Goal: Task Accomplishment & Management: Use online tool/utility

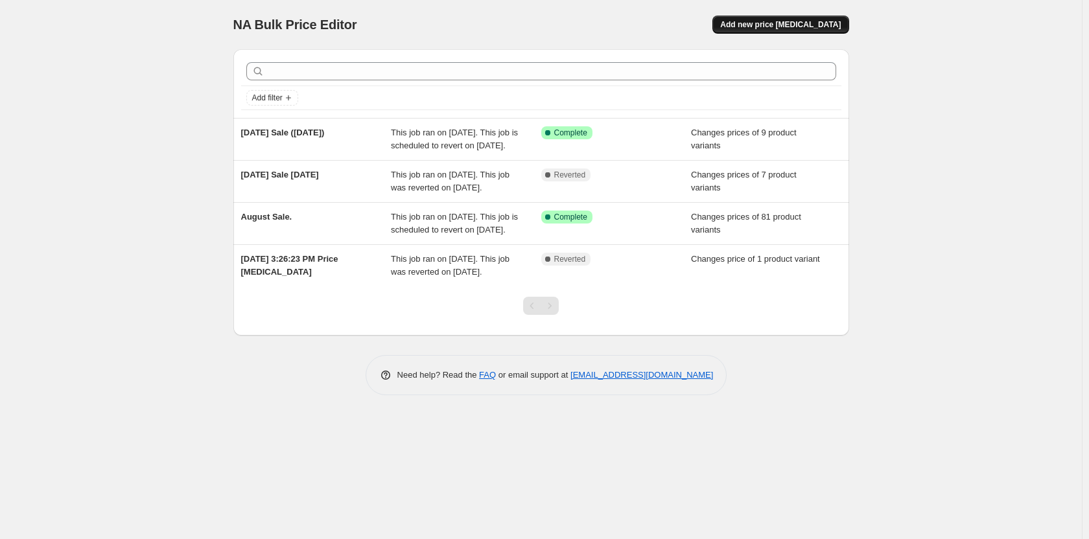
click at [818, 21] on span "Add new price [MEDICAL_DATA]" at bounding box center [780, 24] width 121 height 10
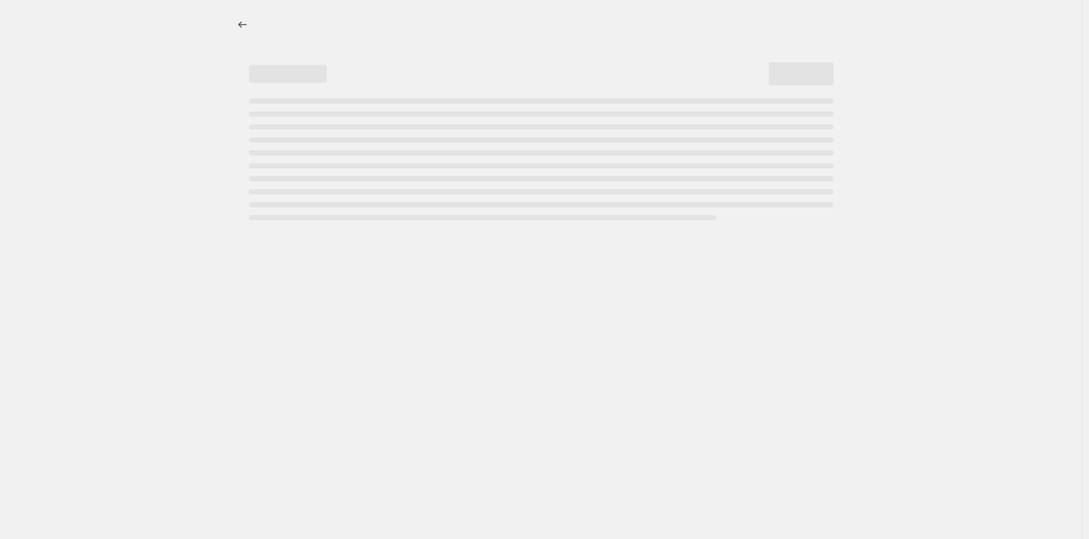
select select "percentage"
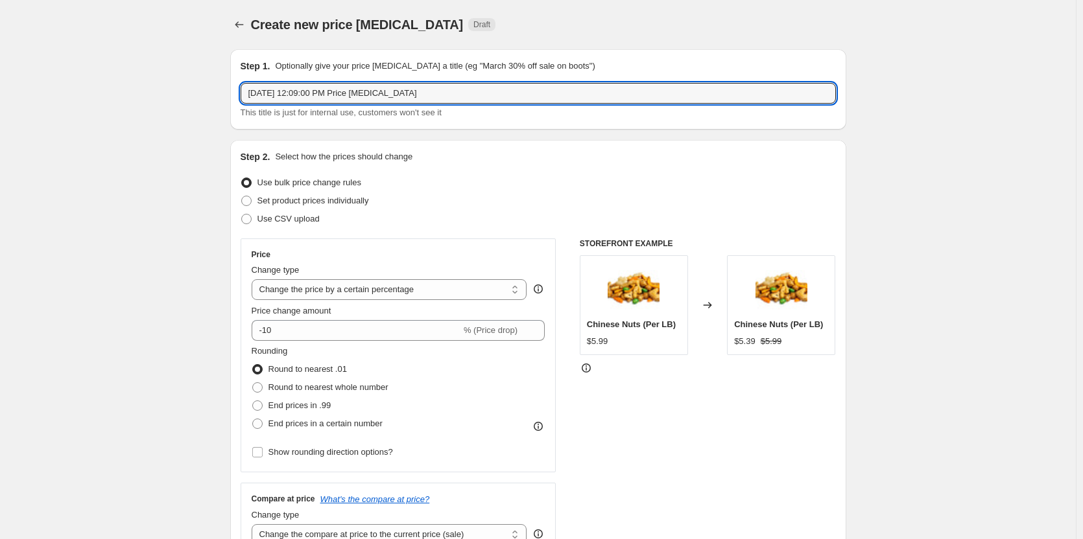
drag, startPoint x: 431, startPoint y: 97, endPoint x: 248, endPoint y: 80, distance: 184.3
click at [248, 80] on div "Step 1. Optionally give your price change job a title (eg "March 30% off sale o…" at bounding box center [538, 90] width 595 height 60
type input "In House Special Deals!"
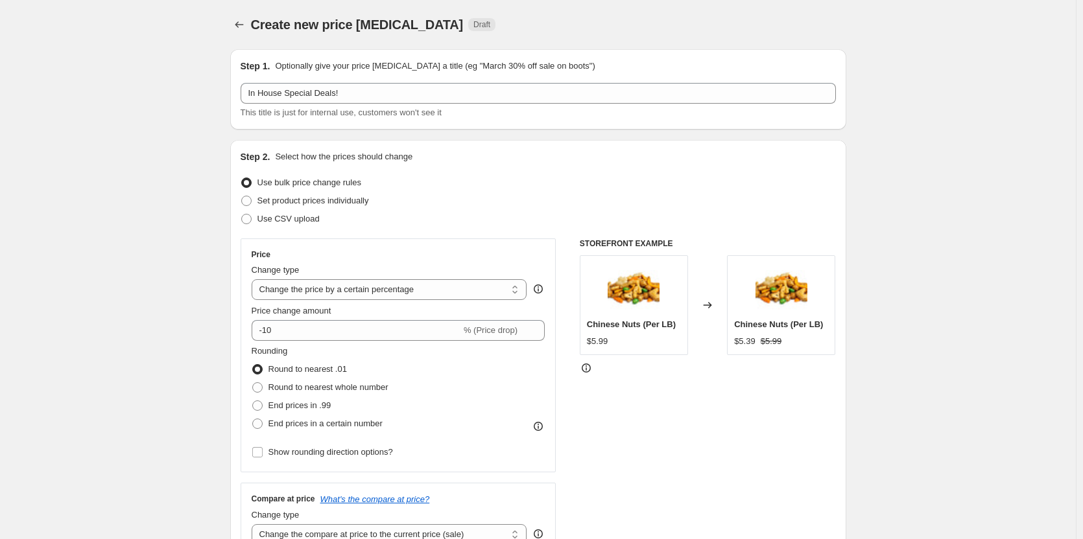
click at [355, 198] on span "Set product prices individually" at bounding box center [313, 201] width 112 height 10
click at [242, 196] on input "Set product prices individually" at bounding box center [241, 196] width 1 height 1
radio input "true"
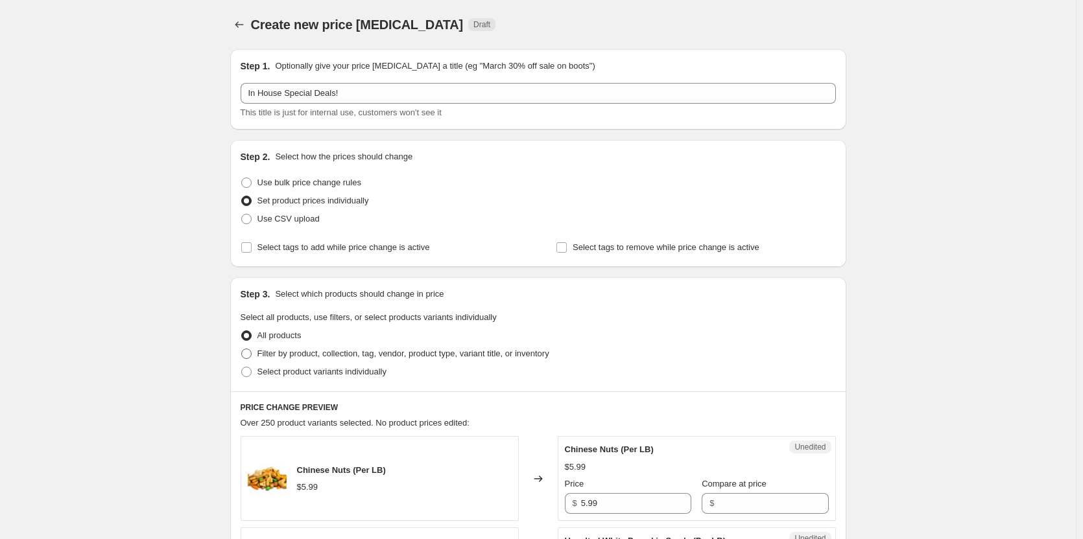
click at [407, 351] on span "Filter by product, collection, tag, vendor, product type, variant title, or inv…" at bounding box center [403, 354] width 292 height 10
click at [242, 349] on input "Filter by product, collection, tag, vendor, product type, variant title, or inv…" at bounding box center [241, 349] width 1 height 1
radio input "true"
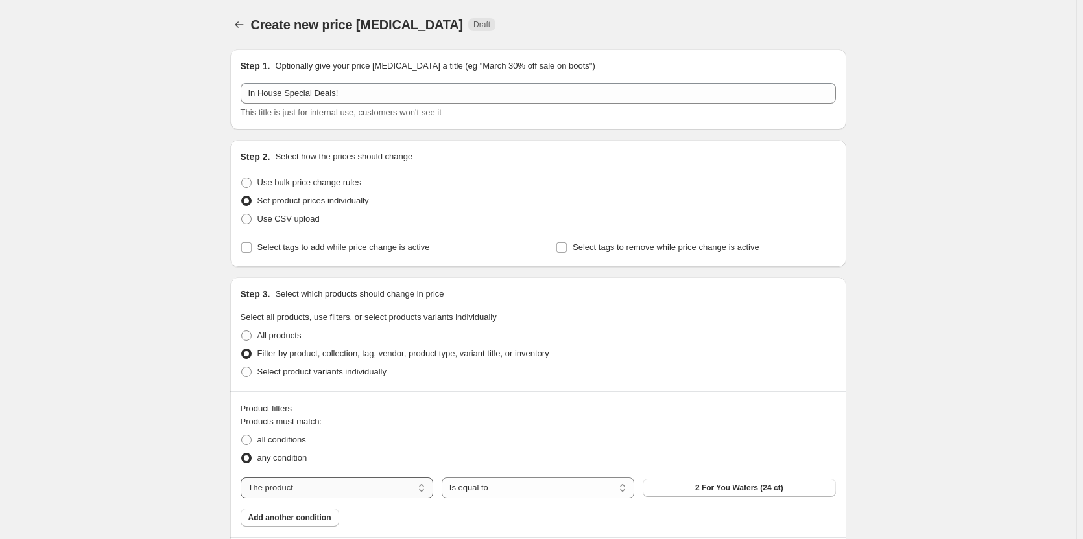
click at [423, 488] on select "The product The product's collection The product's tag The product's vendor The…" at bounding box center [337, 488] width 193 height 21
select select "collection"
click at [734, 494] on button "Al Dayaa" at bounding box center [739, 488] width 193 height 18
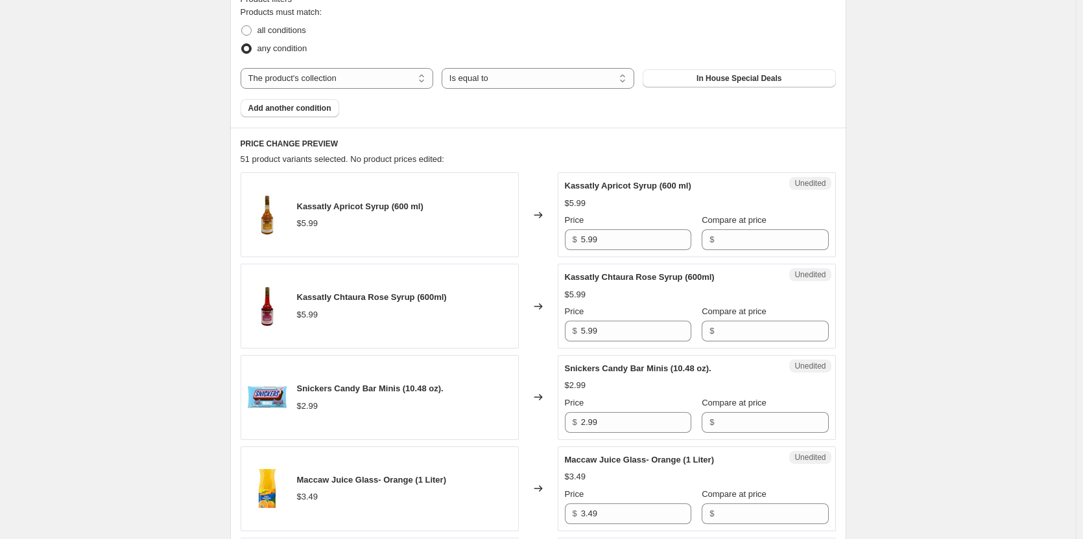
scroll to position [454, 0]
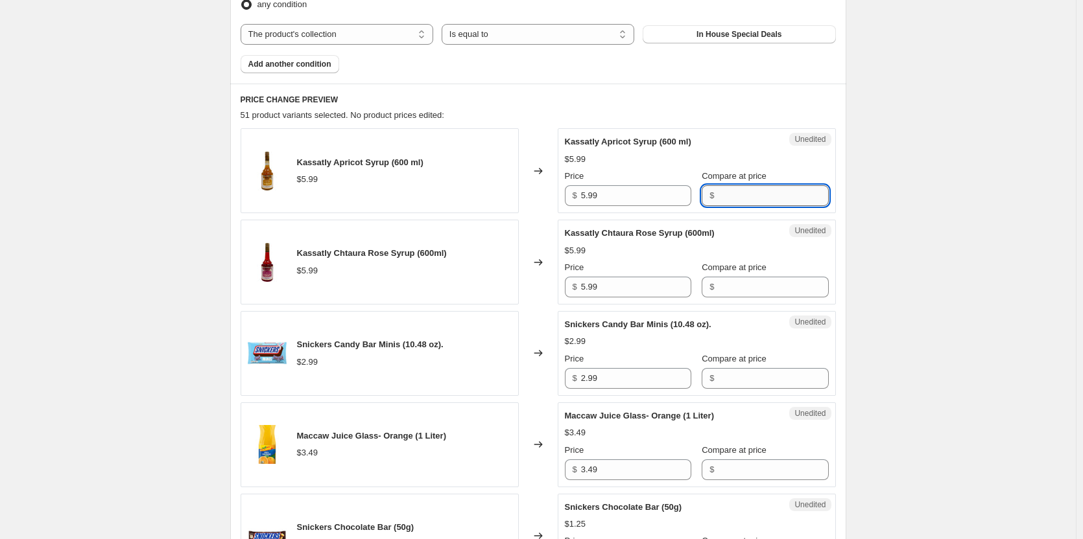
click at [728, 199] on input "Compare at price" at bounding box center [773, 195] width 110 height 21
type input "5.99"
click at [641, 198] on input "5.99" at bounding box center [636, 195] width 110 height 21
click at [602, 198] on input "5.99" at bounding box center [636, 195] width 110 height 21
type input "5"
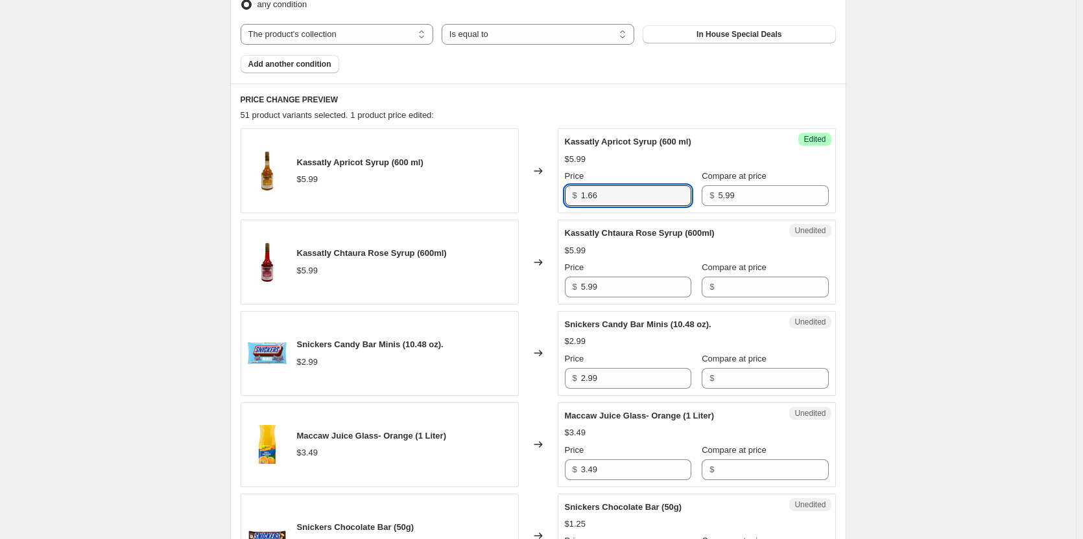
type input "1.66"
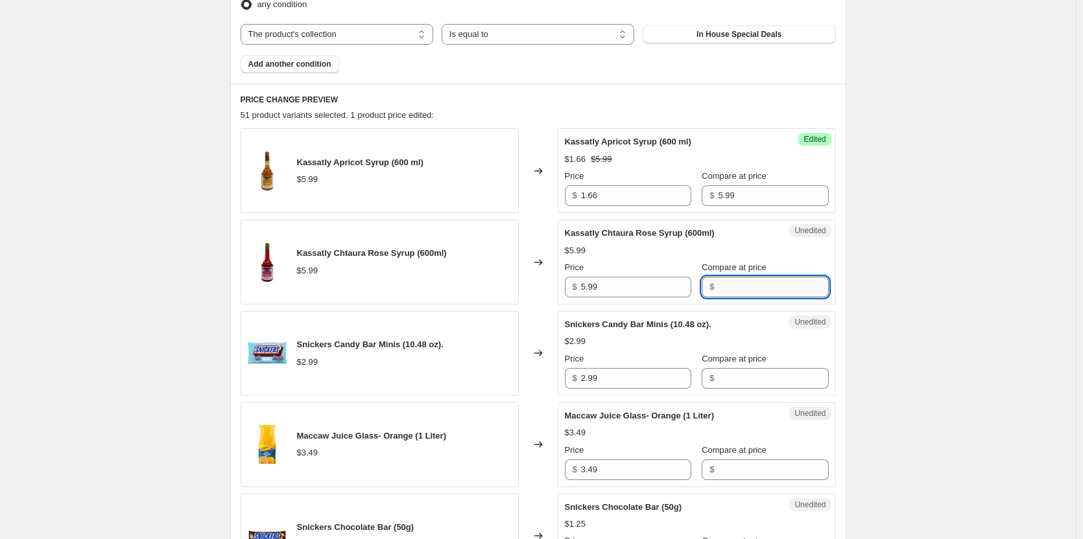
click at [735, 295] on input "Compare at price" at bounding box center [773, 287] width 110 height 21
type input "5.99"
click at [635, 287] on input "5.99" at bounding box center [636, 287] width 110 height 21
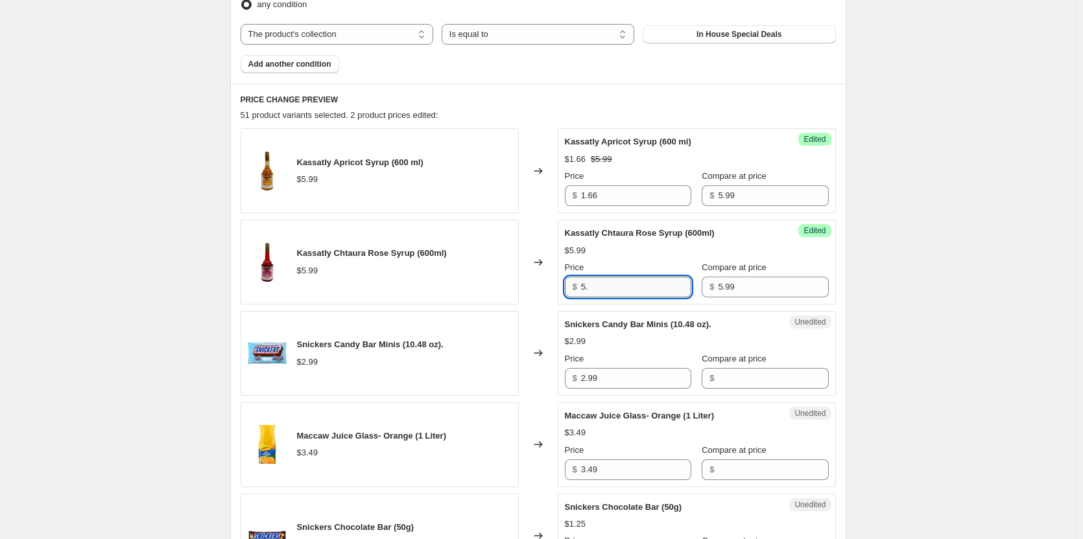
type input "5"
type input "1.66"
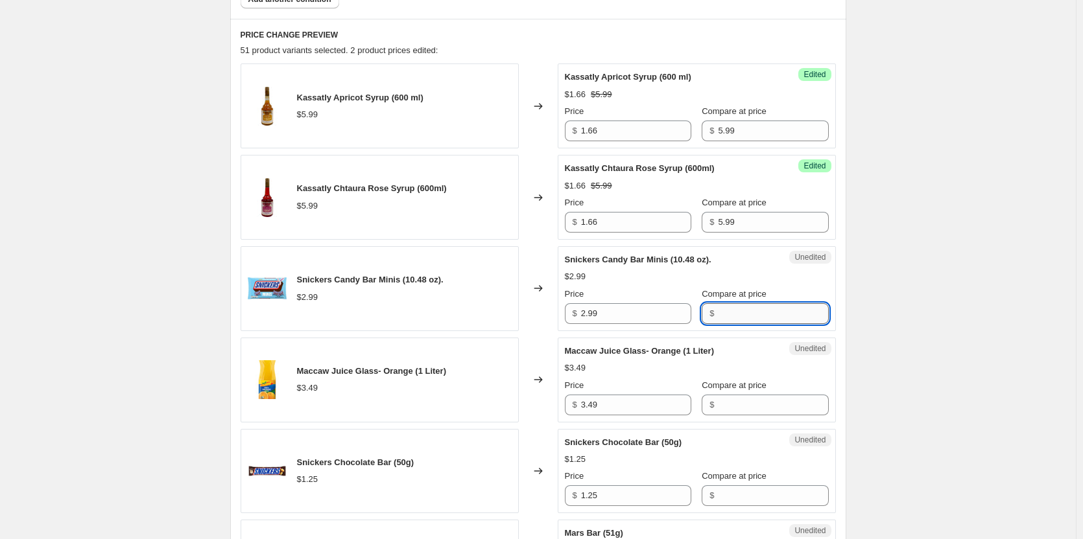
click at [750, 309] on input "Compare at price" at bounding box center [773, 313] width 110 height 21
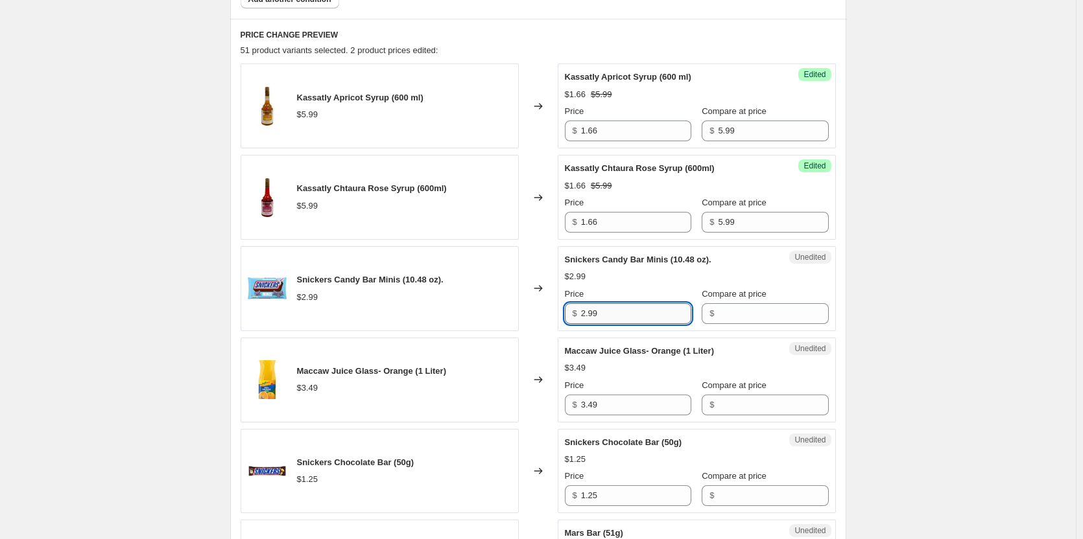
click at [648, 318] on input "2.99" at bounding box center [636, 313] width 110 height 21
type input "2"
type input "2.99"
click at [774, 318] on input "Compare at price" at bounding box center [773, 313] width 110 height 21
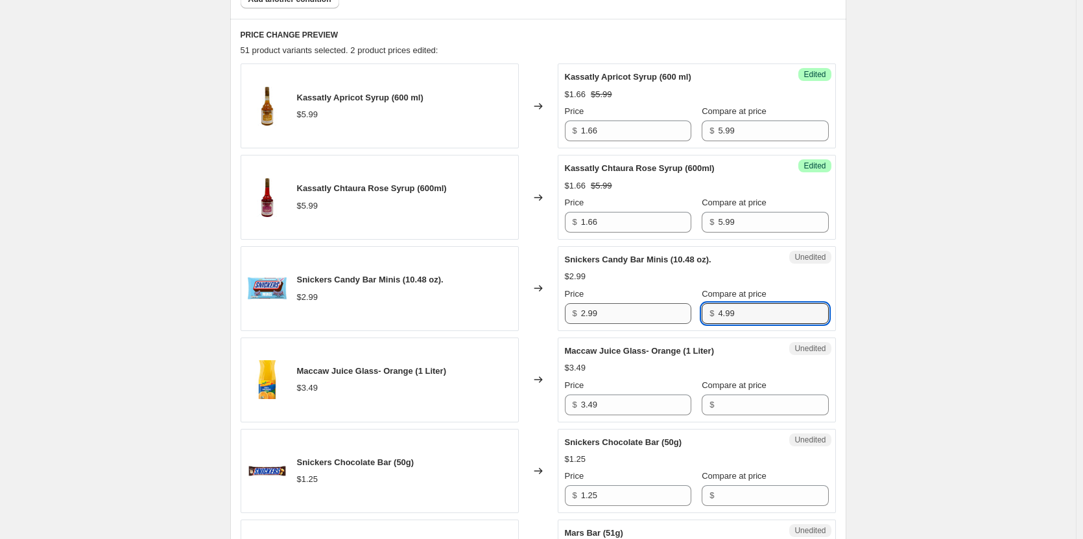
type input "4.99"
click at [655, 318] on input "2.99" at bounding box center [636, 313] width 110 height 21
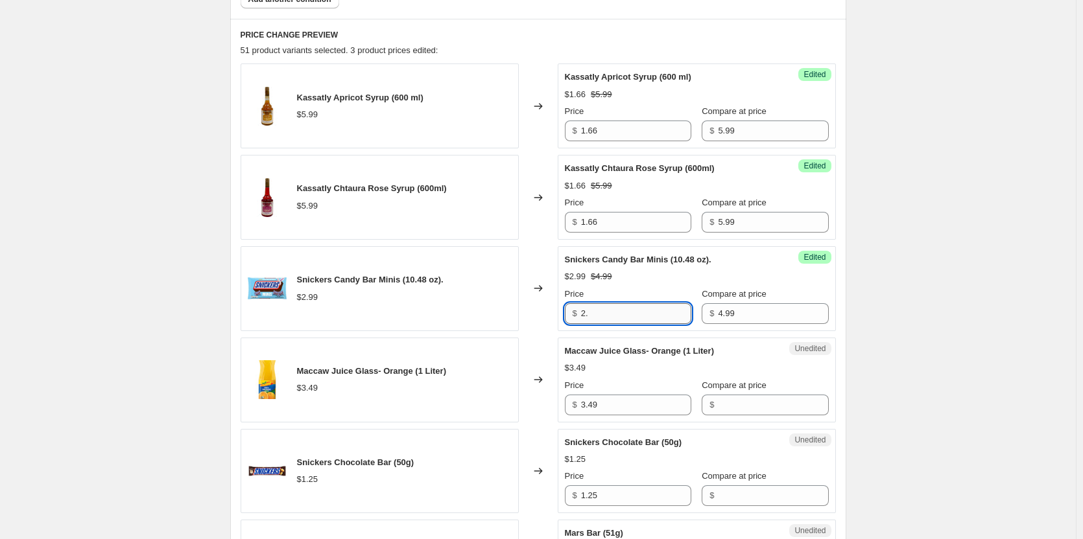
type input "2"
type input "3.99"
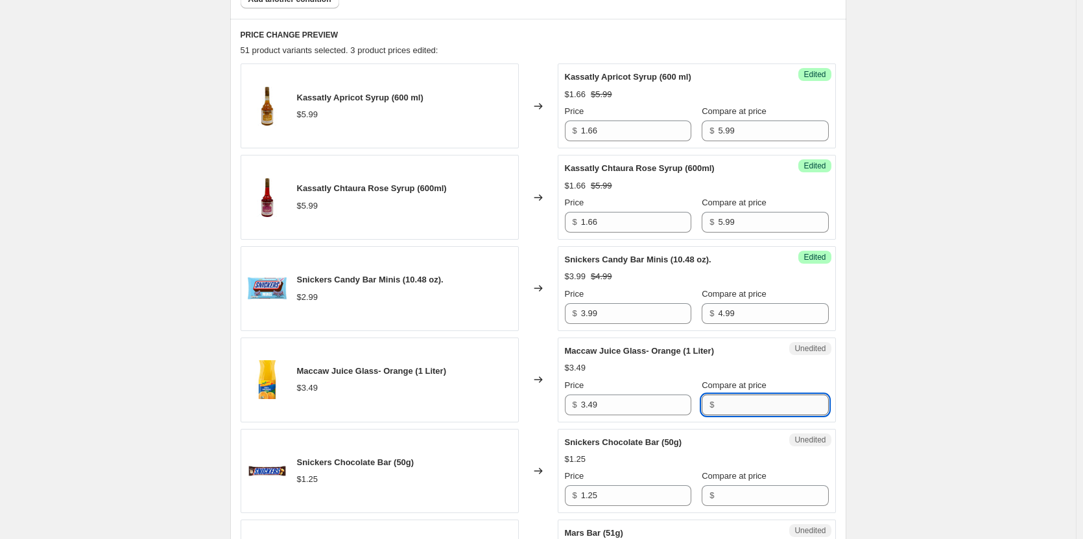
click at [746, 399] on input "Compare at price" at bounding box center [773, 405] width 110 height 21
type input "3.49"
click at [633, 407] on input "3.49" at bounding box center [636, 405] width 110 height 21
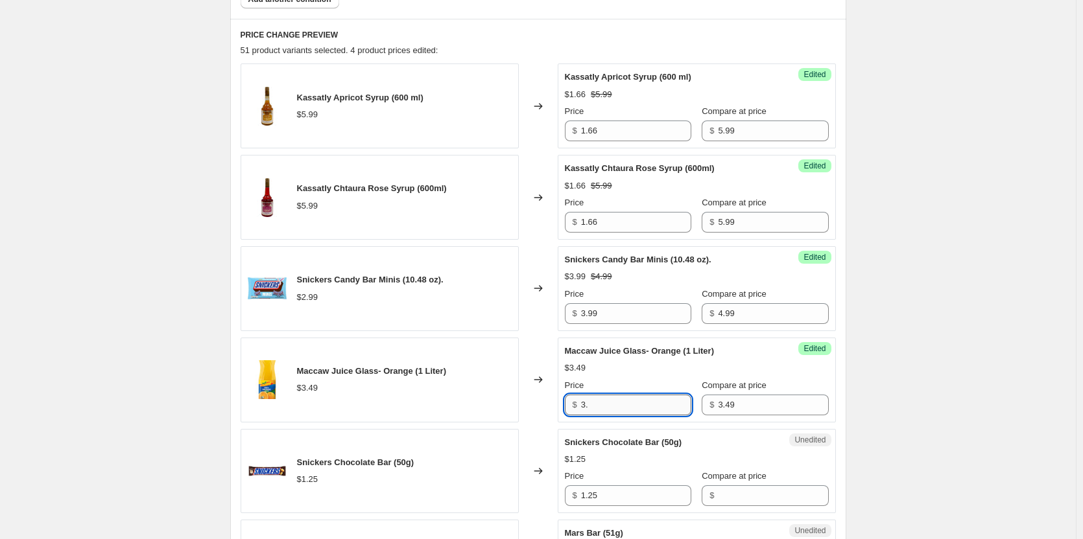
type input "3"
type input "2.50"
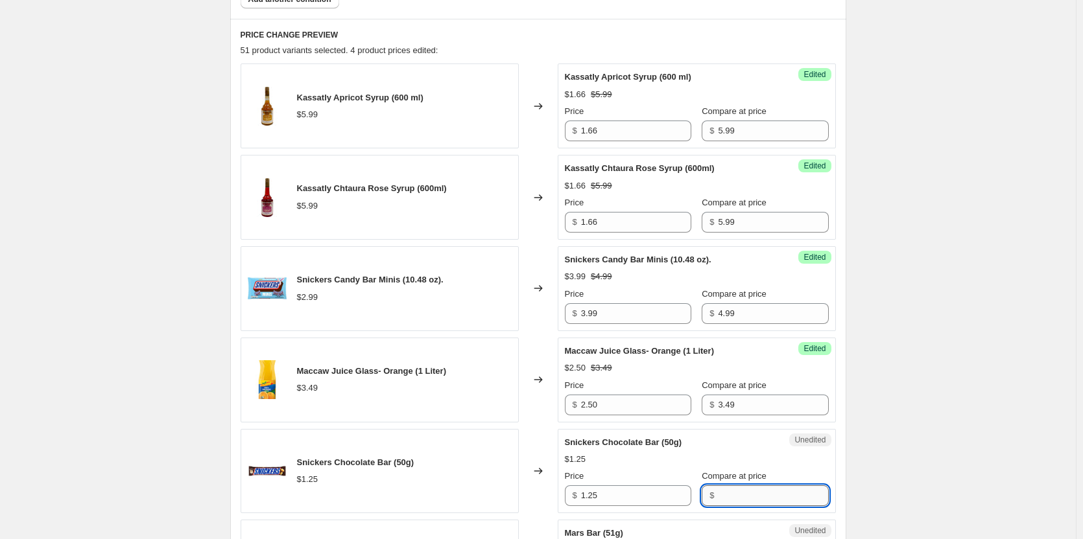
click at [735, 492] on input "Compare at price" at bounding box center [773, 496] width 110 height 21
type input "1.25"
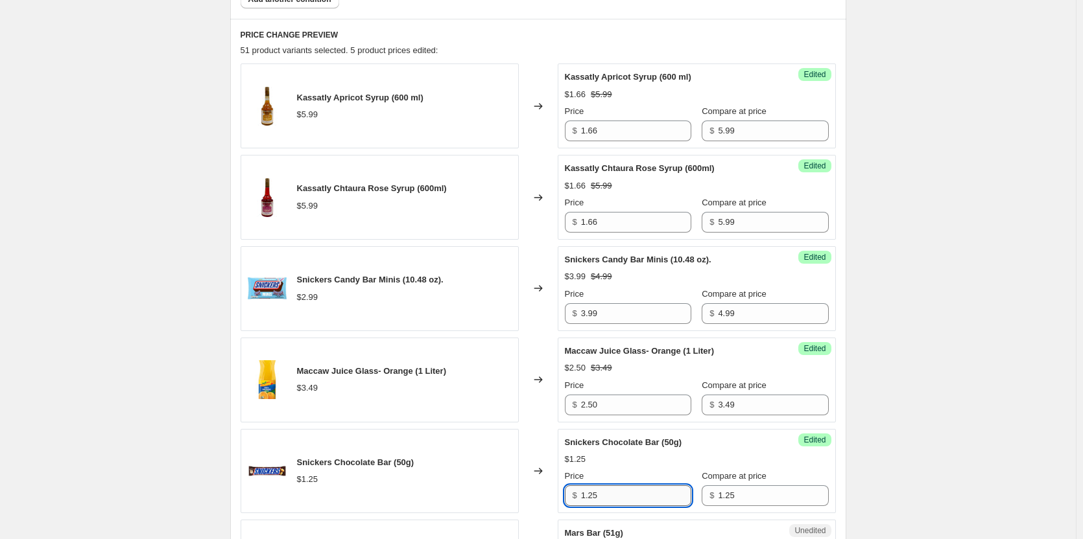
click at [602, 503] on input "1.25" at bounding box center [636, 496] width 110 height 21
type input "1.00"
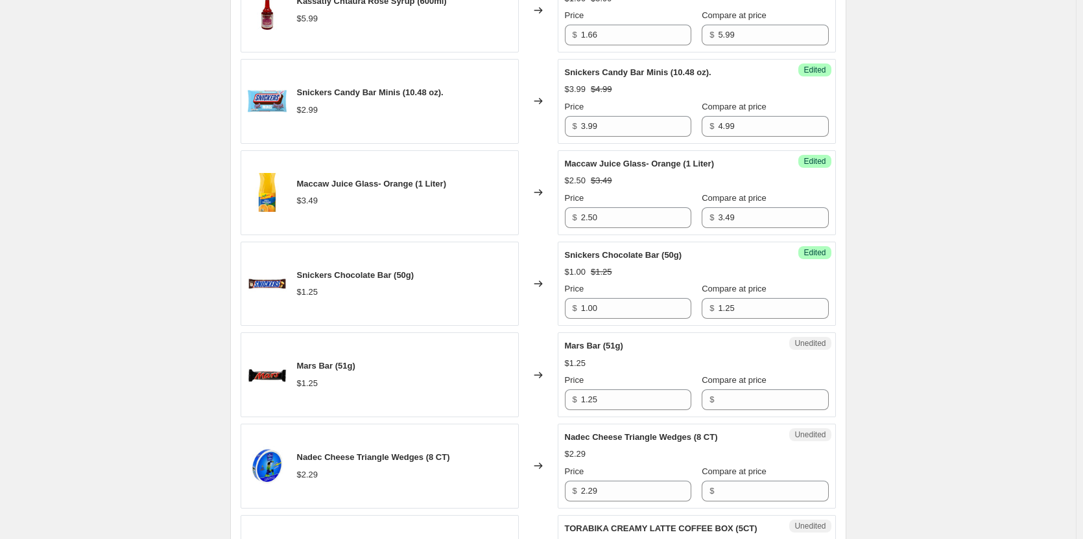
scroll to position [778, 0]
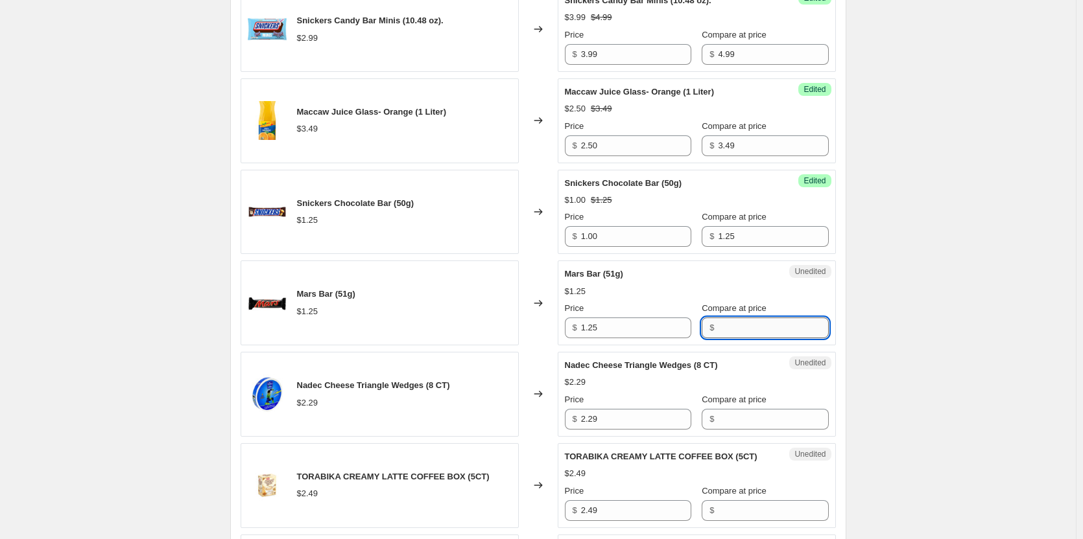
click at [745, 333] on input "Compare at price" at bounding box center [773, 328] width 110 height 21
type input "1.25"
click at [638, 324] on input "1.25" at bounding box center [636, 328] width 110 height 21
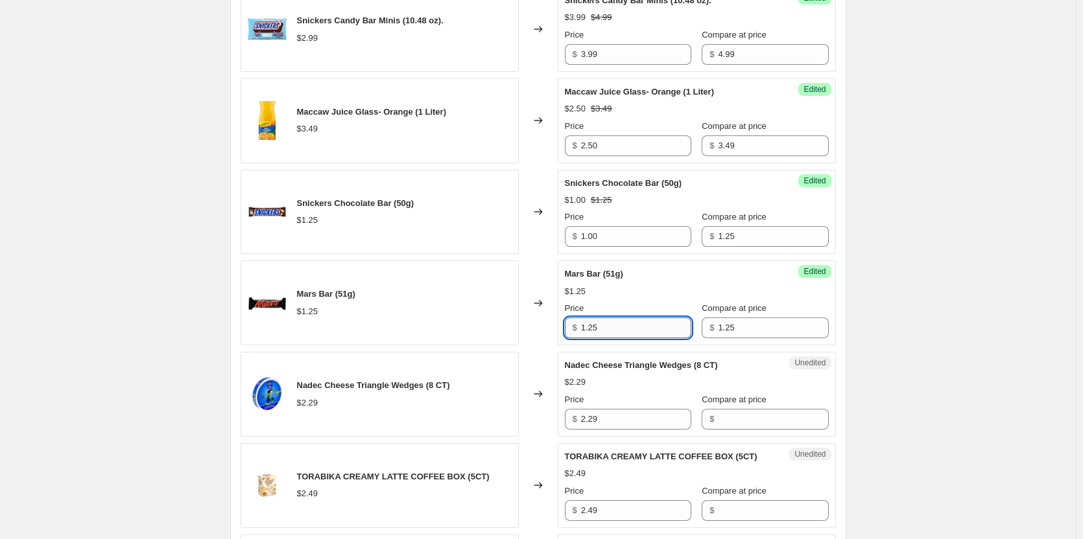
click at [638, 324] on input "1.25" at bounding box center [636, 328] width 110 height 21
type input "1.00"
click at [1004, 340] on div "Create new price change job. This page is ready Create new price change job Dra…" at bounding box center [538, 543] width 1076 height 2642
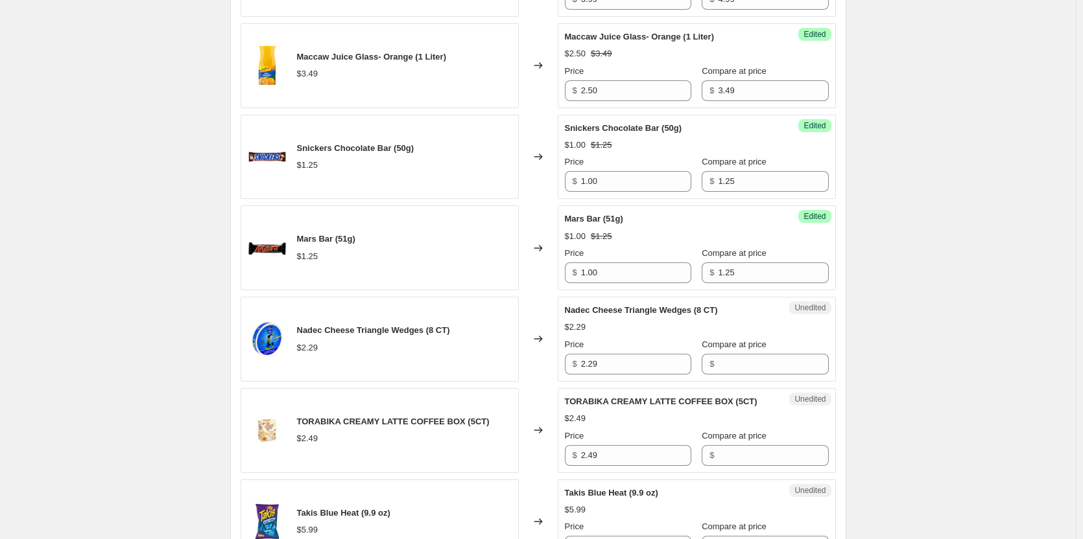
scroll to position [908, 0]
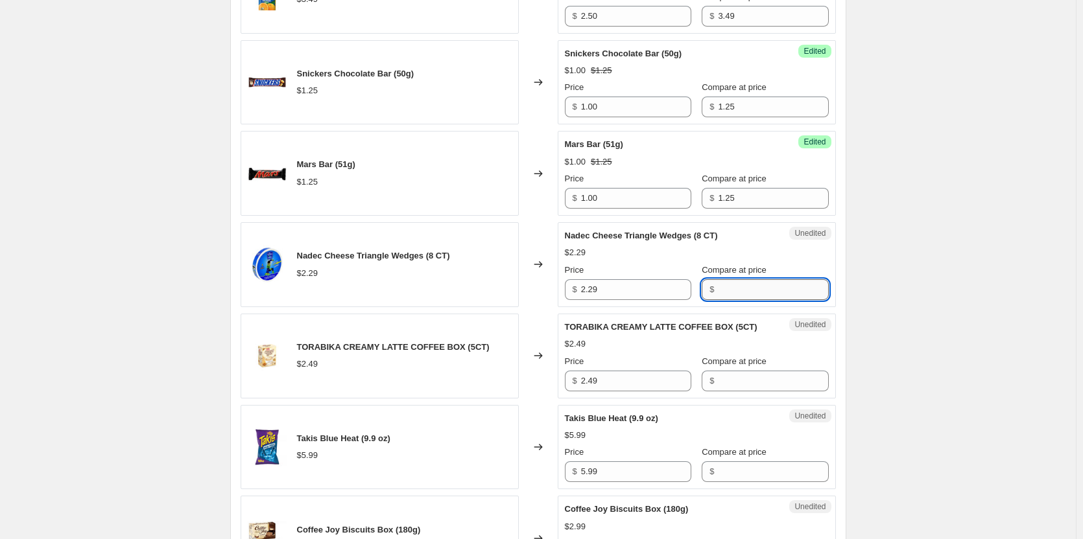
click at [729, 290] on input "Compare at price" at bounding box center [773, 289] width 110 height 21
type input "2.29"
click at [615, 292] on input "2.29" at bounding box center [636, 289] width 110 height 21
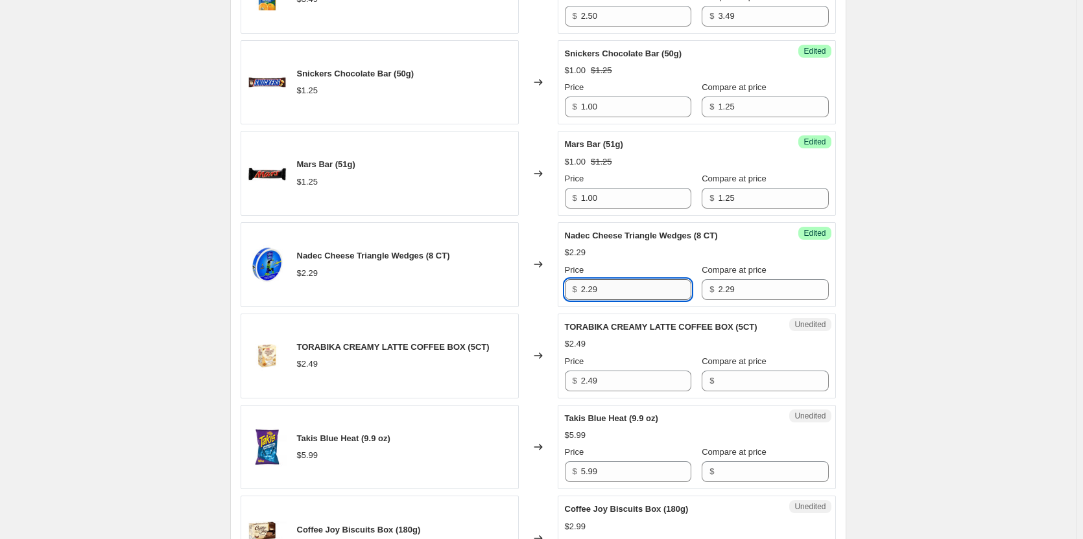
click at [615, 292] on input "2.29" at bounding box center [636, 289] width 110 height 21
type input "1.66"
click at [988, 277] on div "Create new price change job. This page is ready Create new price change job Dra…" at bounding box center [538, 413] width 1076 height 2642
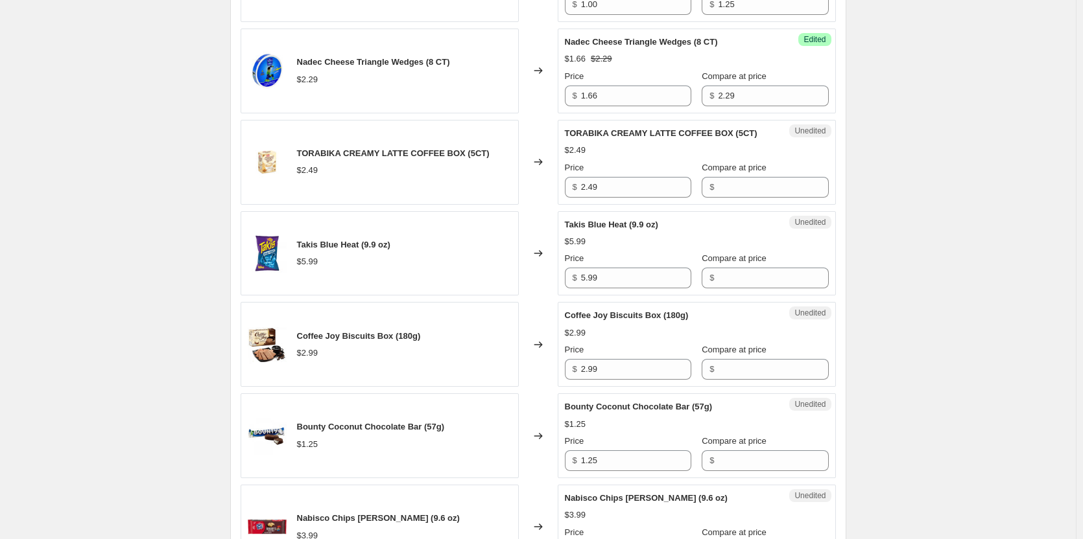
scroll to position [1102, 0]
click at [756, 187] on input "Compare at price" at bounding box center [773, 186] width 110 height 21
type input "2.49"
click at [640, 188] on input "2.49" at bounding box center [636, 186] width 110 height 21
click at [639, 188] on input "2.49" at bounding box center [636, 186] width 110 height 21
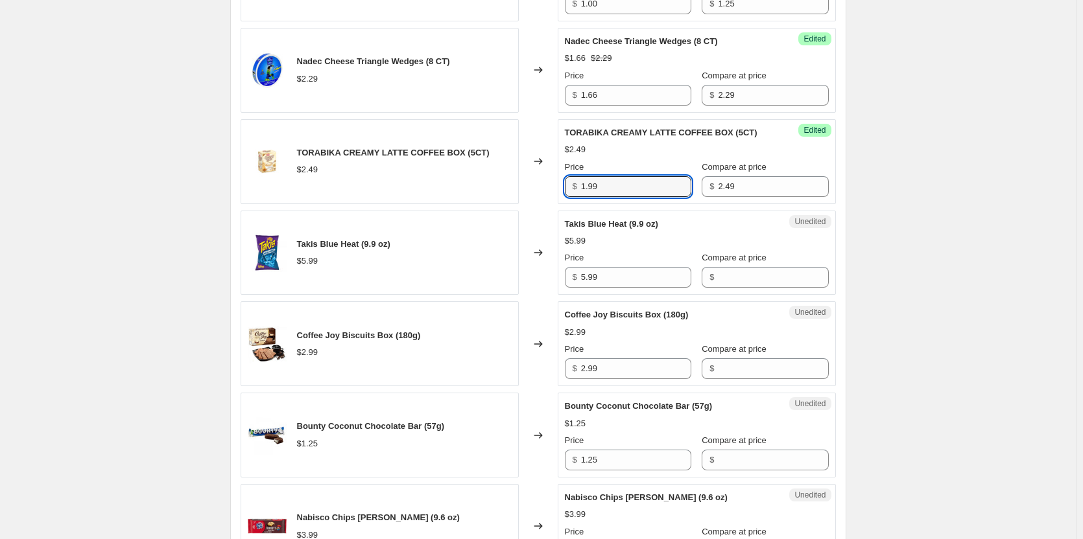
type input "1.99"
click at [911, 214] on div "Create new price change job. This page is ready Create new price change job Dra…" at bounding box center [538, 219] width 1076 height 2642
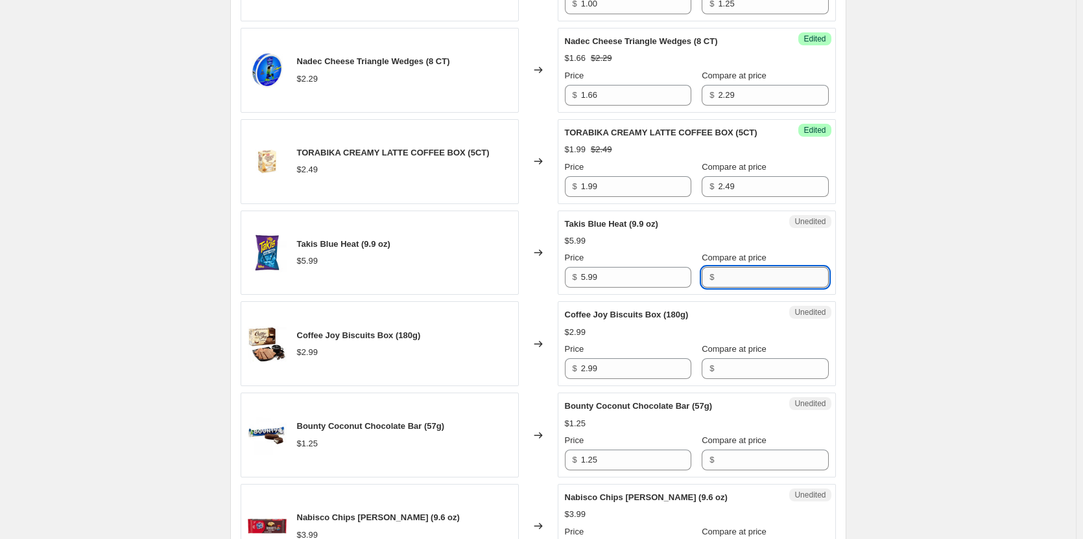
click at [752, 283] on input "Compare at price" at bounding box center [773, 277] width 110 height 21
type input "5.99"
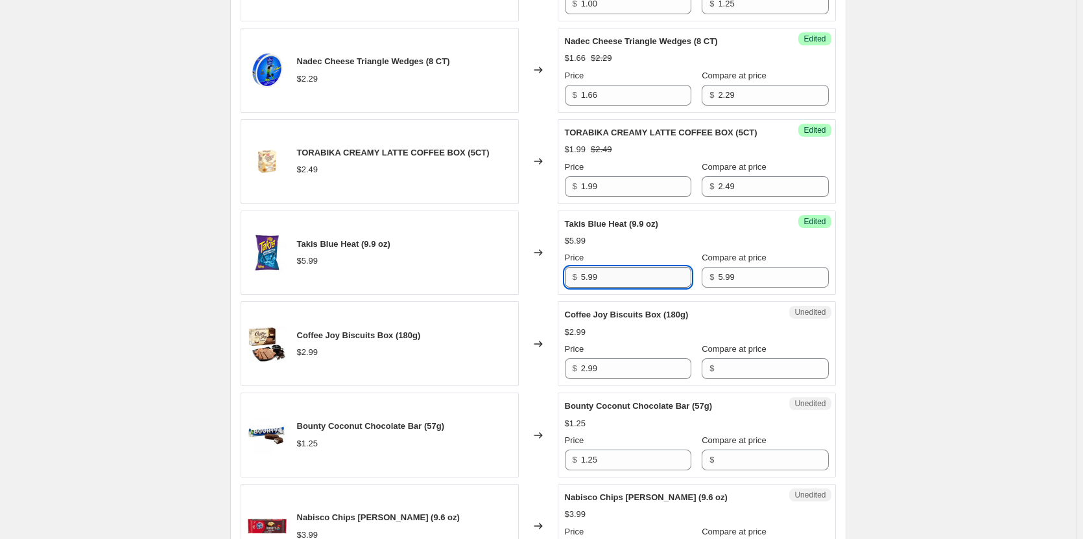
click at [655, 276] on input "5.99" at bounding box center [636, 277] width 110 height 21
type input "2.99"
click at [898, 289] on div "Create new price change job. This page is ready Create new price change job Dra…" at bounding box center [538, 219] width 1076 height 2642
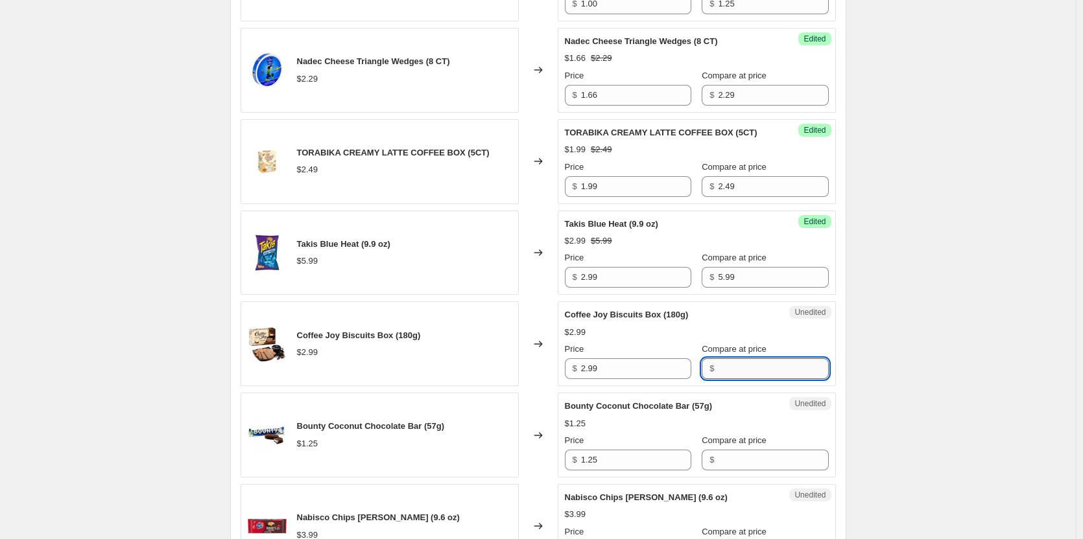
click at [737, 372] on input "Compare at price" at bounding box center [773, 369] width 110 height 21
type input "2.99"
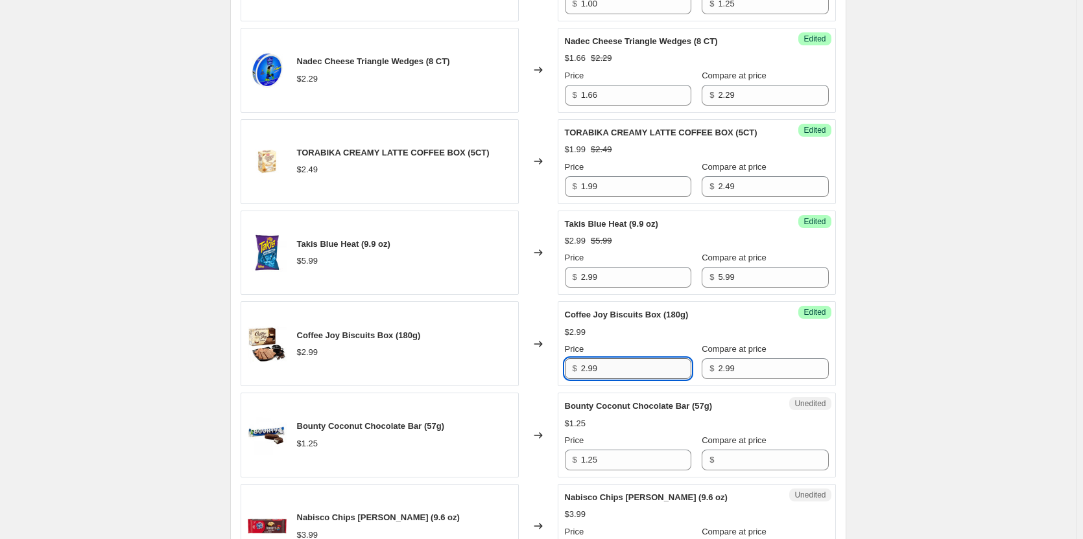
click at [674, 364] on input "2.99" at bounding box center [636, 369] width 110 height 21
type input "1.99"
click at [958, 302] on div "Create new price change job. This page is ready Create new price change job Dra…" at bounding box center [538, 219] width 1076 height 2642
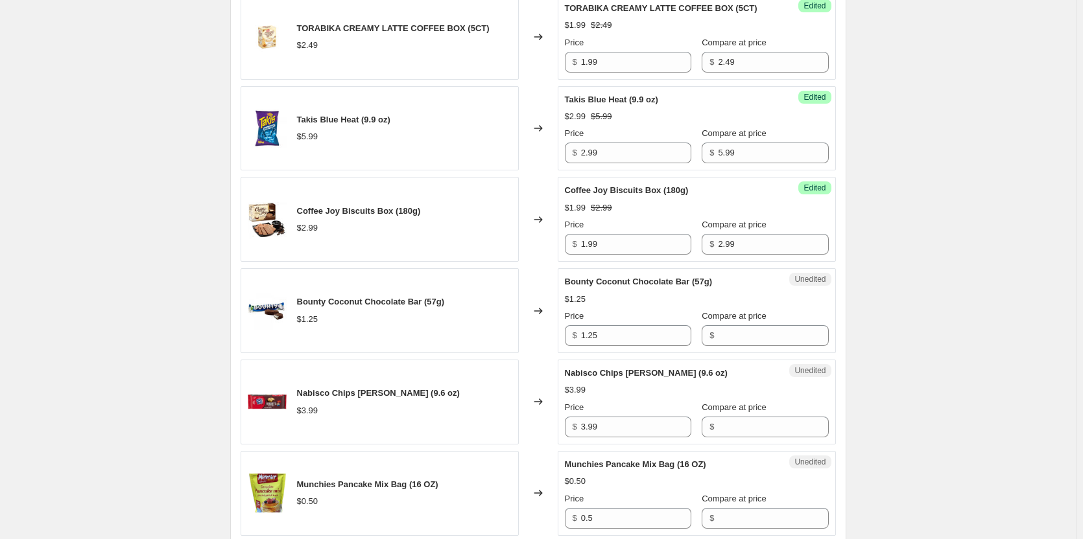
scroll to position [1297, 0]
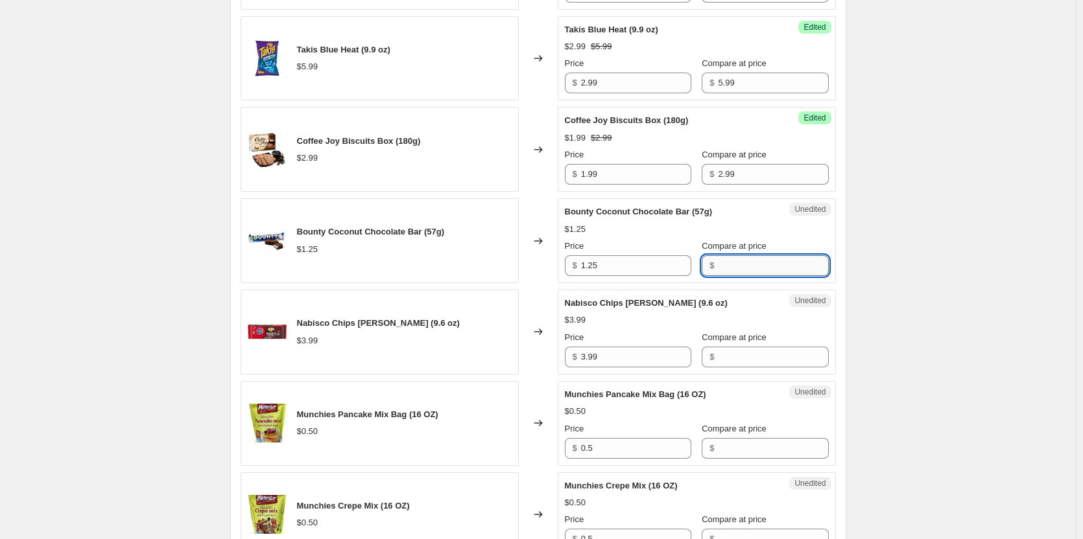
click at [756, 265] on input "Compare at price" at bounding box center [773, 265] width 110 height 21
type input "1.25"
click at [645, 261] on input "1.25" at bounding box center [636, 265] width 110 height 21
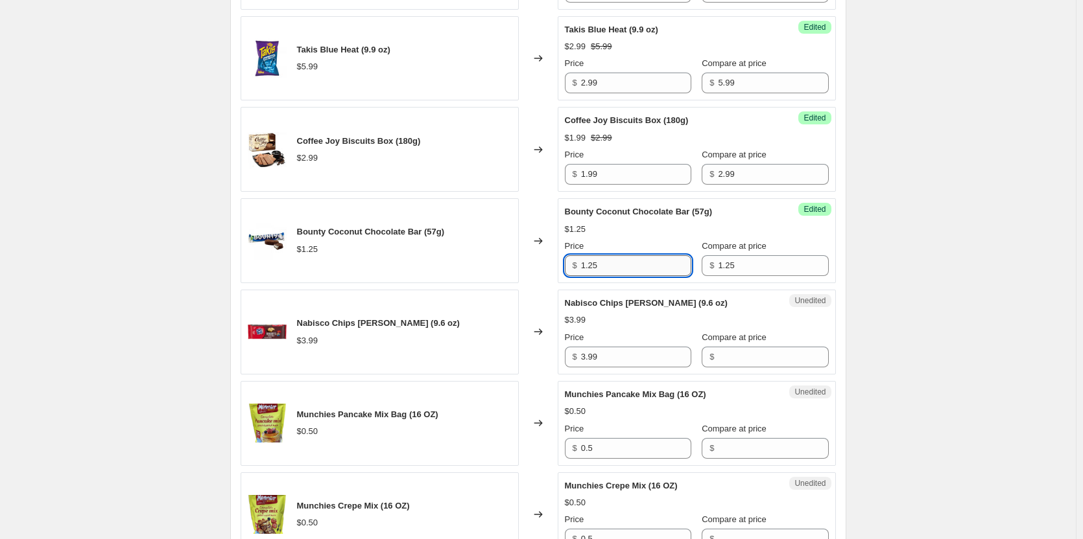
click at [645, 261] on input "1.25" at bounding box center [636, 265] width 110 height 21
type input "1.00"
click at [937, 285] on div "Create new price change job. This page is ready Create new price change job Dra…" at bounding box center [538, 24] width 1076 height 2642
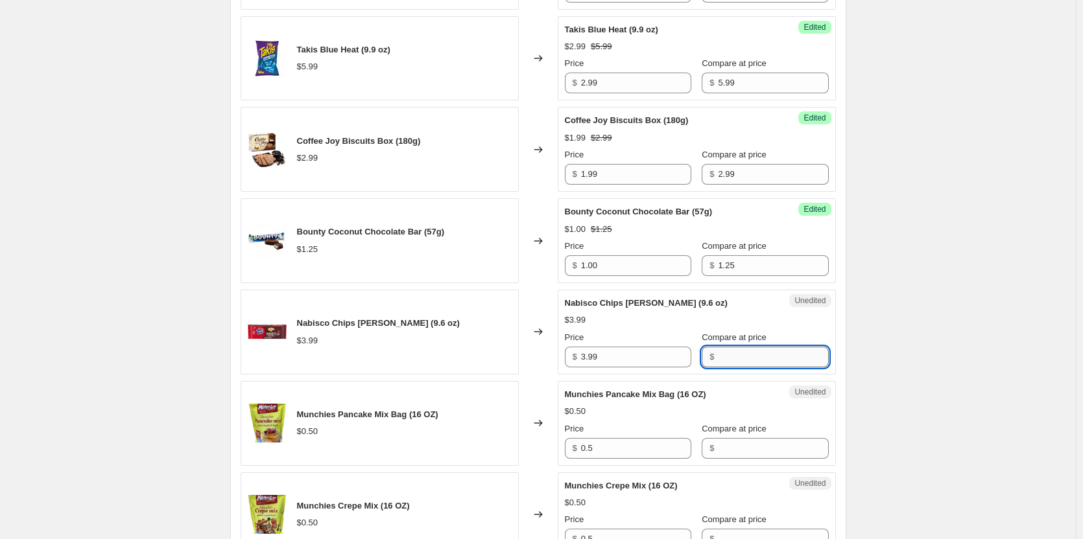
click at [759, 355] on input "Compare at price" at bounding box center [773, 357] width 110 height 21
type input "3.99"
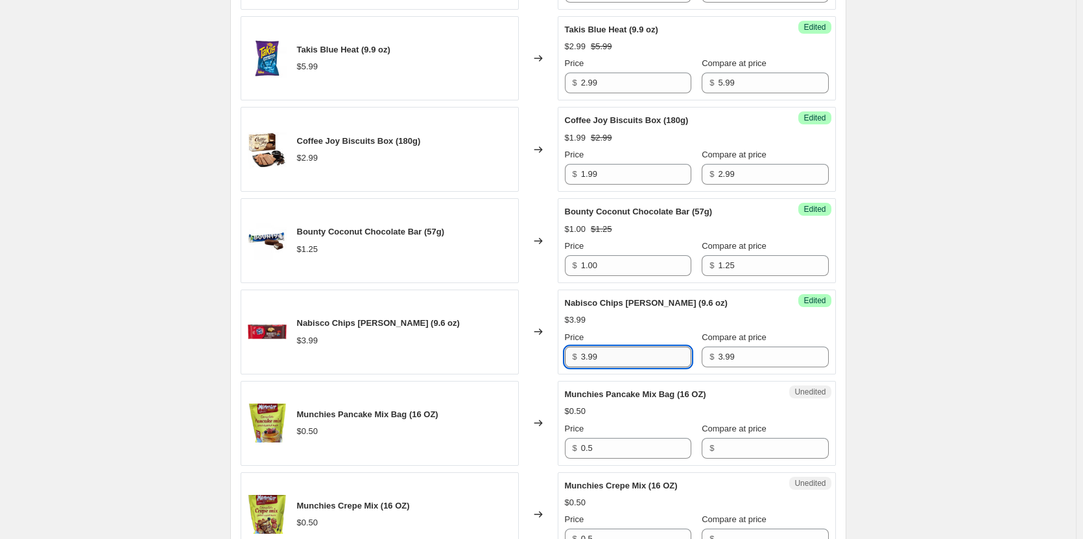
click at [617, 351] on input "3.99" at bounding box center [636, 357] width 110 height 21
type input "2.99"
click at [1002, 277] on div "Create new price change job. This page is ready Create new price change job Dra…" at bounding box center [538, 24] width 1076 height 2642
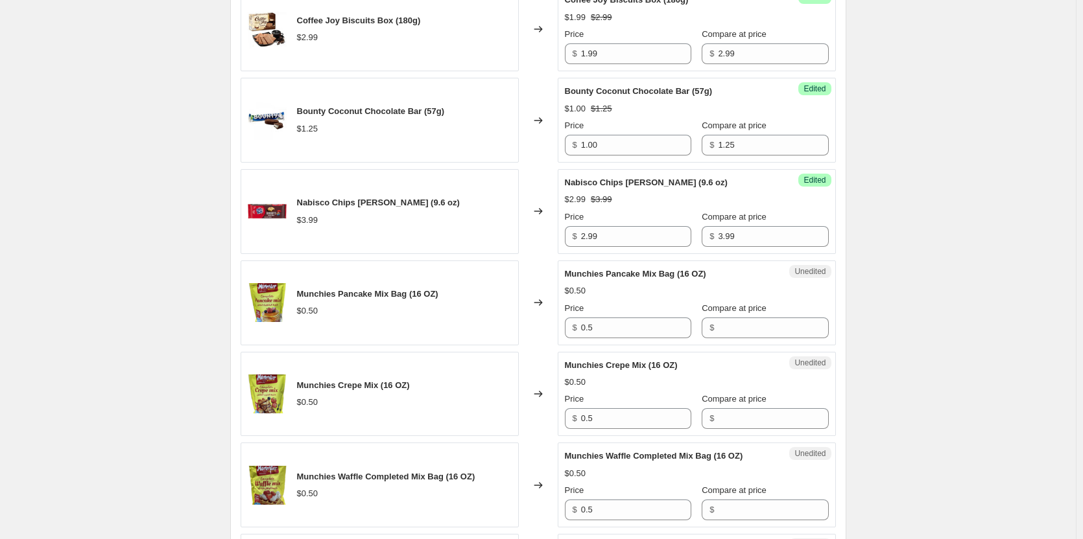
scroll to position [1491, 0]
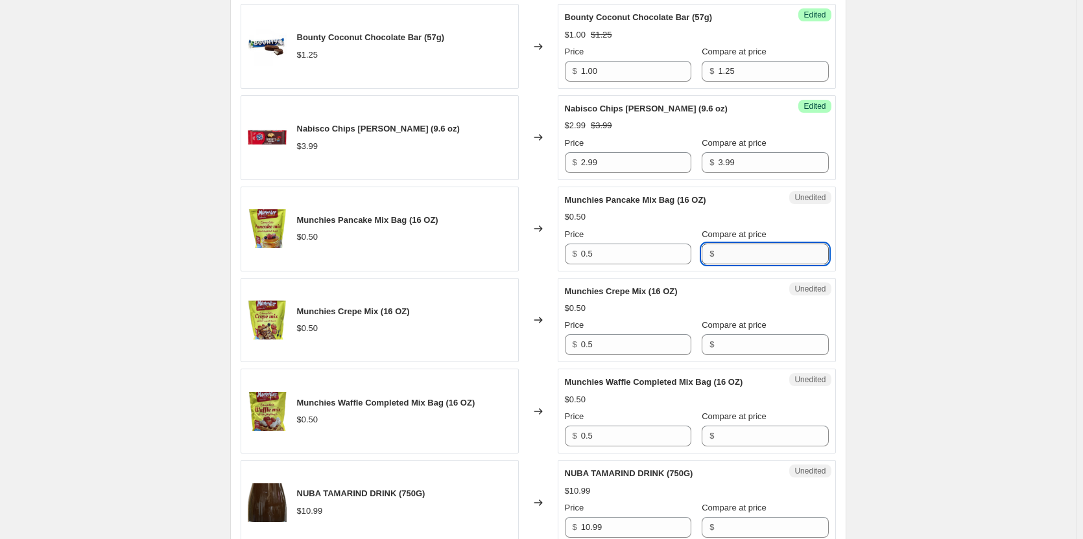
click at [765, 253] on input "Compare at price" at bounding box center [773, 254] width 110 height 21
type input "1.99"
click at [752, 352] on input "Compare at price" at bounding box center [773, 345] width 110 height 21
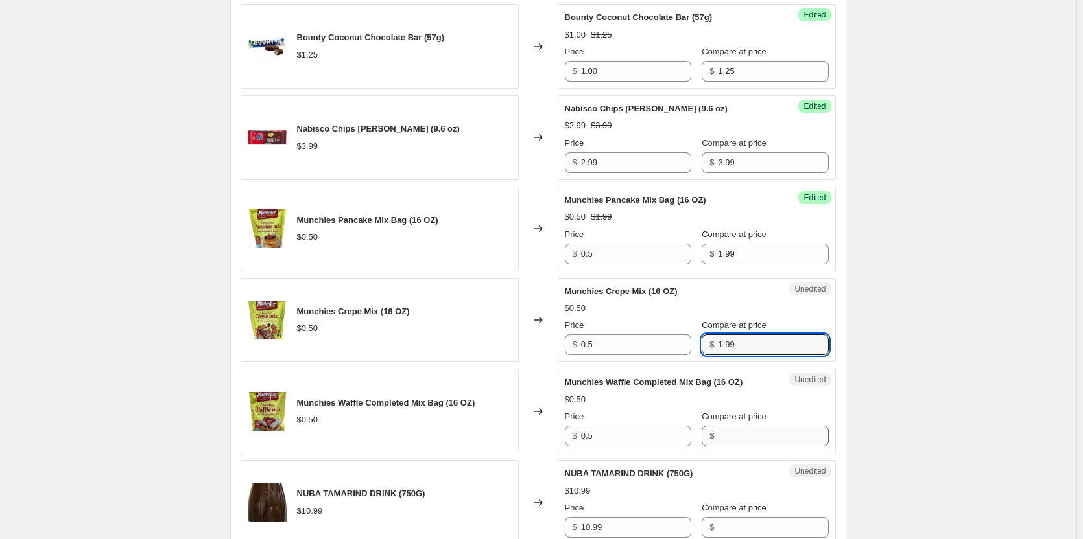
type input "1.99"
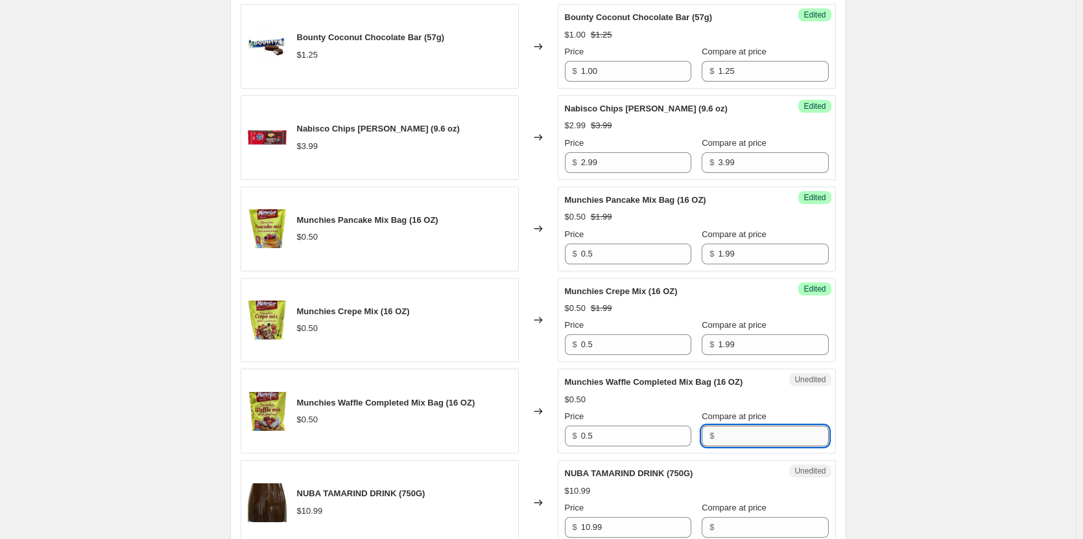
click at [726, 428] on input "Compare at price" at bounding box center [773, 436] width 110 height 21
type input "1.99"
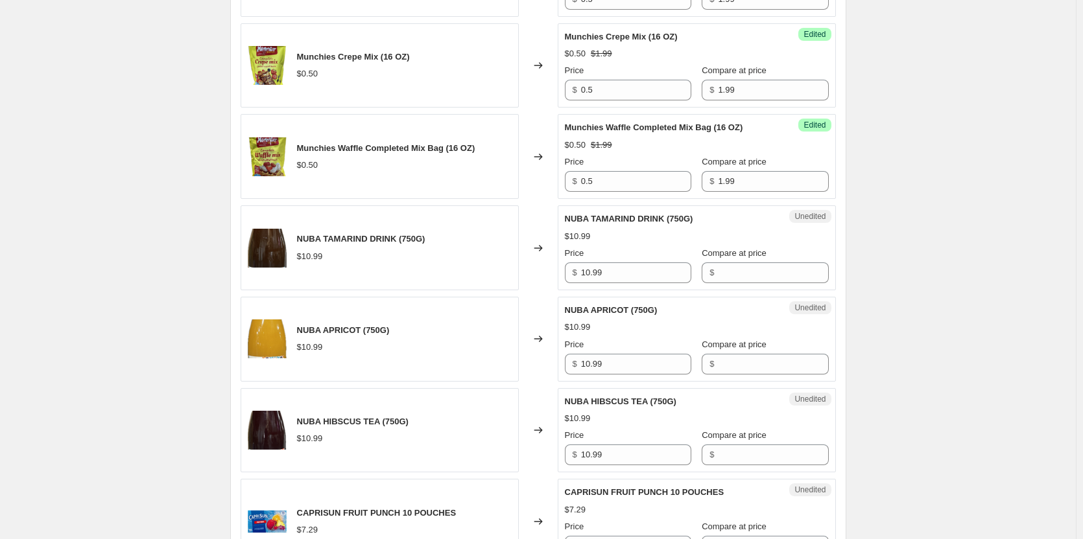
scroll to position [1751, 0]
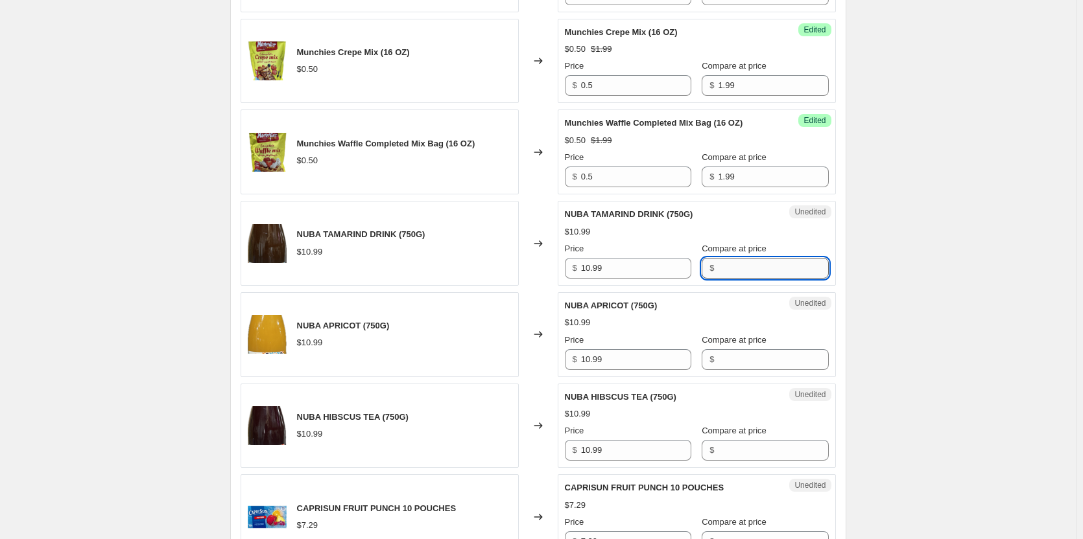
click at [768, 263] on input "Compare at price" at bounding box center [773, 268] width 110 height 21
type input "10.99"
click at [615, 274] on input "10.99" at bounding box center [636, 268] width 110 height 21
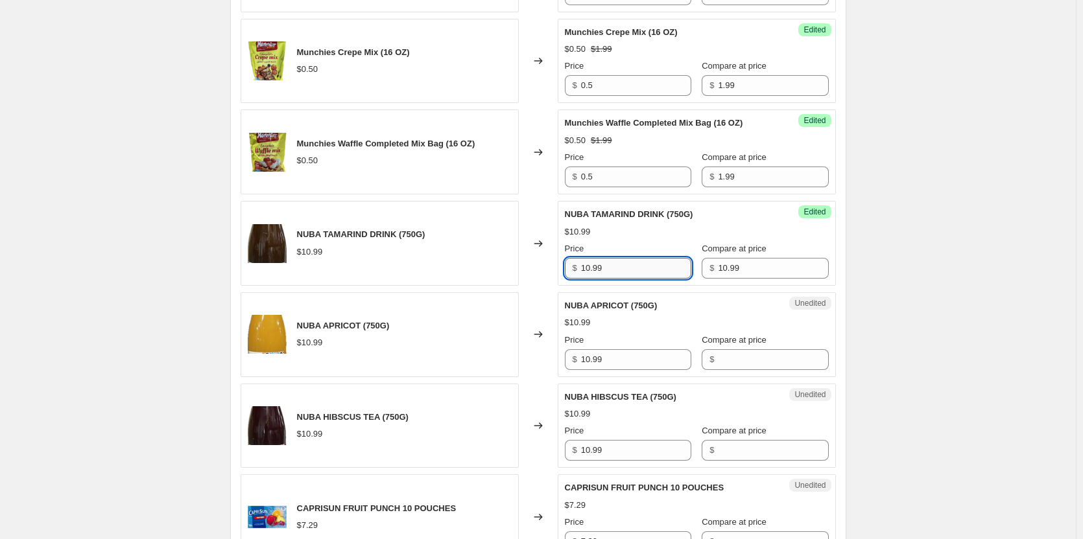
click at [615, 274] on input "10.99" at bounding box center [636, 268] width 110 height 21
type input "3.50"
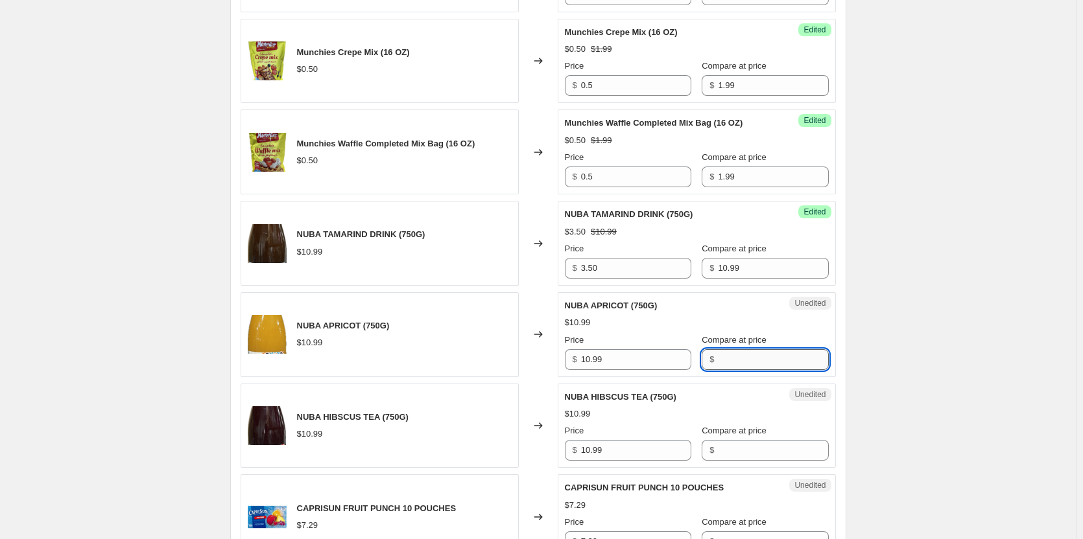
click at [732, 361] on input "Compare at price" at bounding box center [773, 359] width 110 height 21
type input "10.99"
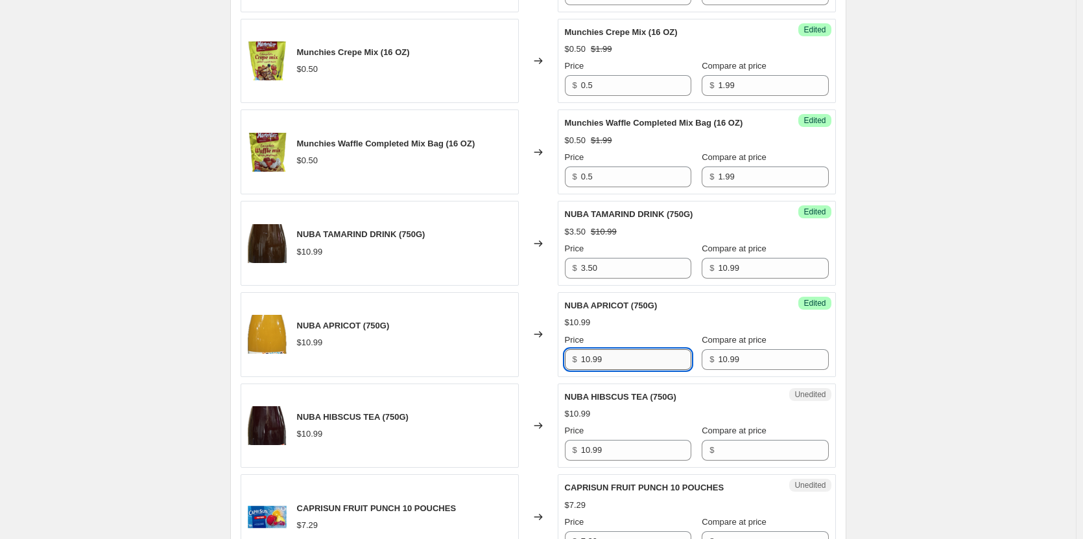
click at [672, 366] on input "10.99" at bounding box center [636, 359] width 110 height 21
type input "3.50"
click at [721, 448] on input "Compare at price" at bounding box center [773, 450] width 110 height 21
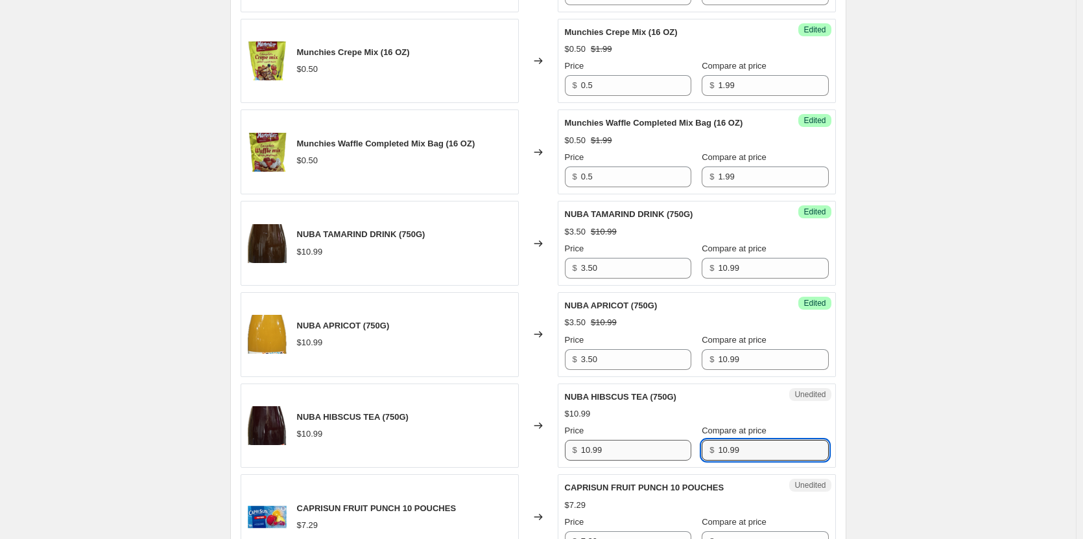
type input "10.99"
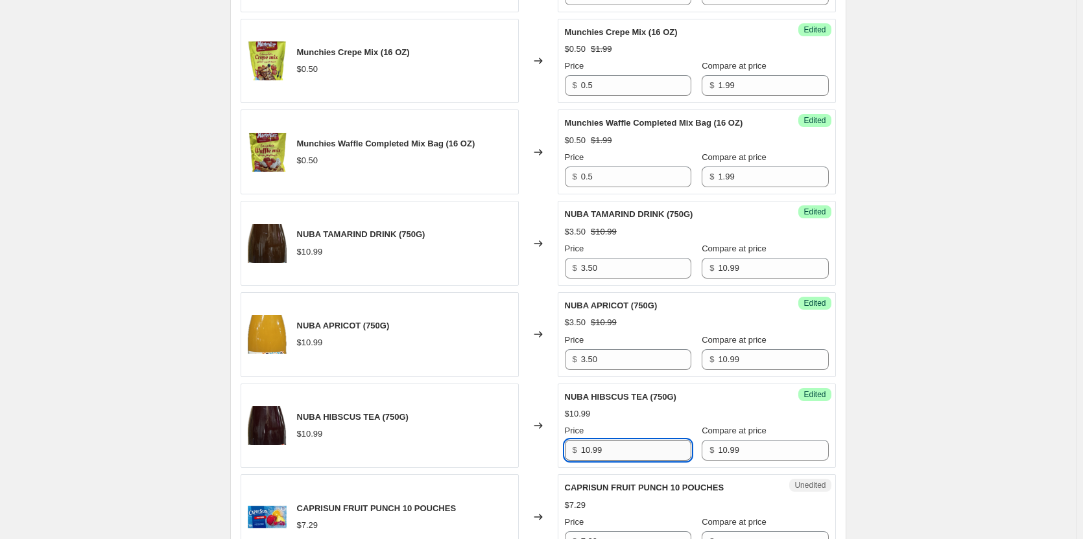
click at [662, 447] on input "10.99" at bounding box center [636, 450] width 110 height 21
type input "3.50"
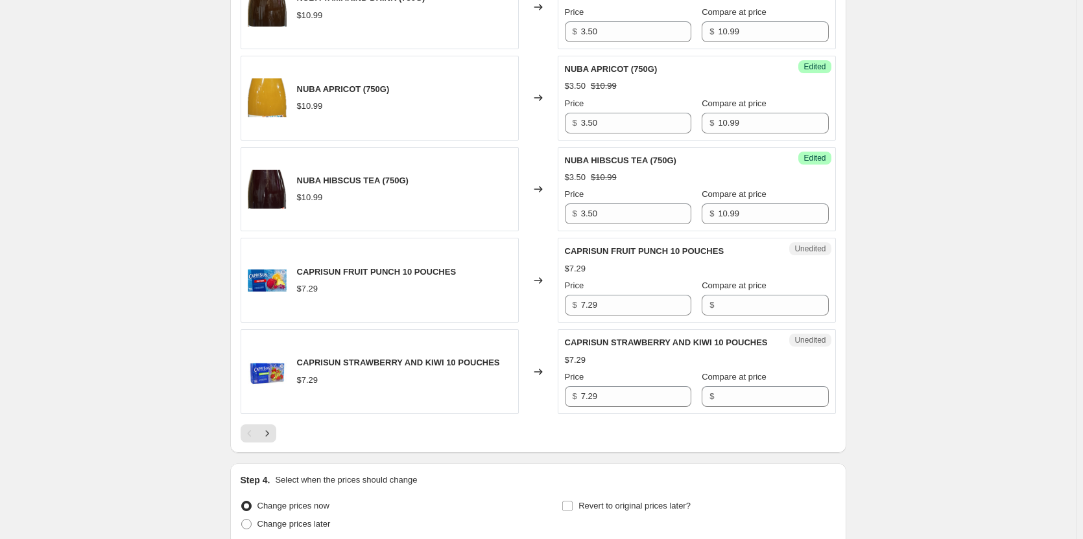
scroll to position [2010, 0]
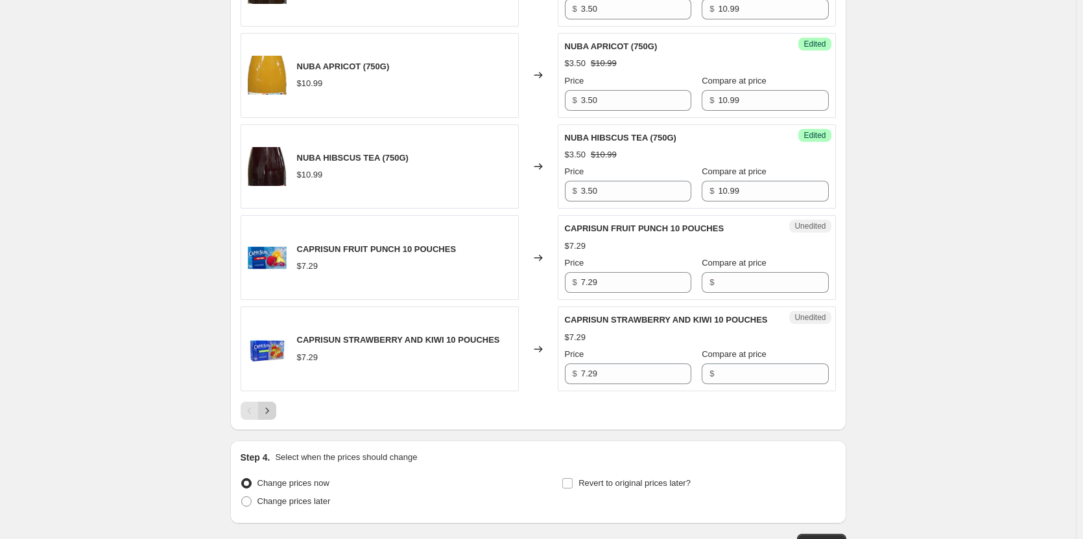
click at [274, 418] on icon "Next" at bounding box center [267, 411] width 13 height 13
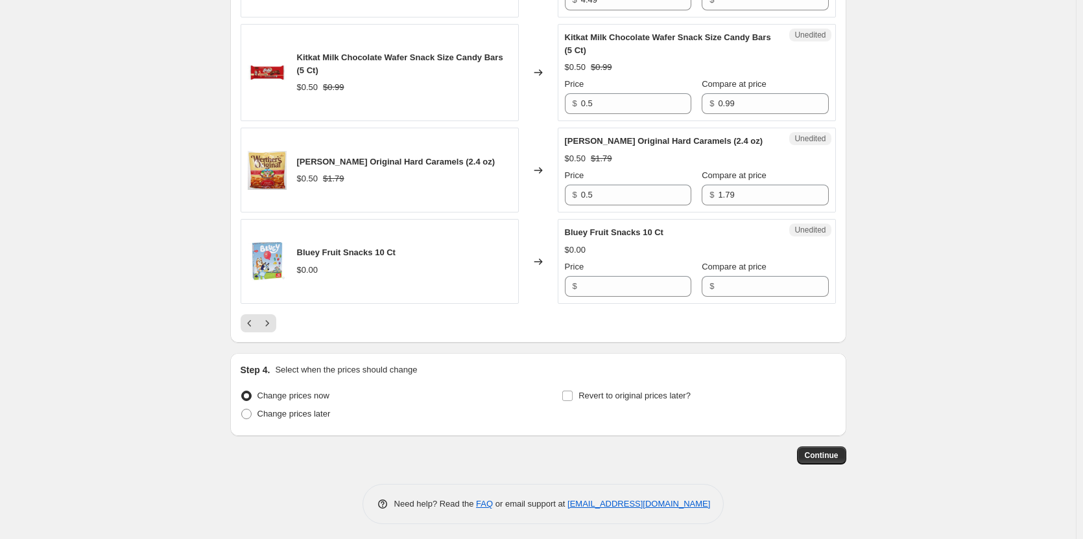
scroll to position [2219, 0]
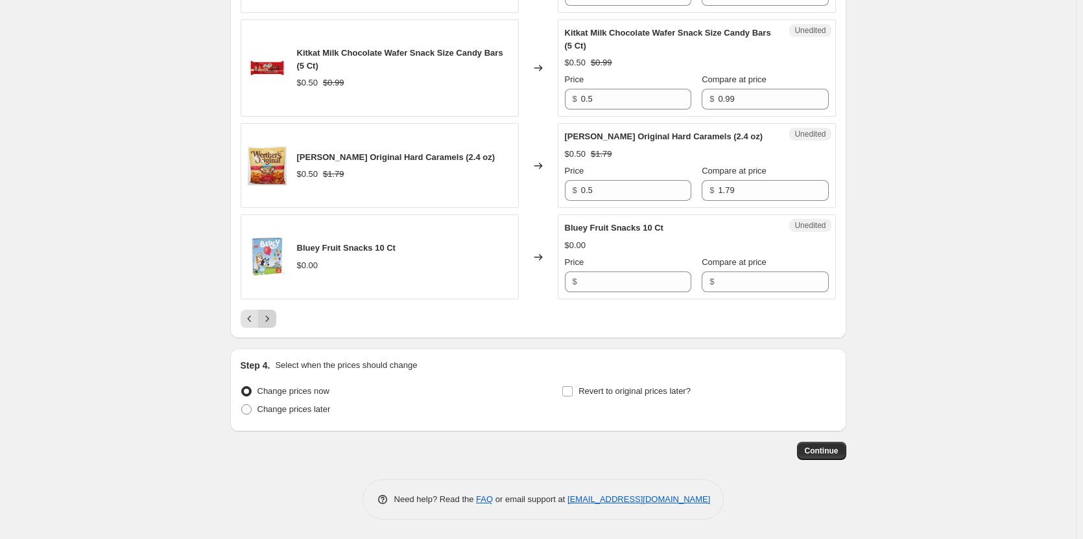
click at [270, 321] on icon "Next" at bounding box center [267, 319] width 13 height 13
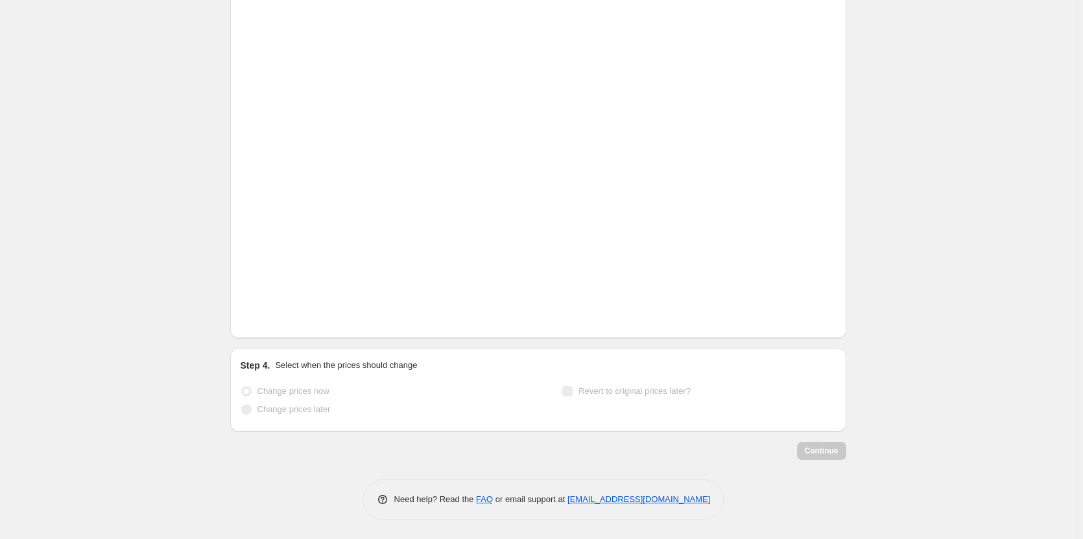
scroll to position [1371, 0]
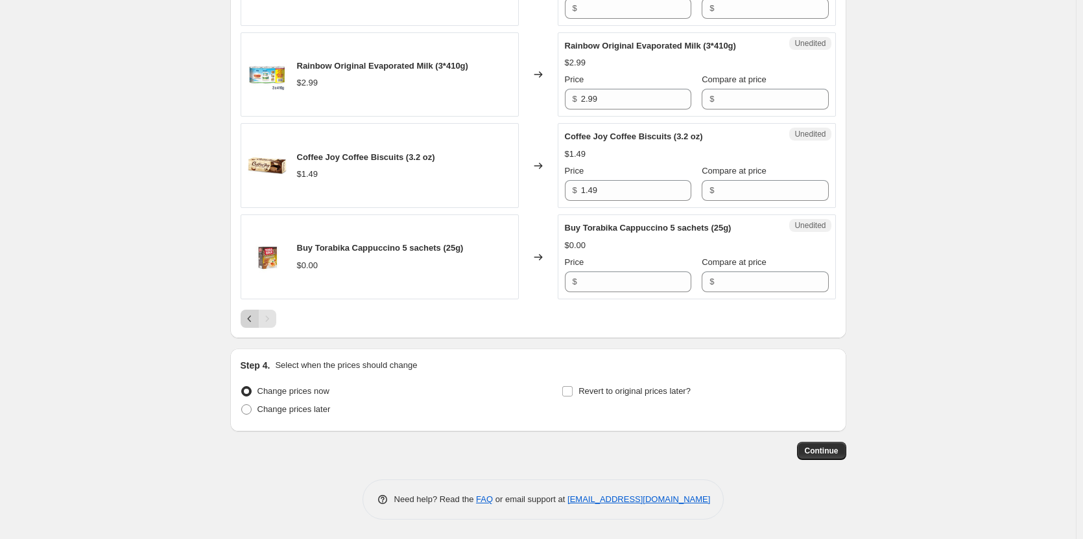
click at [249, 319] on icon "Previous" at bounding box center [249, 319] width 13 height 13
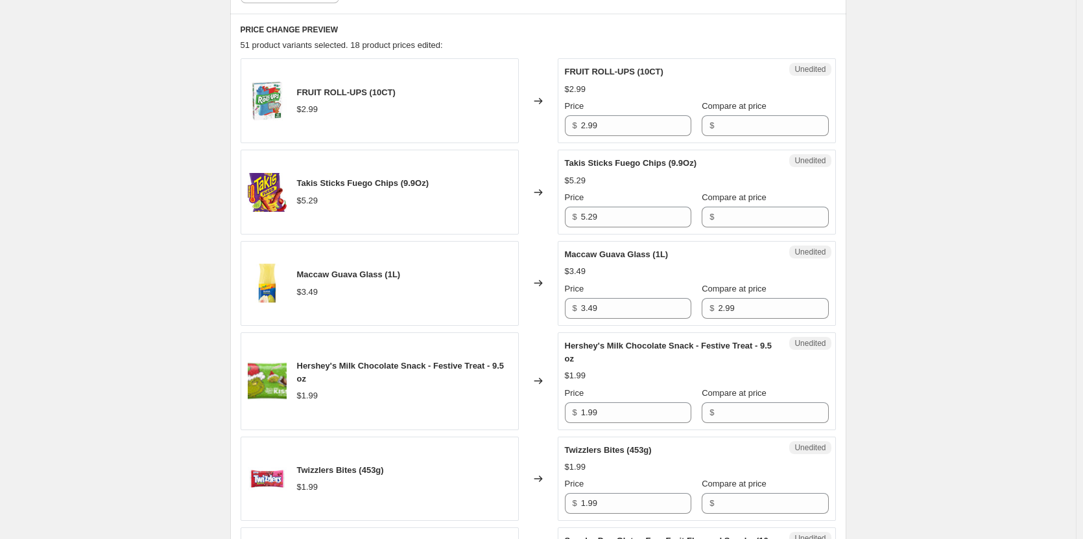
scroll to position [528, 0]
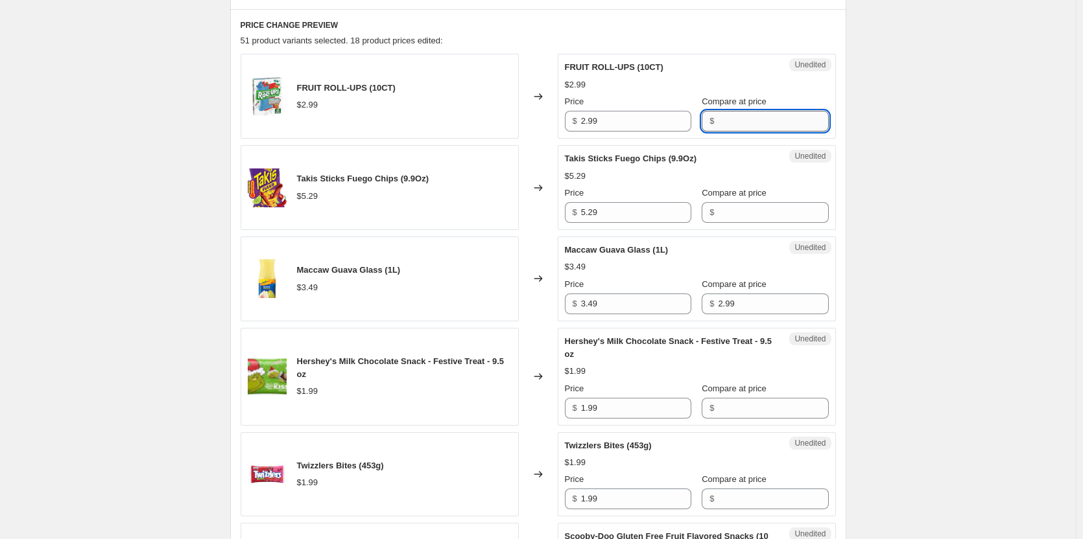
click at [752, 126] on input "Compare at price" at bounding box center [773, 121] width 110 height 21
type input "2"
type input "3.99"
click at [628, 121] on input "2.99" at bounding box center [636, 121] width 110 height 21
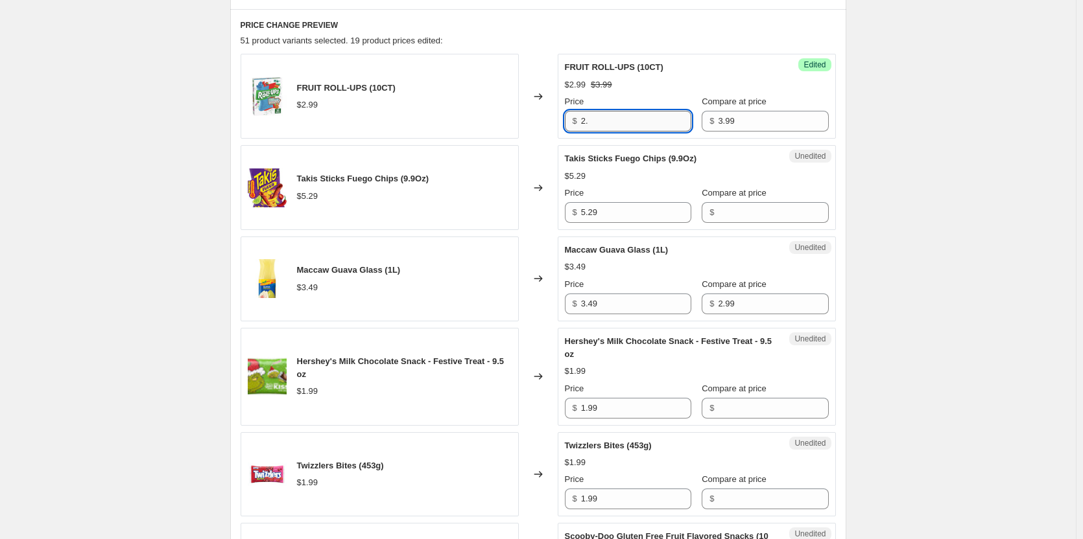
type input "2"
type input "3.49"
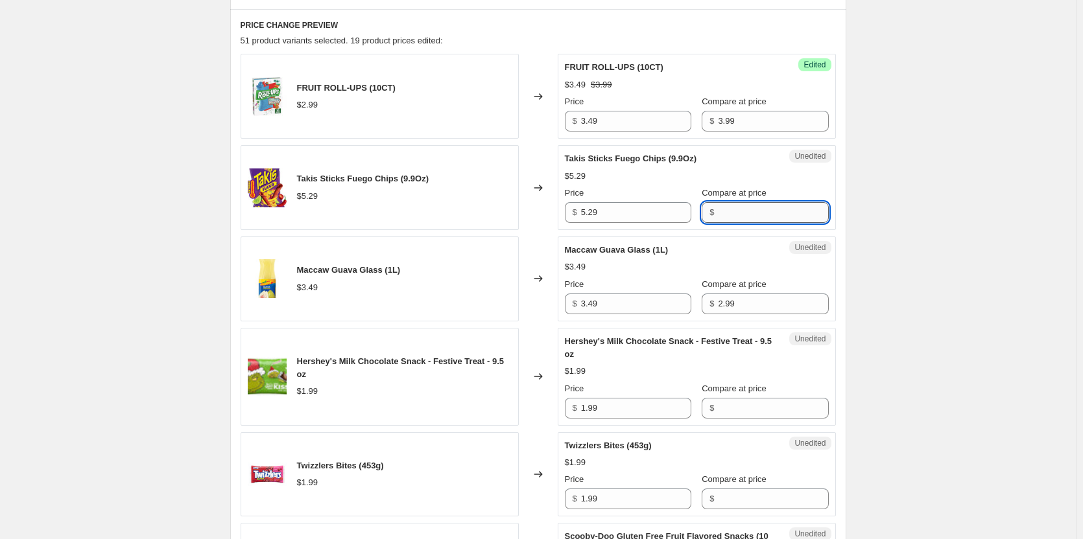
click at [753, 217] on input "Compare at price" at bounding box center [773, 212] width 110 height 21
type input "5.29"
click at [634, 211] on input "5.29" at bounding box center [636, 212] width 110 height 21
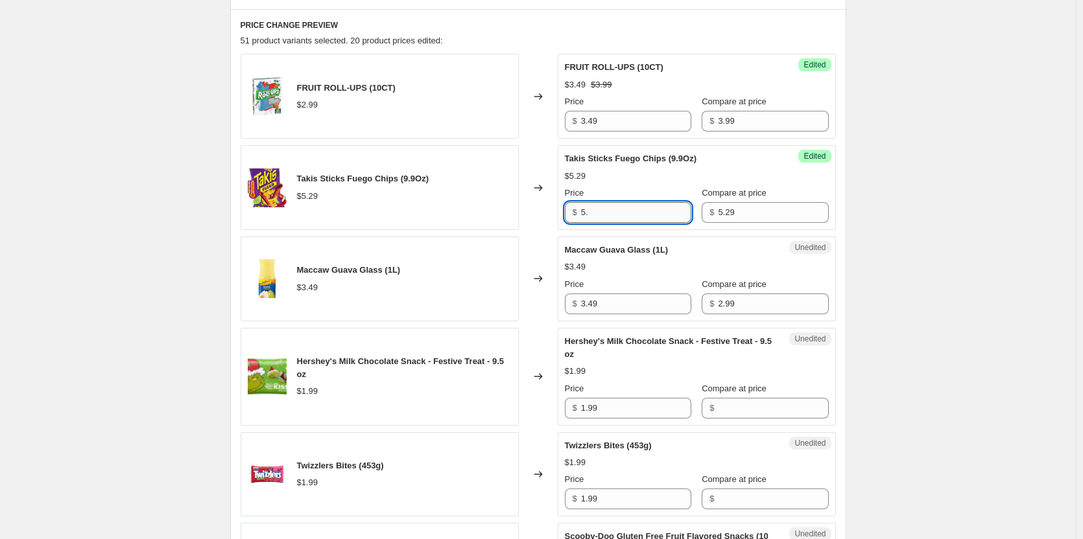
type input "5"
type input "2.99"
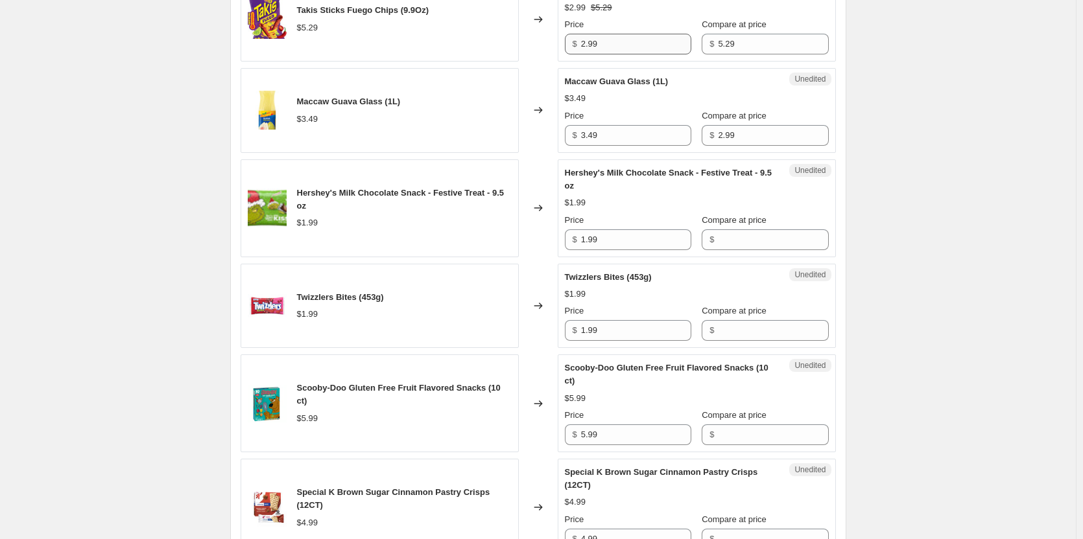
scroll to position [723, 0]
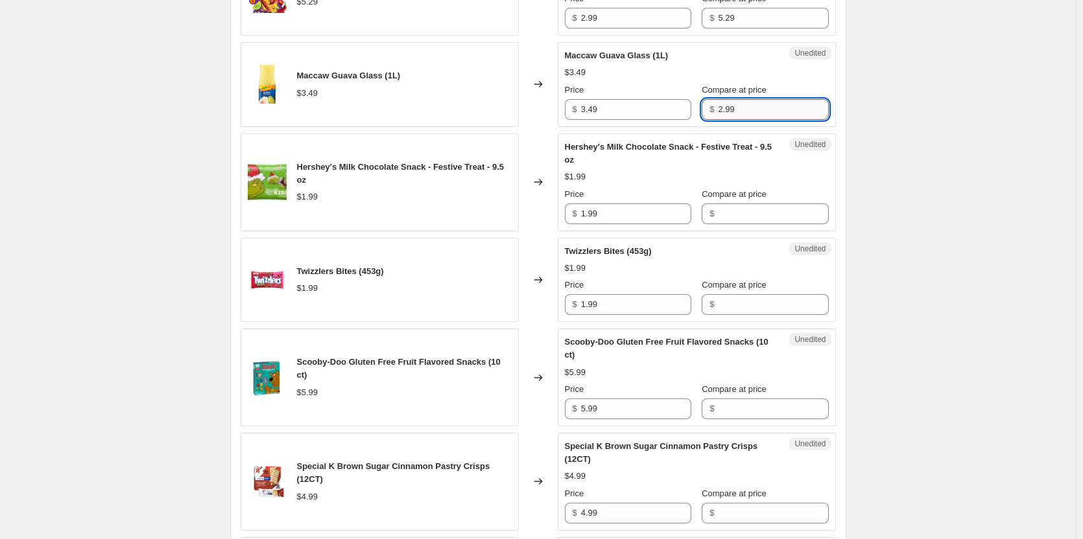
click at [740, 119] on input "2.99" at bounding box center [773, 109] width 110 height 21
type input "3.49"
click at [645, 103] on input "3.49" at bounding box center [636, 109] width 110 height 21
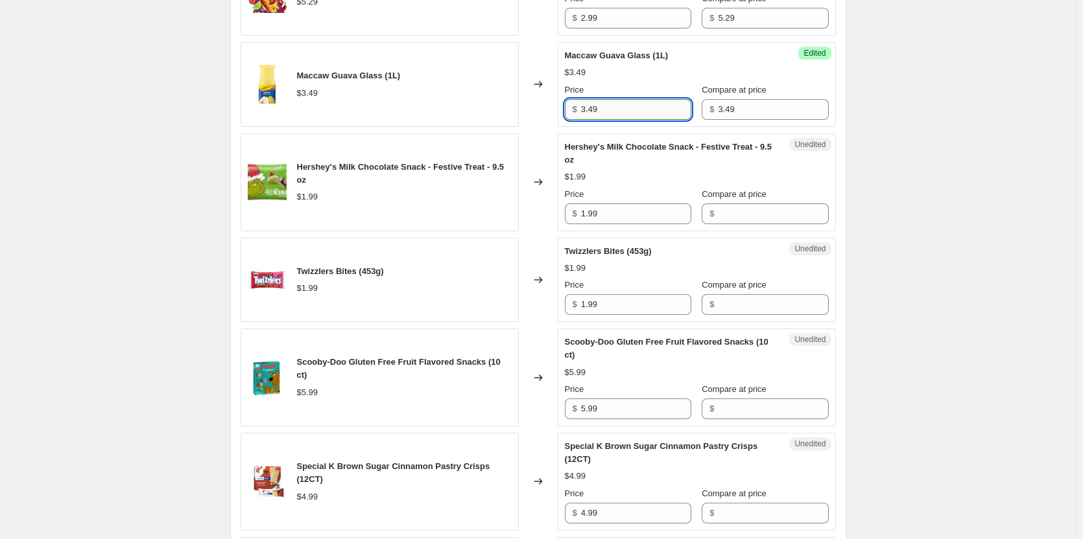
click at [645, 103] on input "3.49" at bounding box center [636, 109] width 110 height 21
type input "2.50"
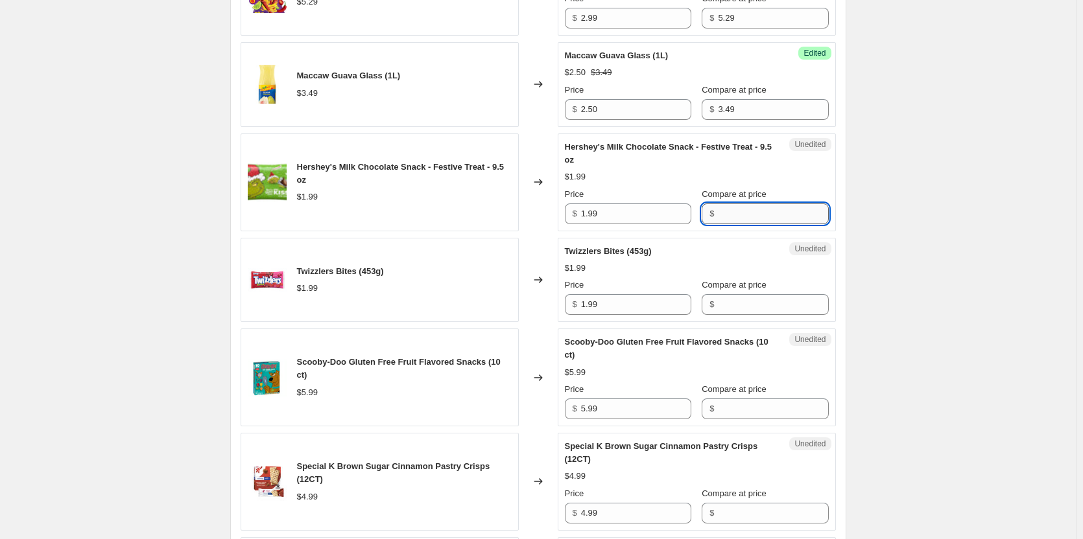
click at [760, 212] on input "Compare at price" at bounding box center [773, 214] width 110 height 21
type input "1.99"
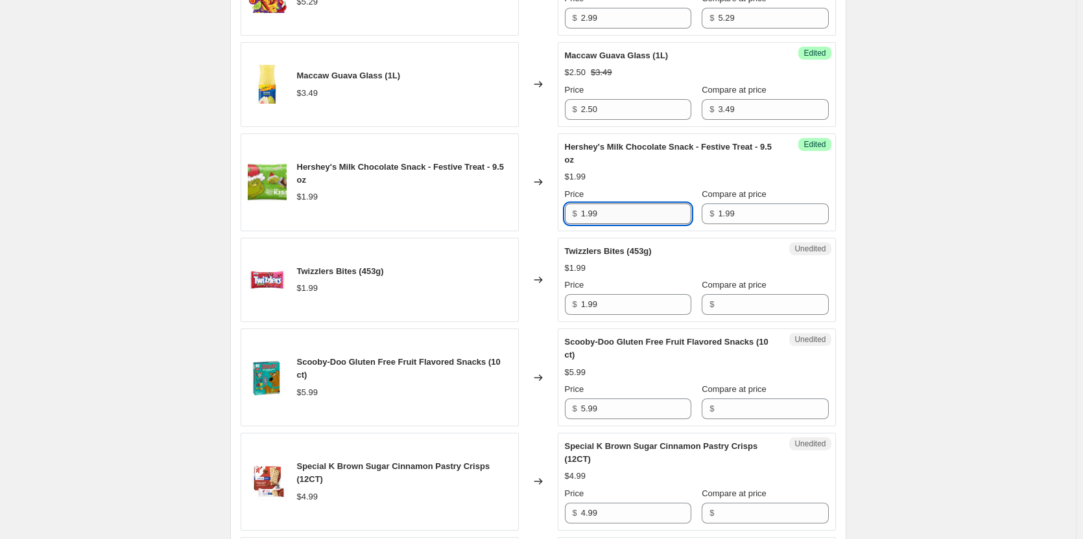
click at [657, 206] on input "1.99" at bounding box center [636, 214] width 110 height 21
type input "1.50"
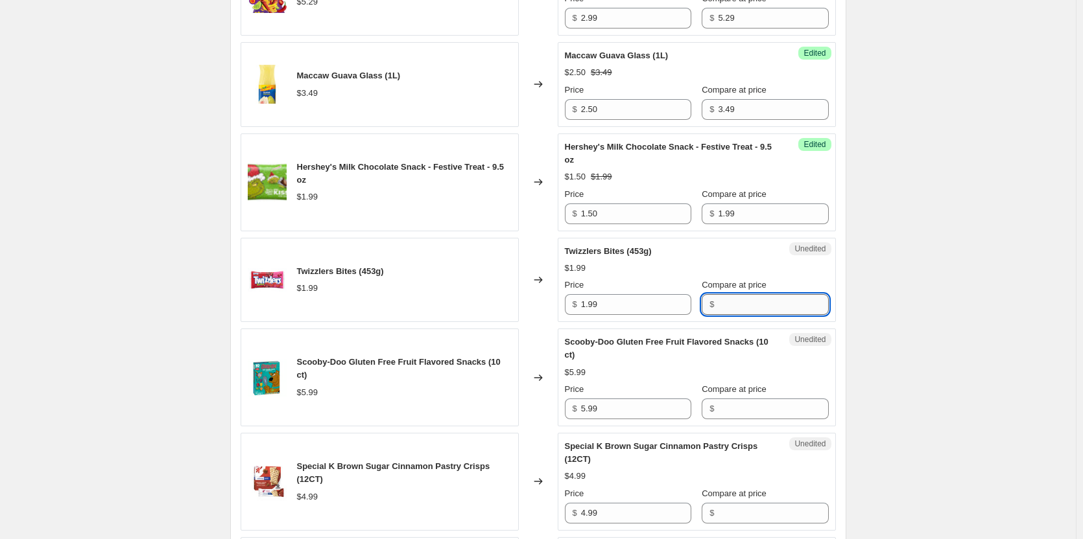
click at [776, 306] on input "Compare at price" at bounding box center [773, 304] width 110 height 21
type input "1.99"
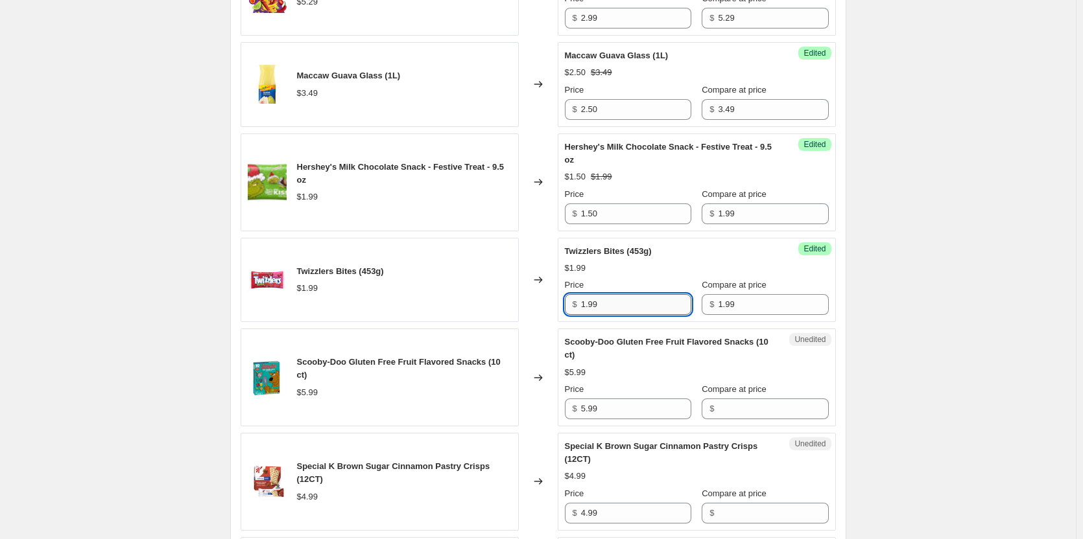
click at [636, 302] on input "1.99" at bounding box center [636, 304] width 110 height 21
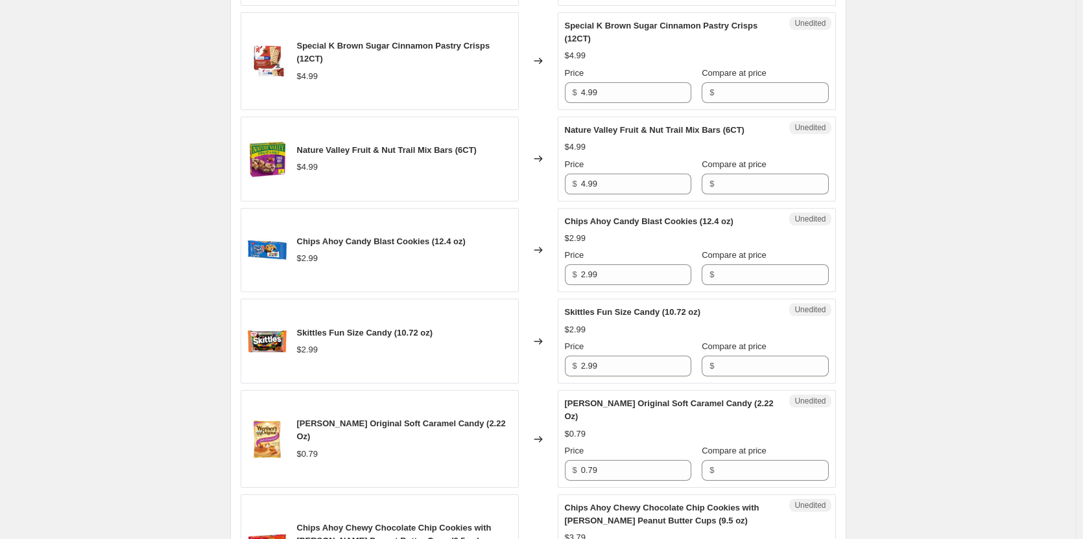
scroll to position [1177, 0]
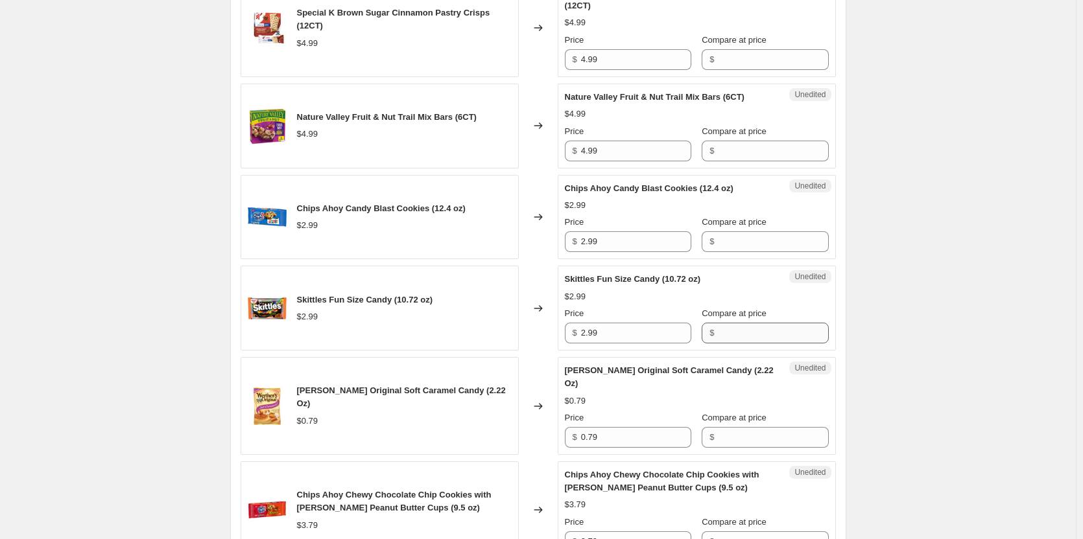
type input "1.49"
click at [733, 327] on input "Compare at price" at bounding box center [773, 333] width 110 height 21
type input "2.99"
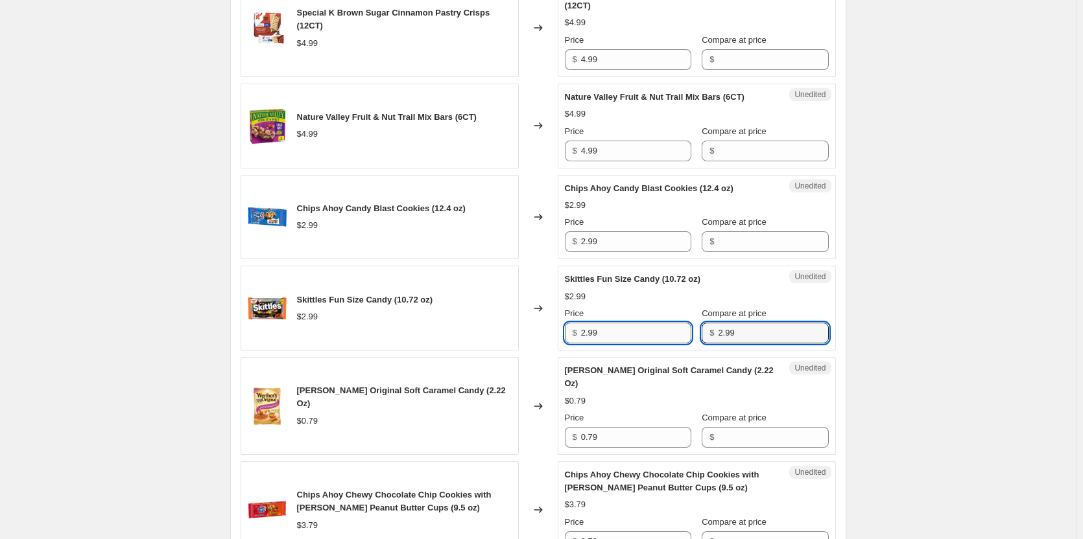
click at [663, 324] on input "2.99" at bounding box center [636, 333] width 110 height 21
click at [749, 329] on input "2.99" at bounding box center [773, 333] width 110 height 21
type input "4.99"
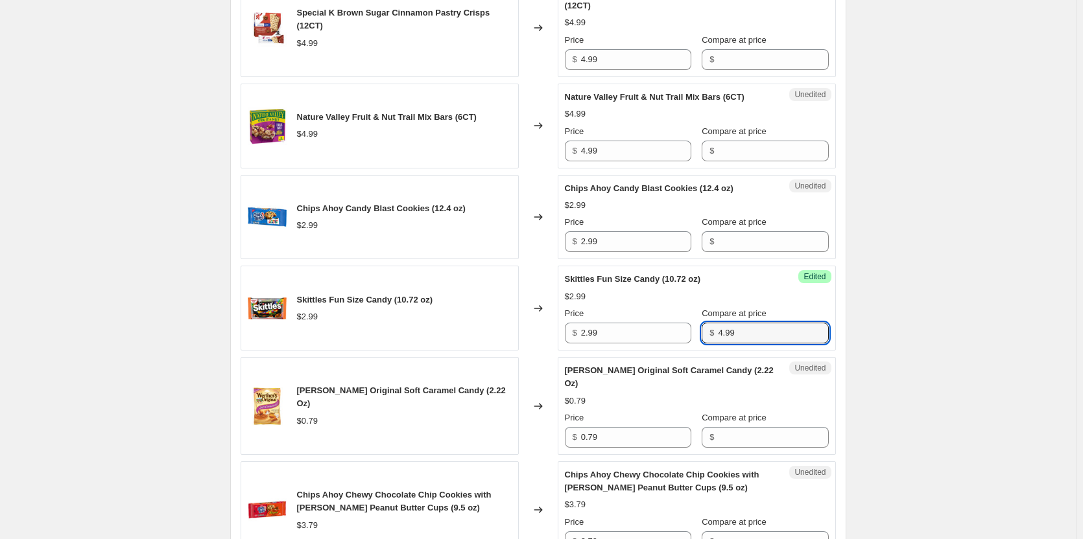
click at [912, 299] on div "Create new price change job. This page is ready Create new price change job Dra…" at bounding box center [538, 202] width 1076 height 2758
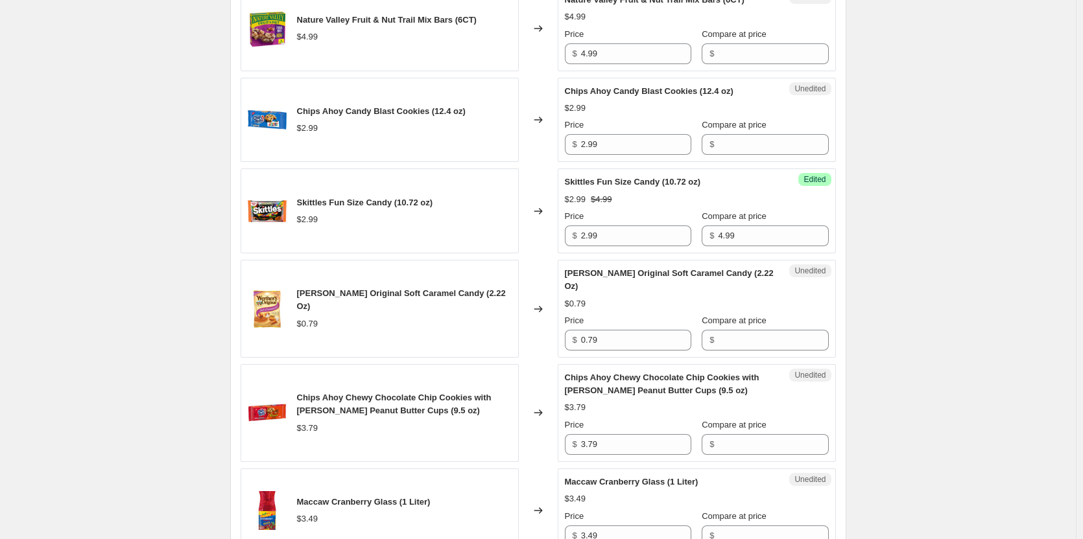
scroll to position [1307, 0]
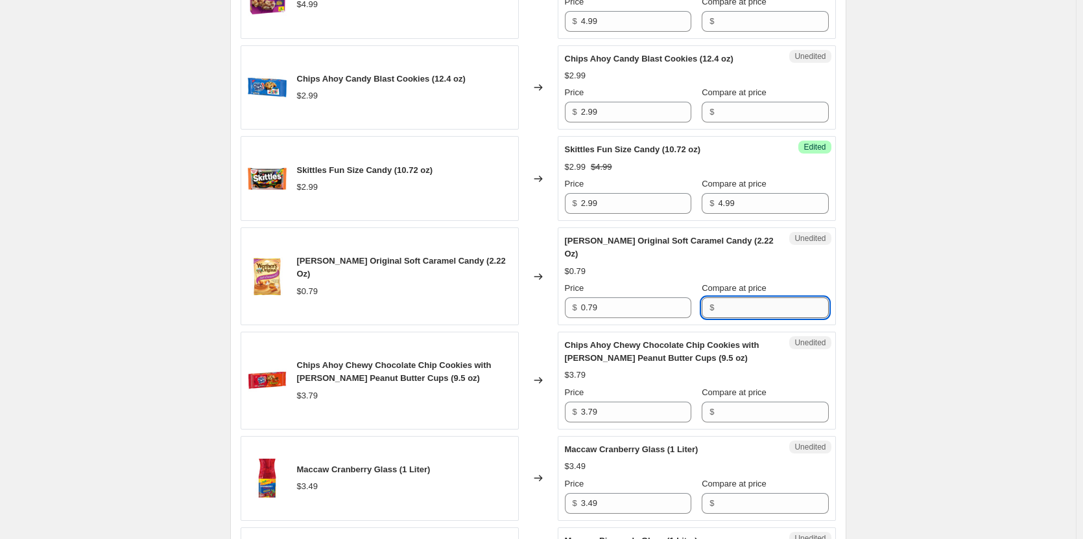
click at [781, 303] on input "Compare at price" at bounding box center [773, 308] width 110 height 21
type input "1.99"
click at [905, 292] on div "Create new price change job. This page is ready Create new price change job Dra…" at bounding box center [538, 72] width 1076 height 2758
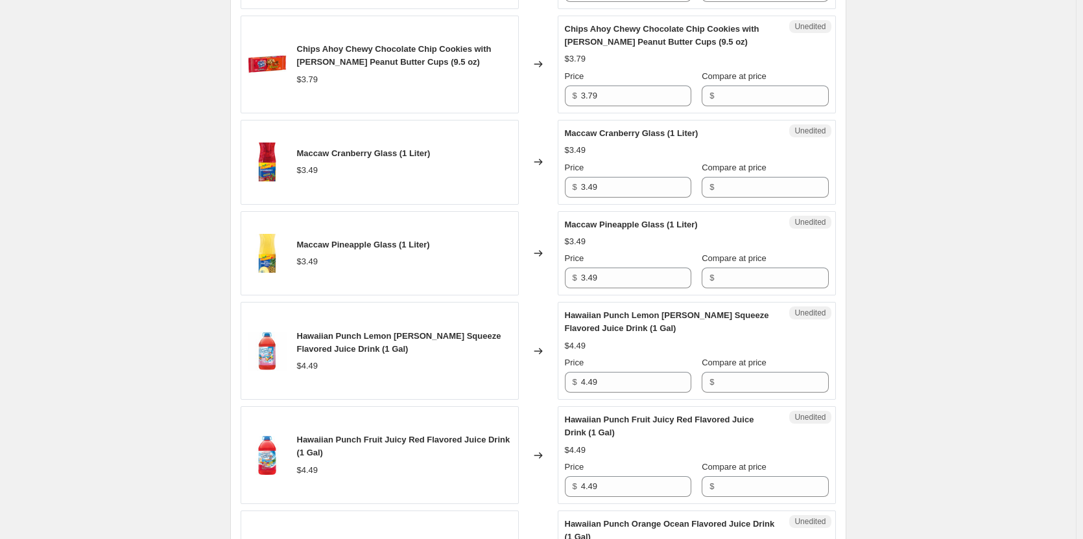
scroll to position [1631, 0]
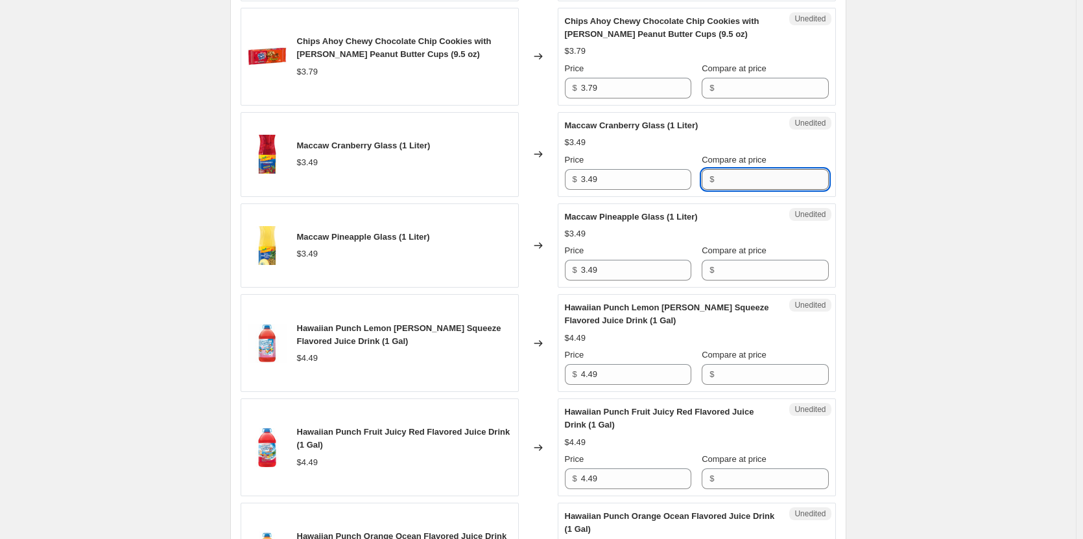
click at [754, 176] on input "Compare at price" at bounding box center [773, 179] width 110 height 21
type input "3.49"
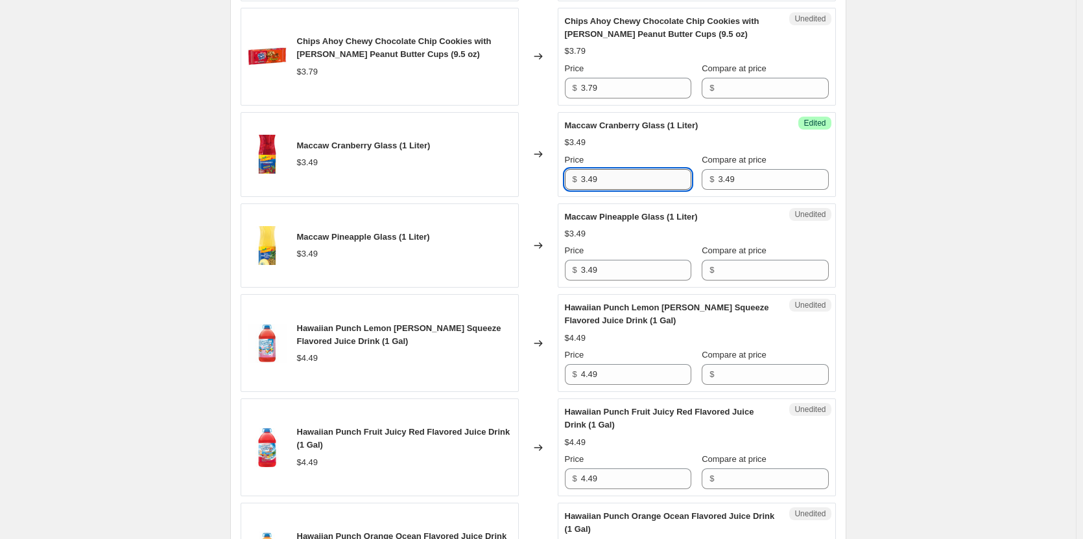
click at [628, 180] on input "3.49" at bounding box center [636, 179] width 110 height 21
type input "2.50"
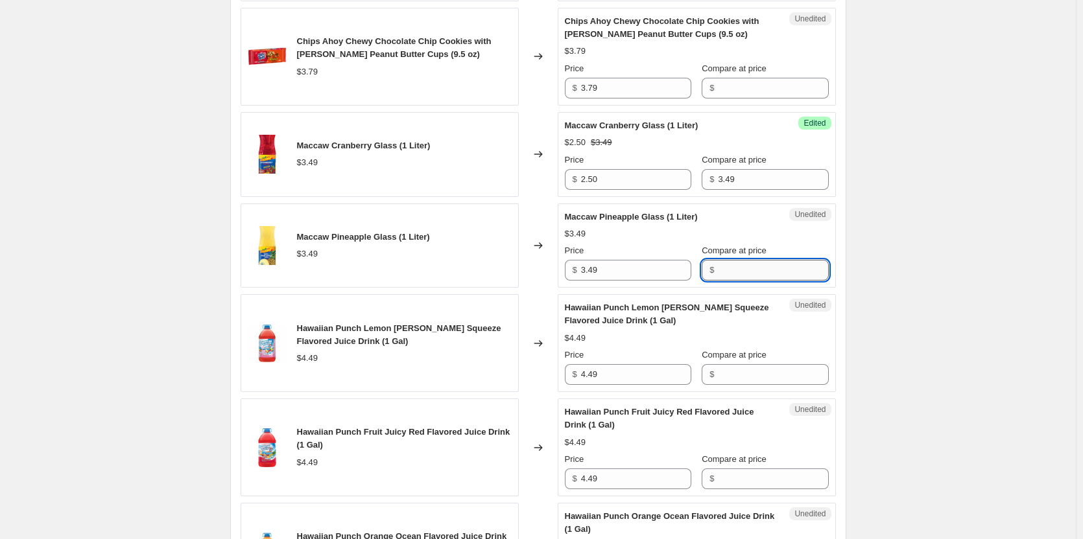
click at [729, 272] on input "Compare at price" at bounding box center [773, 270] width 110 height 21
type input "3.49"
click at [628, 270] on input "3.49" at bounding box center [636, 270] width 110 height 21
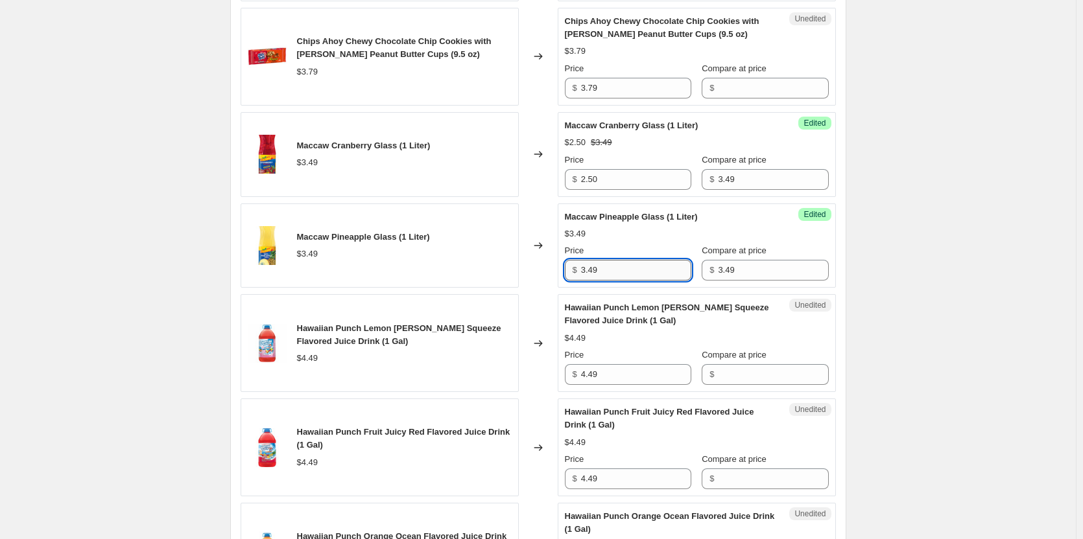
click at [628, 270] on input "3.49" at bounding box center [636, 270] width 110 height 21
type input "2.50"
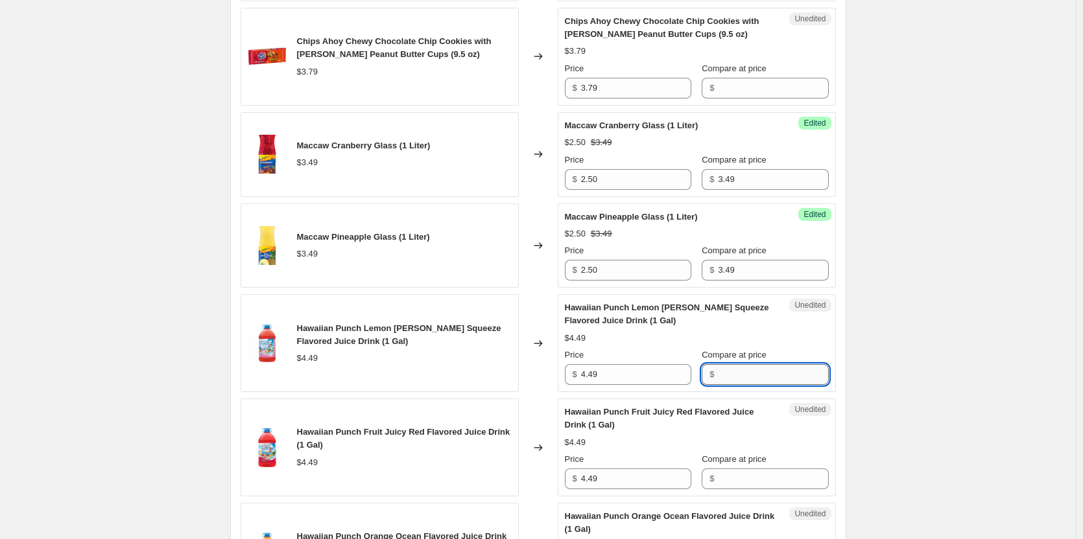
click at [782, 373] on input "Compare at price" at bounding box center [773, 374] width 110 height 21
type input "4.49"
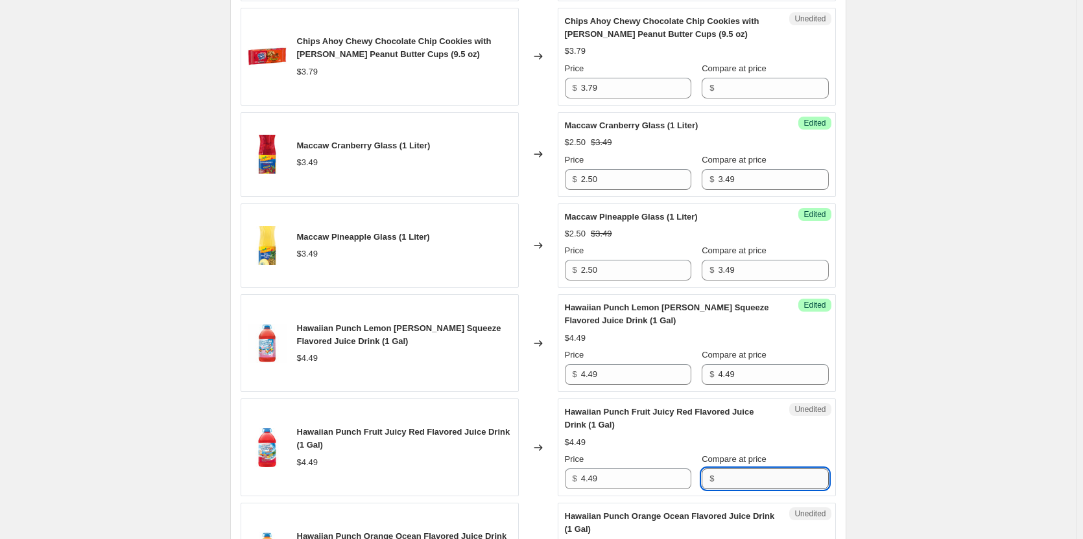
click at [746, 481] on input "Compare at price" at bounding box center [773, 479] width 110 height 21
type input "4.49"
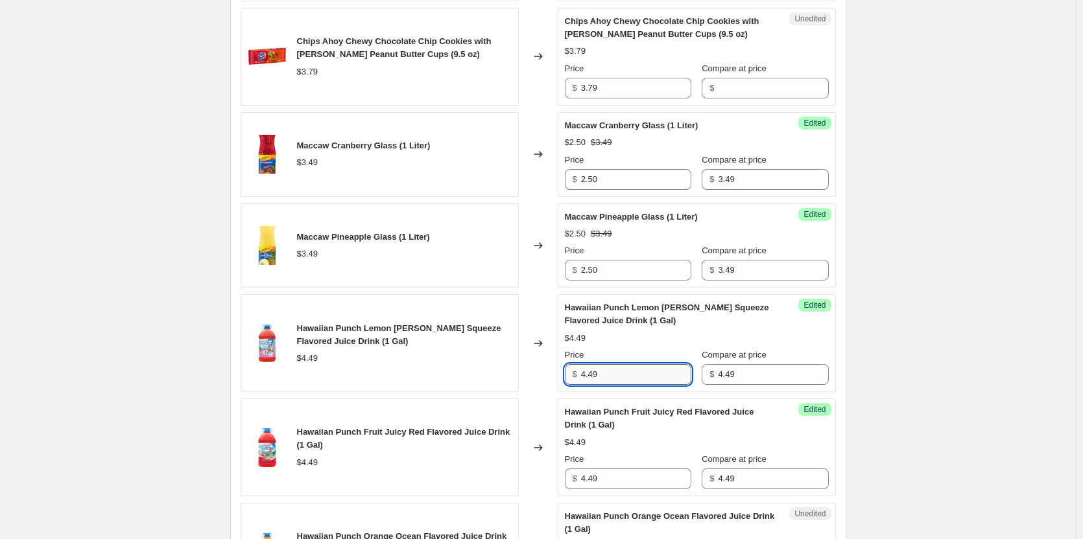
click at [661, 375] on input "4.49" at bounding box center [636, 374] width 110 height 21
click at [637, 366] on input "4.49" at bounding box center [636, 374] width 110 height 21
type input "4"
type input "3.50"
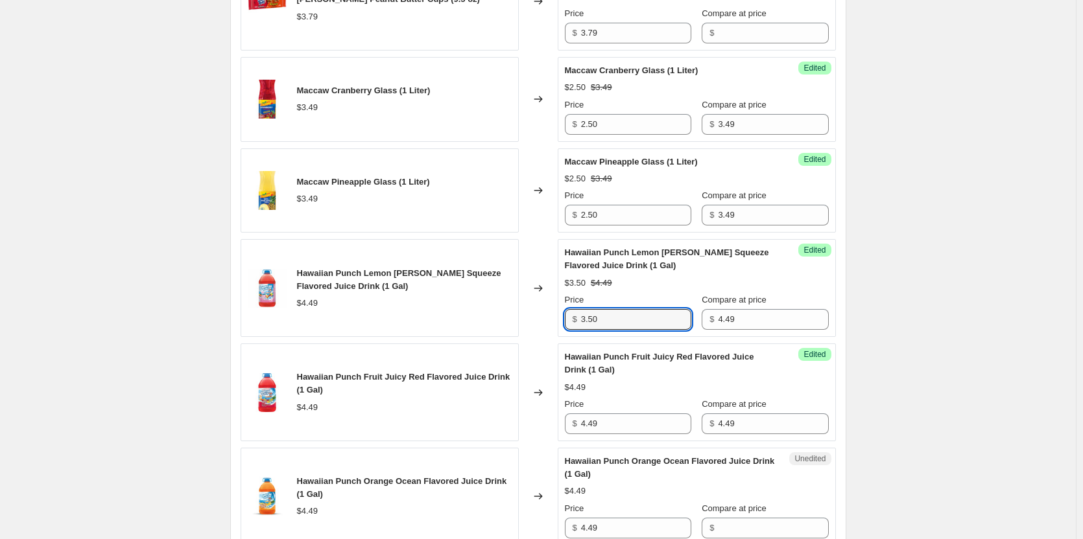
scroll to position [1760, 0]
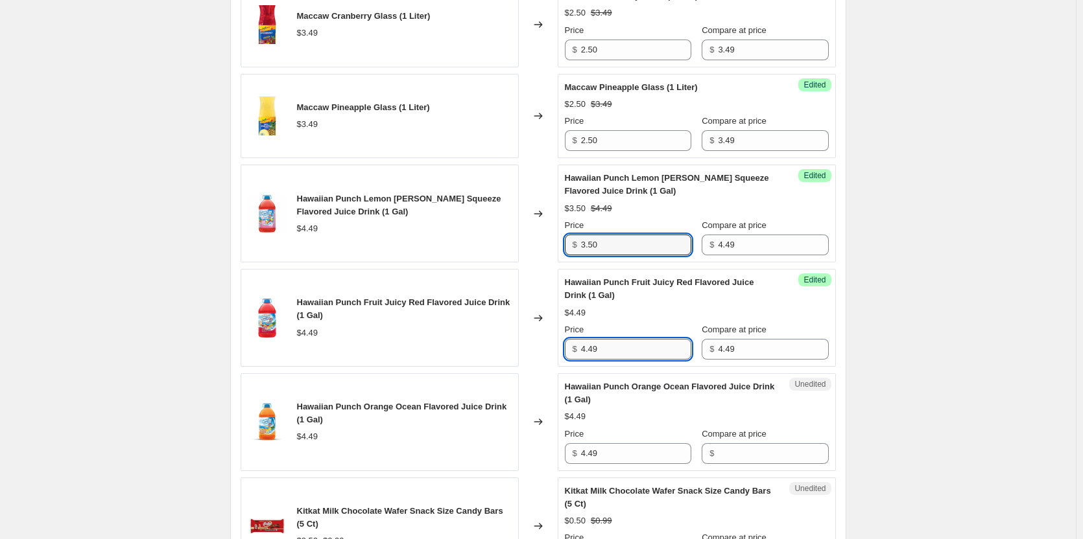
click at [613, 351] on input "4.49" at bounding box center [636, 349] width 110 height 21
type input "3.50"
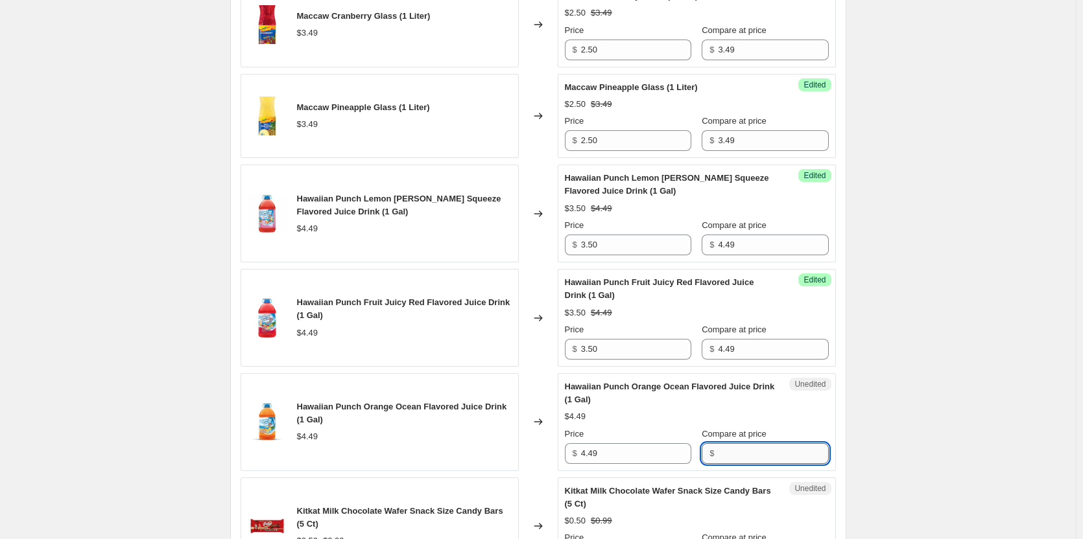
click at [718, 457] on input "Compare at price" at bounding box center [773, 454] width 110 height 21
type input "4.49"
click at [628, 460] on input "4.49" at bounding box center [636, 454] width 110 height 21
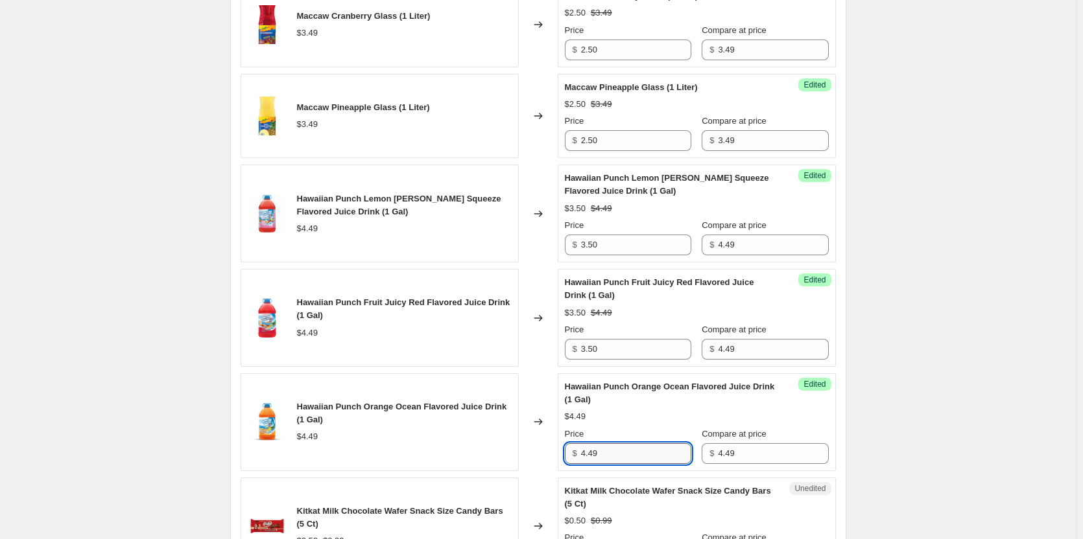
click at [628, 460] on input "4.49" at bounding box center [636, 454] width 110 height 21
type input "3.50"
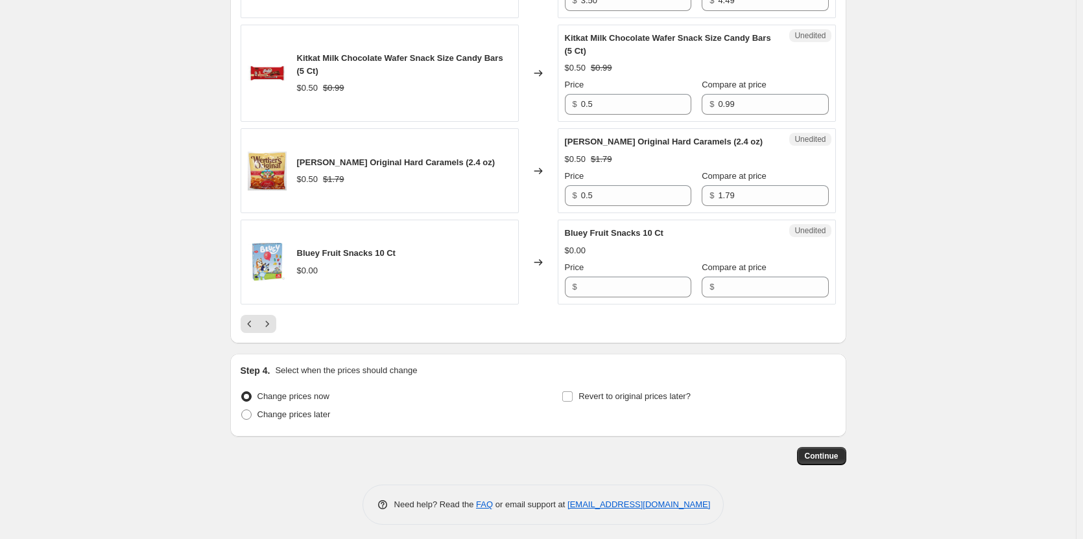
scroll to position [2219, 0]
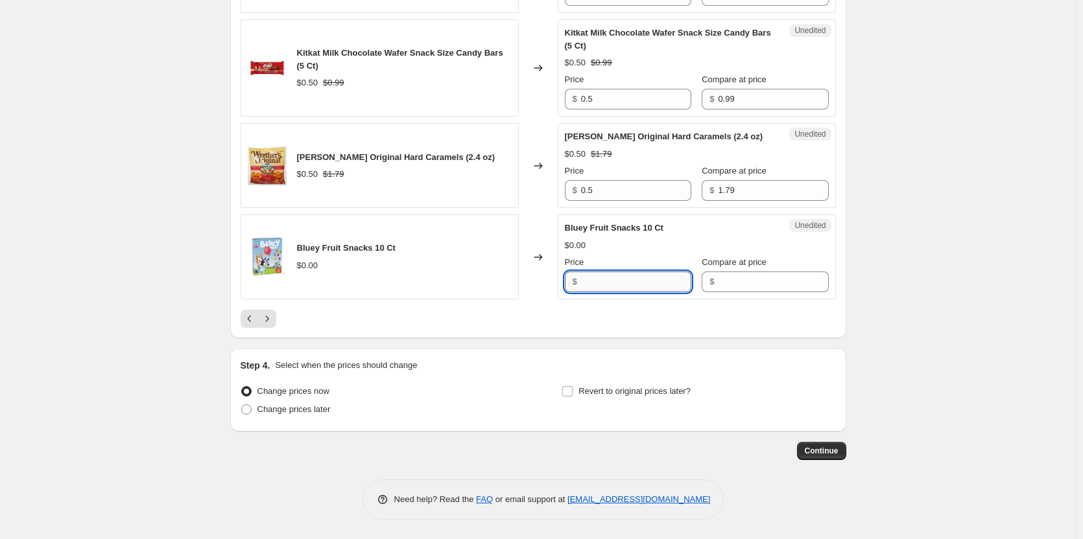
click at [610, 283] on input "Price" at bounding box center [636, 282] width 110 height 21
type input "2.99"
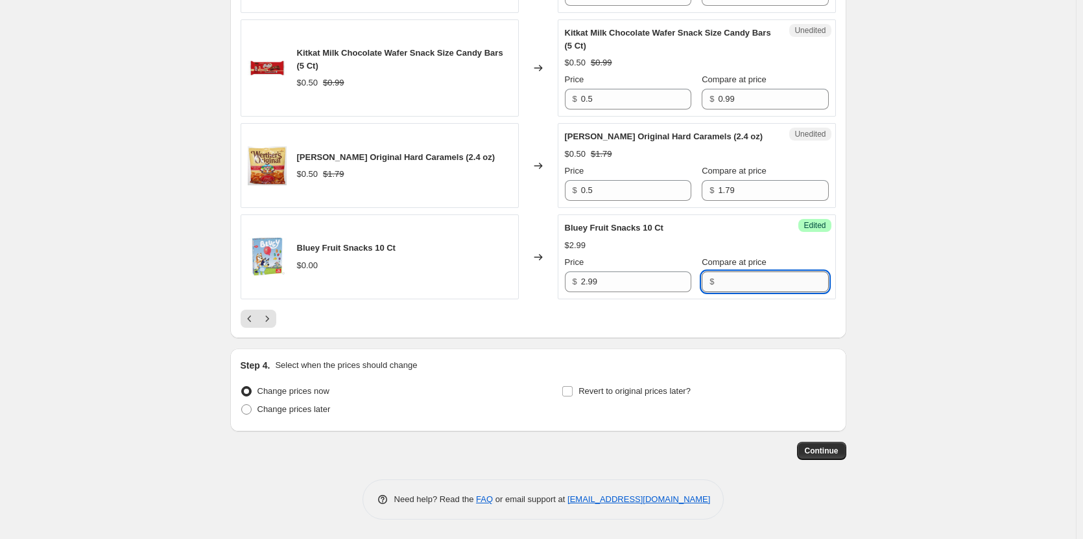
click at [720, 284] on input "Compare at price" at bounding box center [773, 282] width 110 height 21
type input "3.99"
click at [268, 318] on icon "Next" at bounding box center [267, 319] width 13 height 13
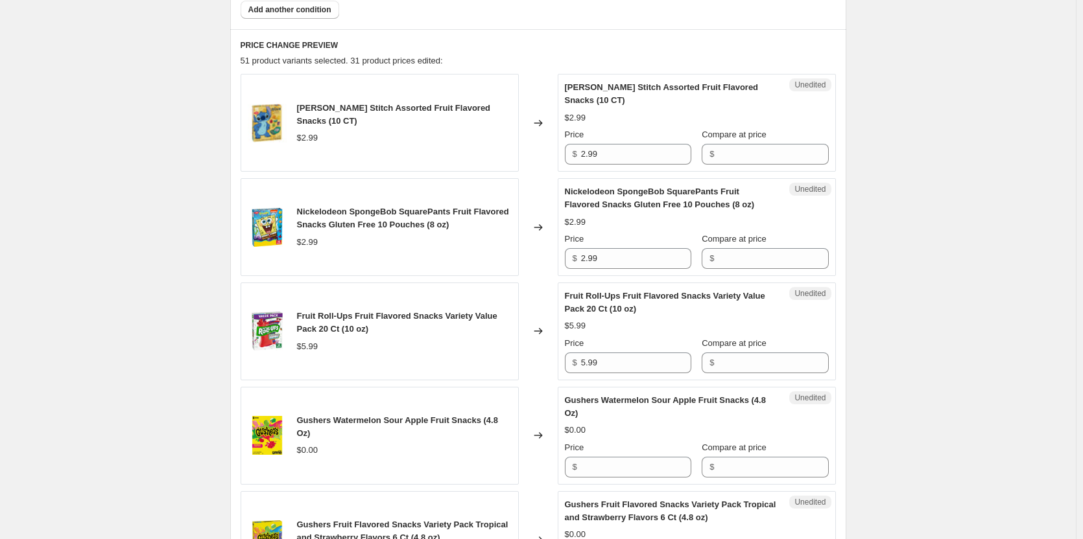
scroll to position [528, 0]
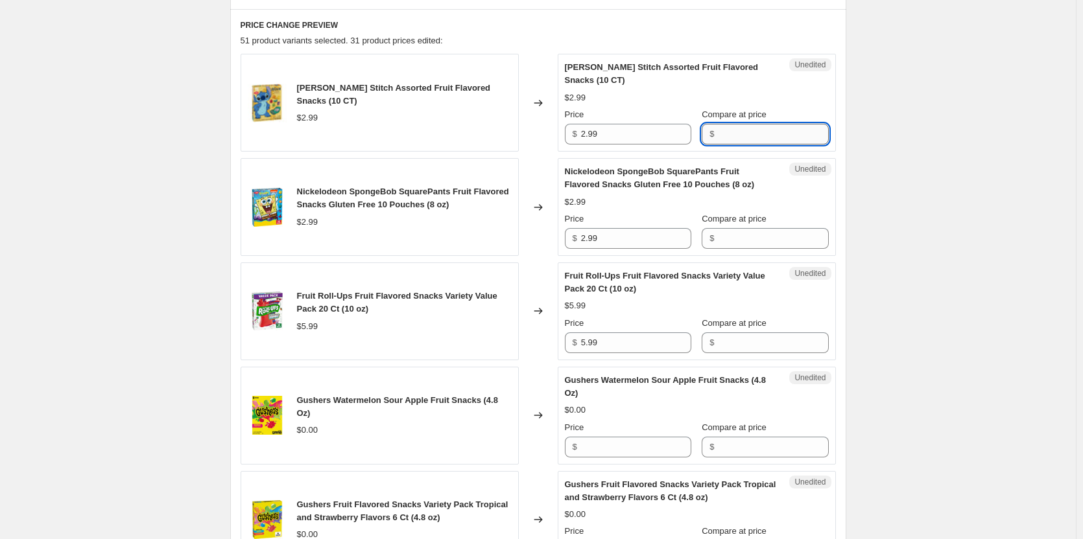
click at [770, 137] on input "Compare at price" at bounding box center [773, 134] width 110 height 21
type input "3.99"
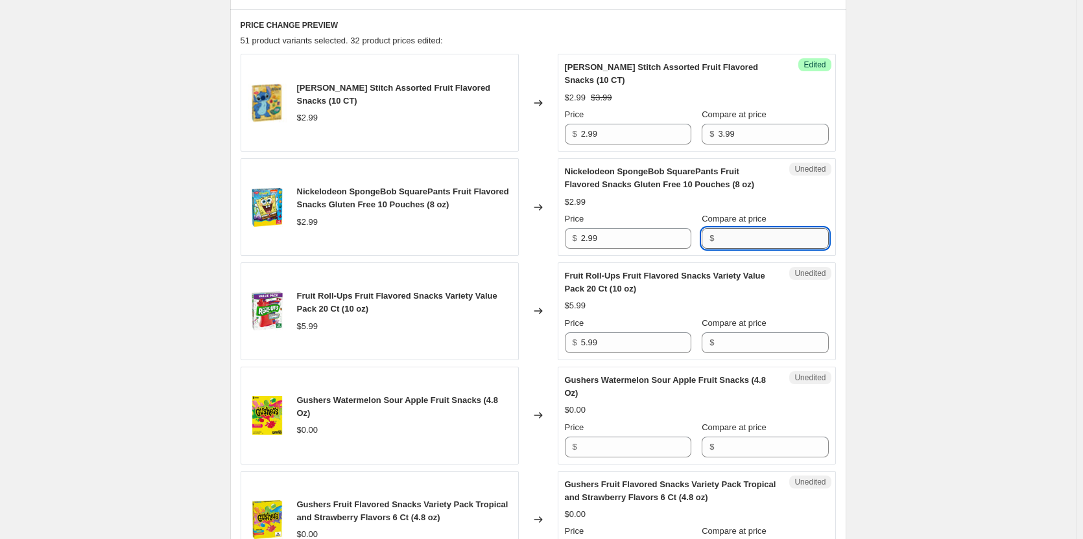
click at [752, 236] on input "Compare at price" at bounding box center [773, 238] width 110 height 21
type input "3.99"
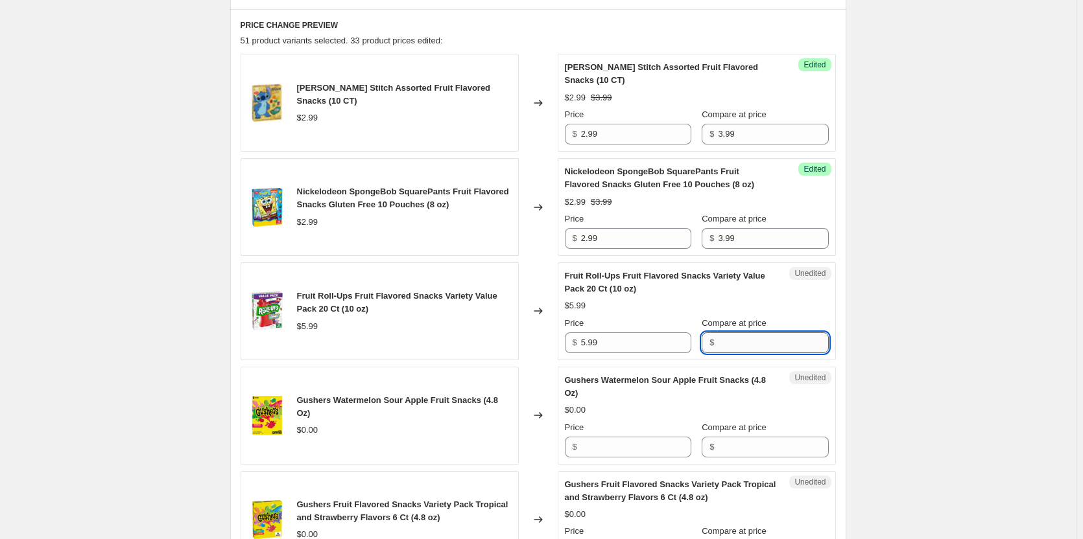
click at [782, 345] on input "Compare at price" at bounding box center [773, 343] width 110 height 21
click at [942, 358] on div "Create new price change job. This page is ready Create new price change job Dra…" at bounding box center [538, 427] width 1076 height 1911
click at [725, 342] on input "8.99" at bounding box center [773, 343] width 110 height 21
type input "7.99"
click at [873, 320] on div "Create new price change job. This page is ready Create new price change job Dra…" at bounding box center [538, 427] width 1076 height 1911
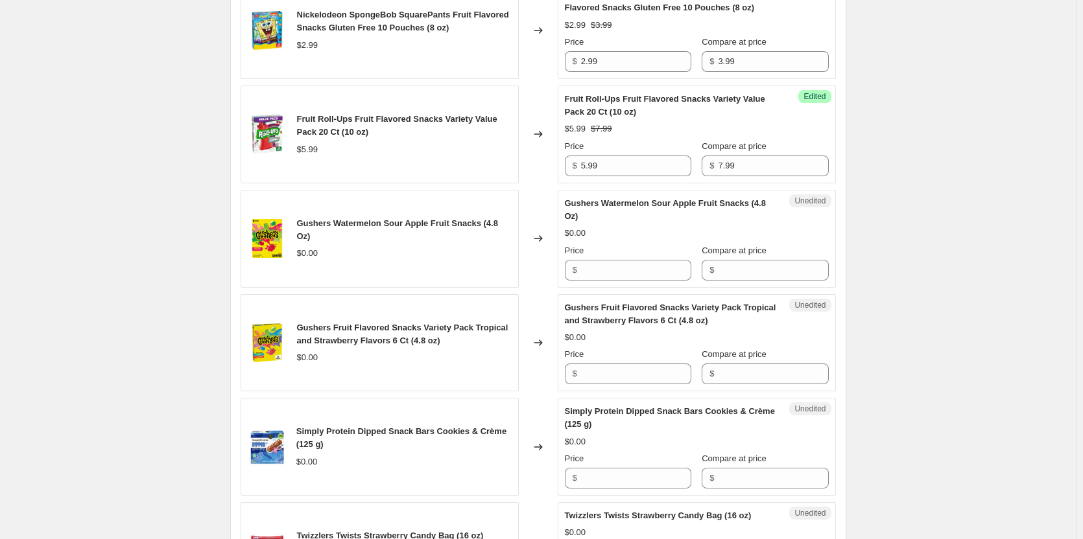
scroll to position [723, 0]
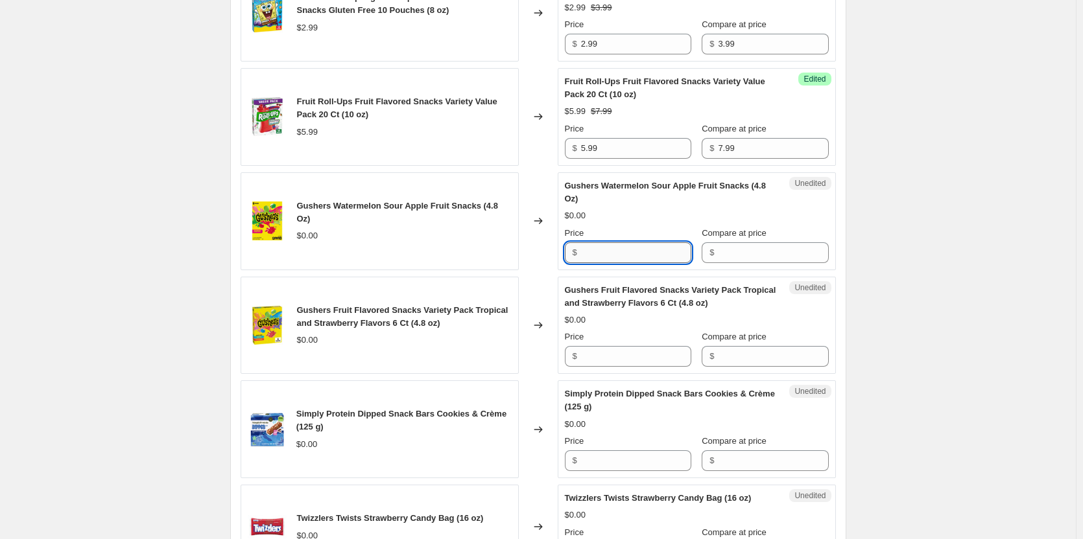
click at [639, 259] on input "Price" at bounding box center [636, 253] width 110 height 21
type input "3.49"
click at [634, 363] on input "Price" at bounding box center [636, 356] width 110 height 21
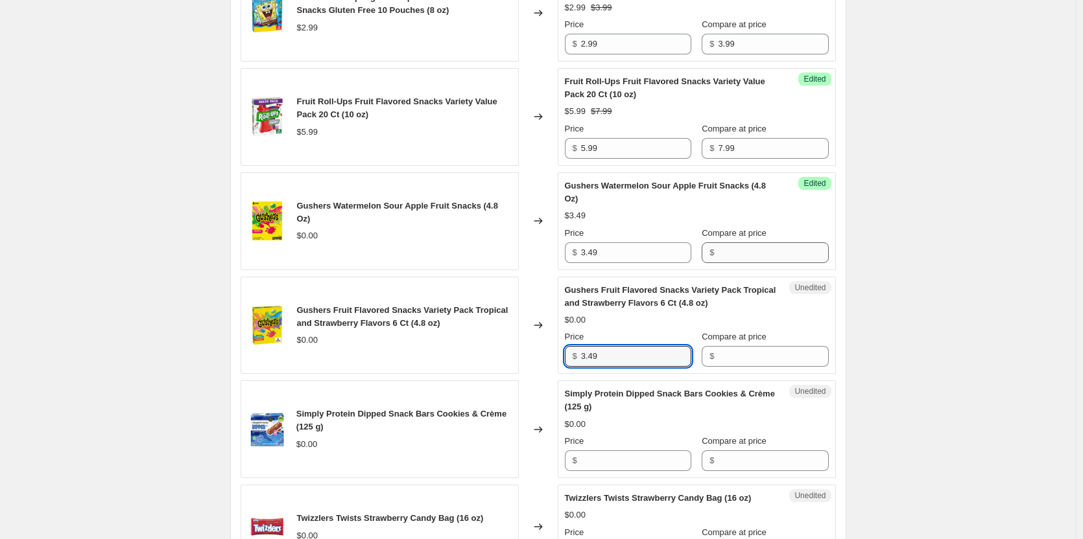
type input "3.49"
click at [745, 257] on input "Compare at price" at bounding box center [773, 253] width 110 height 21
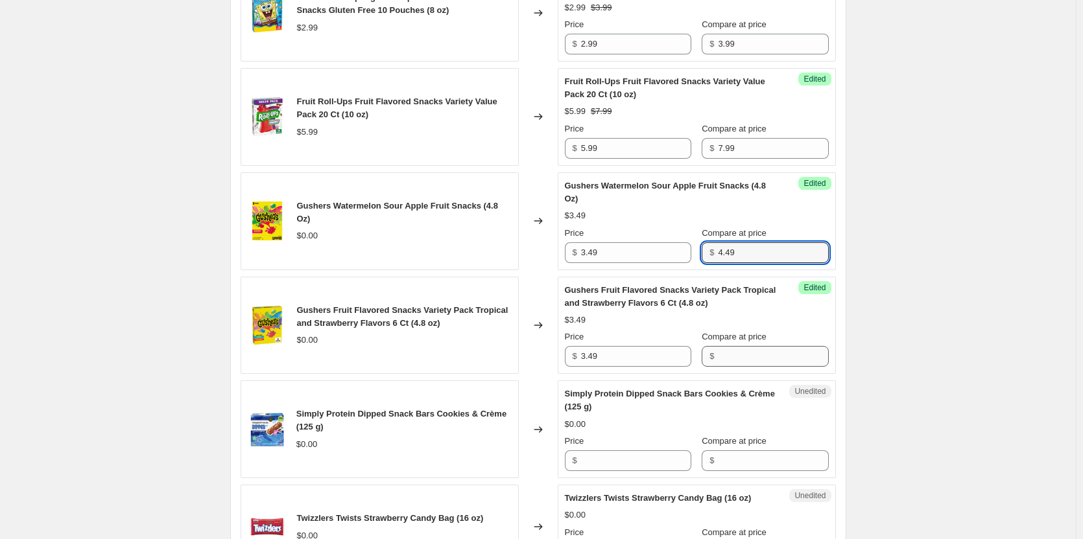
type input "4.49"
click at [753, 361] on input "Compare at price" at bounding box center [773, 356] width 110 height 21
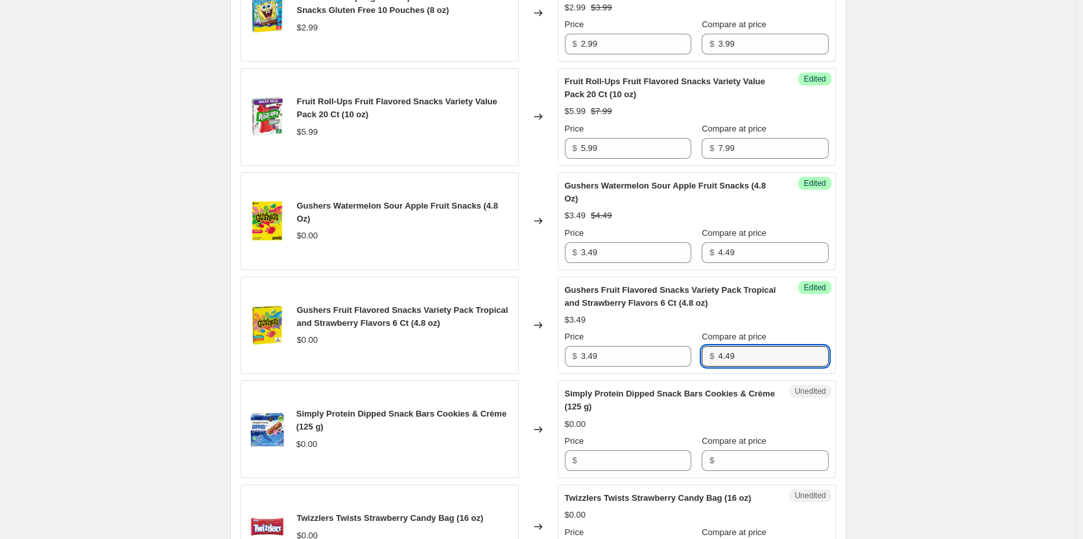
type input "4.49"
click at [936, 350] on div "Create new price change job. This page is ready Create new price change job Dra…" at bounding box center [538, 232] width 1076 height 1911
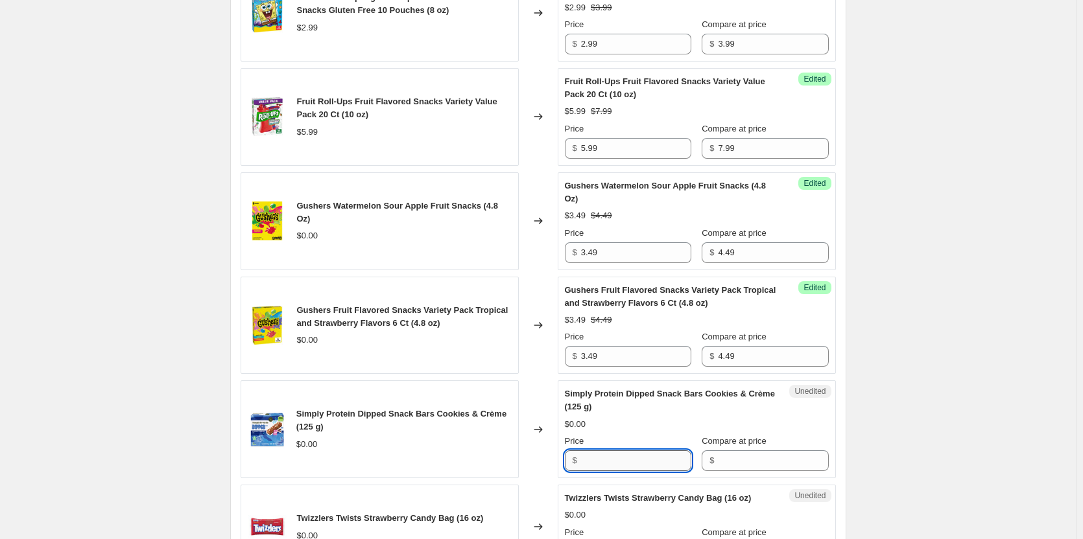
click at [603, 455] on input "Price" at bounding box center [636, 461] width 110 height 21
type input "5.49"
click at [749, 463] on input "Compare at price" at bounding box center [773, 461] width 110 height 21
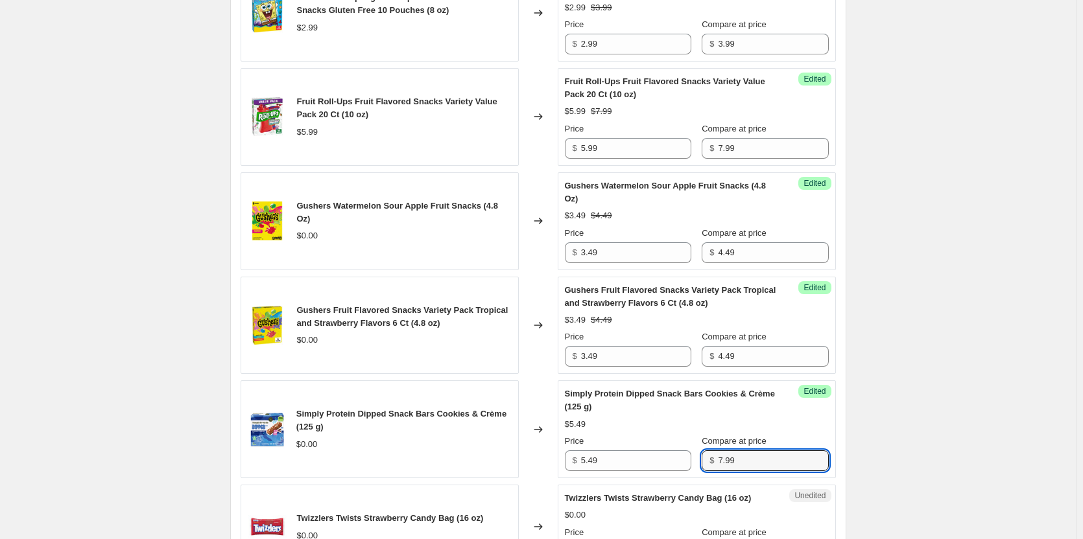
type input "7.99"
click at [949, 397] on div "Create new price change job. This page is ready Create new price change job Dra…" at bounding box center [538, 232] width 1076 height 1911
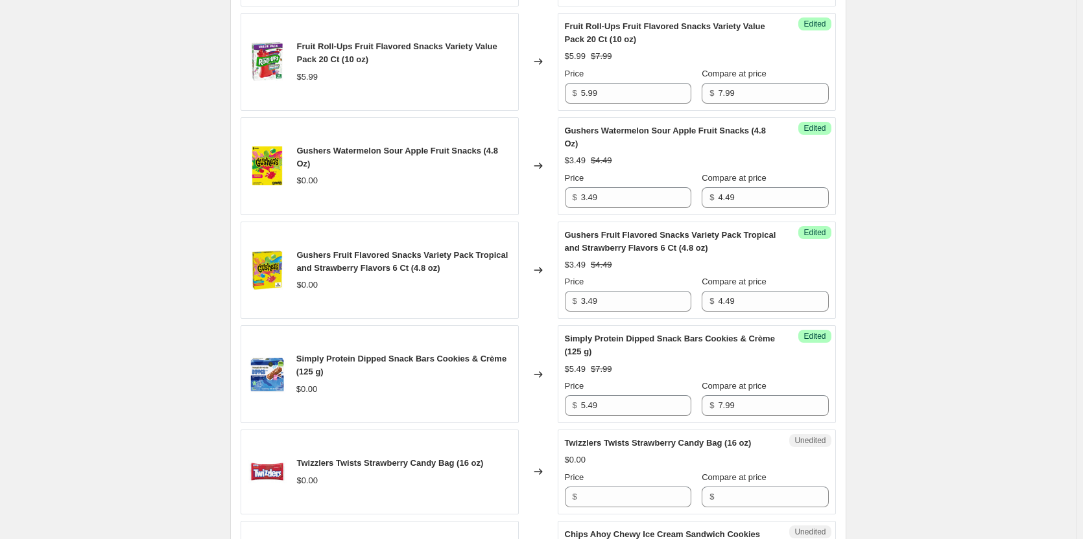
scroll to position [918, 0]
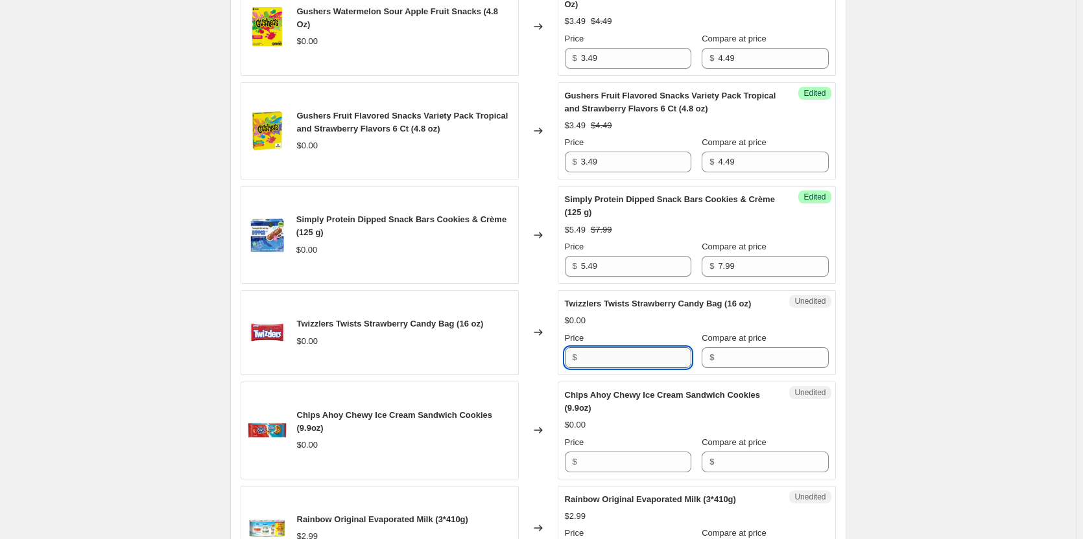
click at [642, 356] on input "Price" at bounding box center [636, 358] width 110 height 21
type input "1.49"
click at [739, 364] on input "Compare at price" at bounding box center [773, 358] width 110 height 21
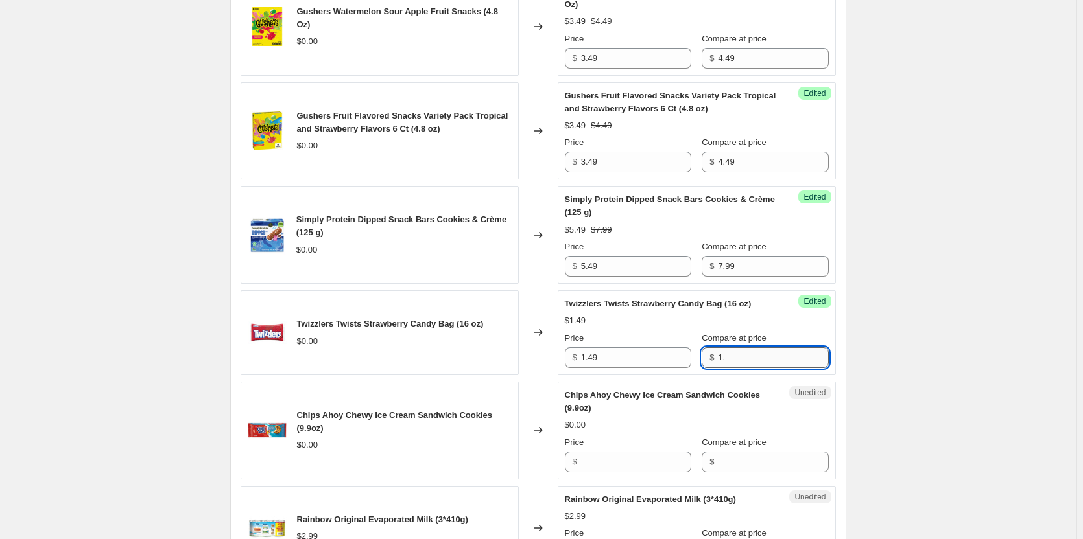
type input "1"
type input "2.49"
click at [940, 337] on div "Create new price change job. This page is ready Create new price change job Dra…" at bounding box center [538, 37] width 1076 height 1911
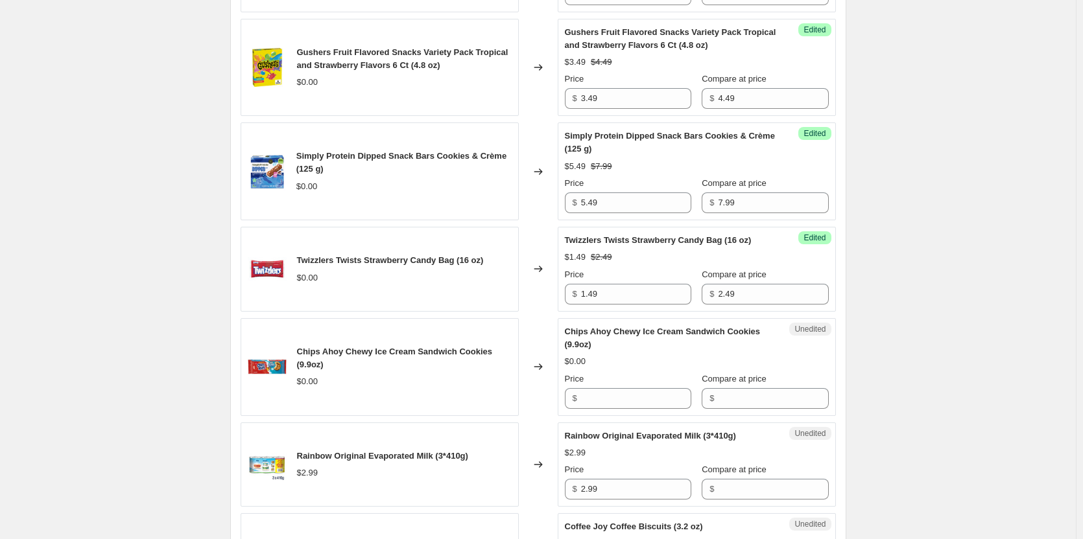
scroll to position [1112, 0]
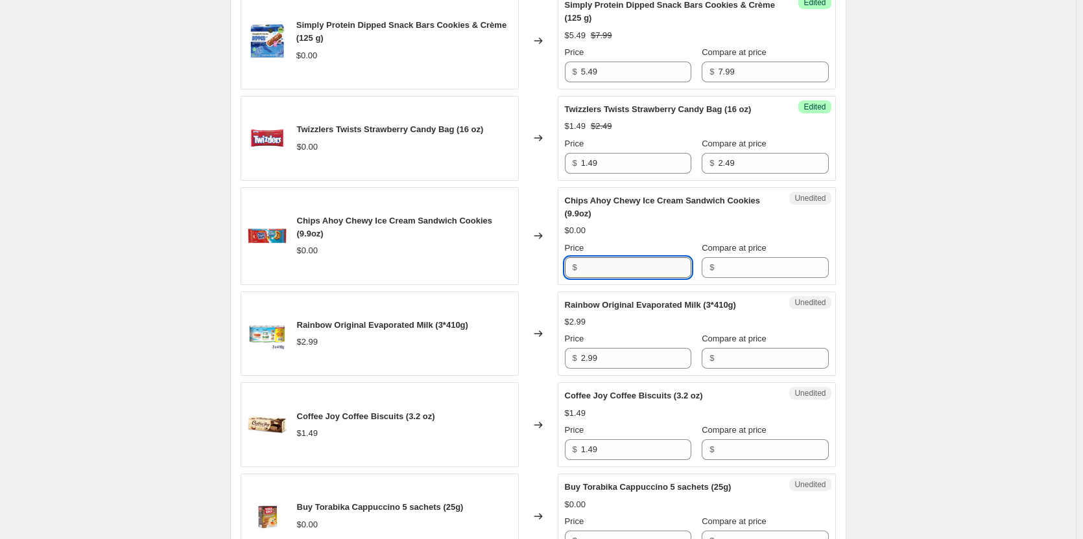
click at [616, 272] on input "Price" at bounding box center [636, 267] width 110 height 21
type input "4.29"
click at [781, 272] on input "Compare at price" at bounding box center [773, 267] width 110 height 21
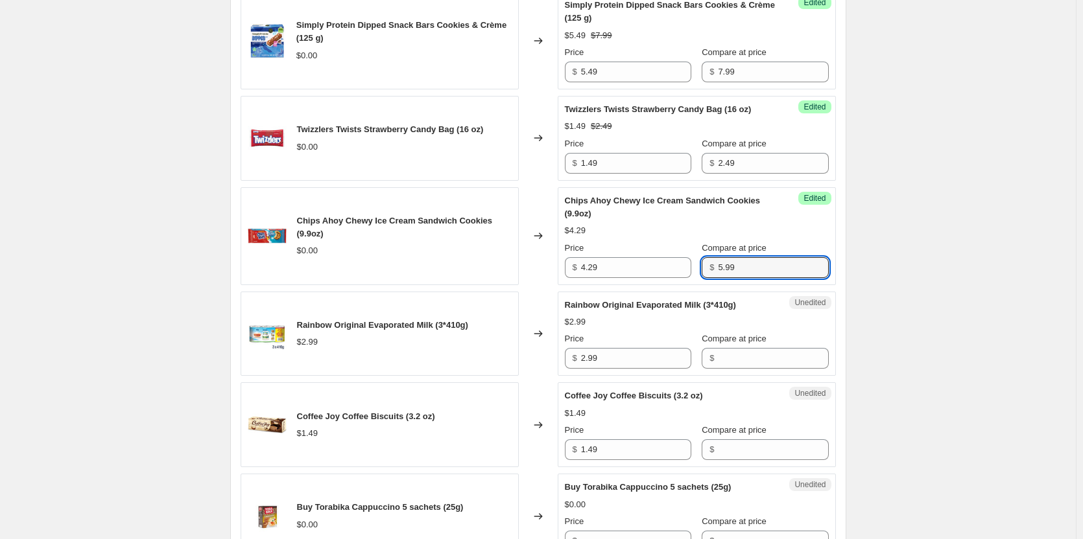
type input "5.99"
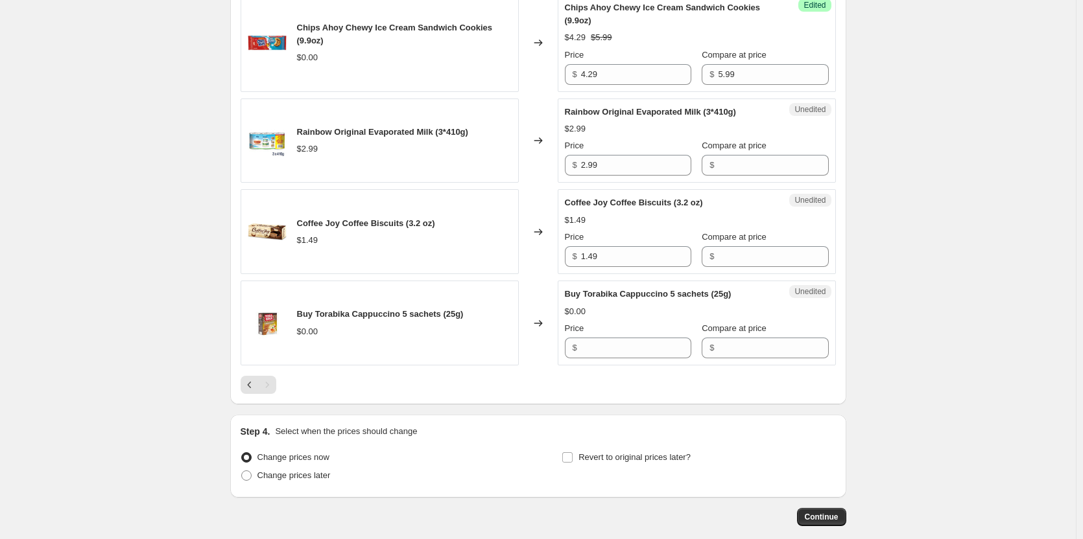
scroll to position [1307, 0]
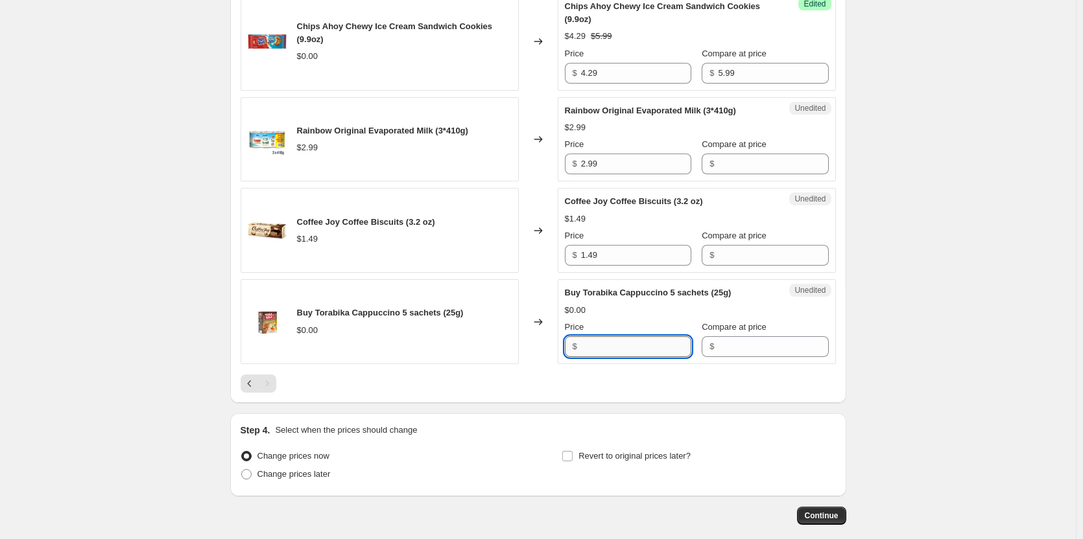
click at [587, 346] on input "Price" at bounding box center [636, 347] width 110 height 21
type input "2.49"
click at [274, 476] on span "Change prices later" at bounding box center [293, 474] width 73 height 10
click at [242, 470] on input "Change prices later" at bounding box center [241, 469] width 1 height 1
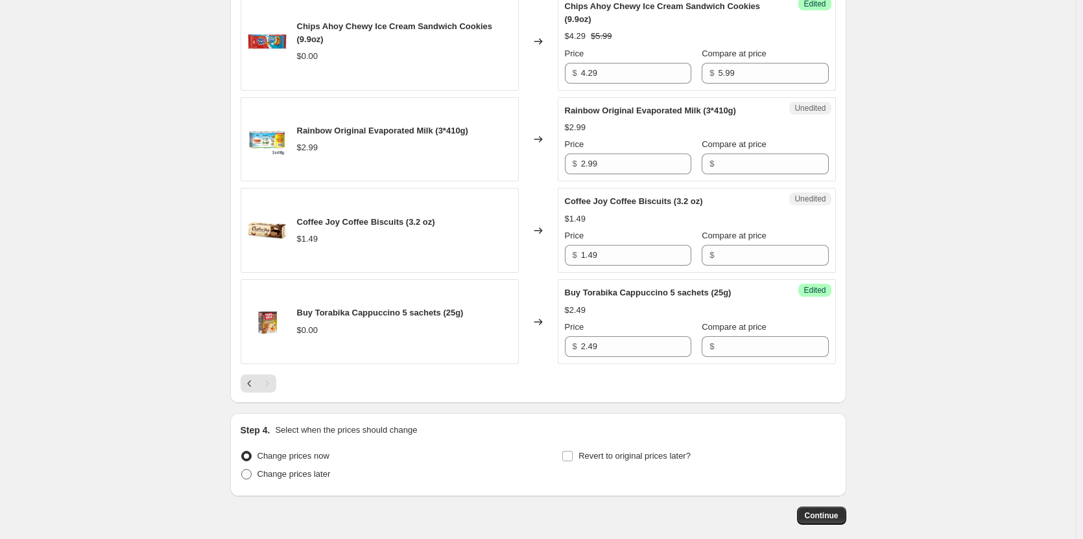
radio input "true"
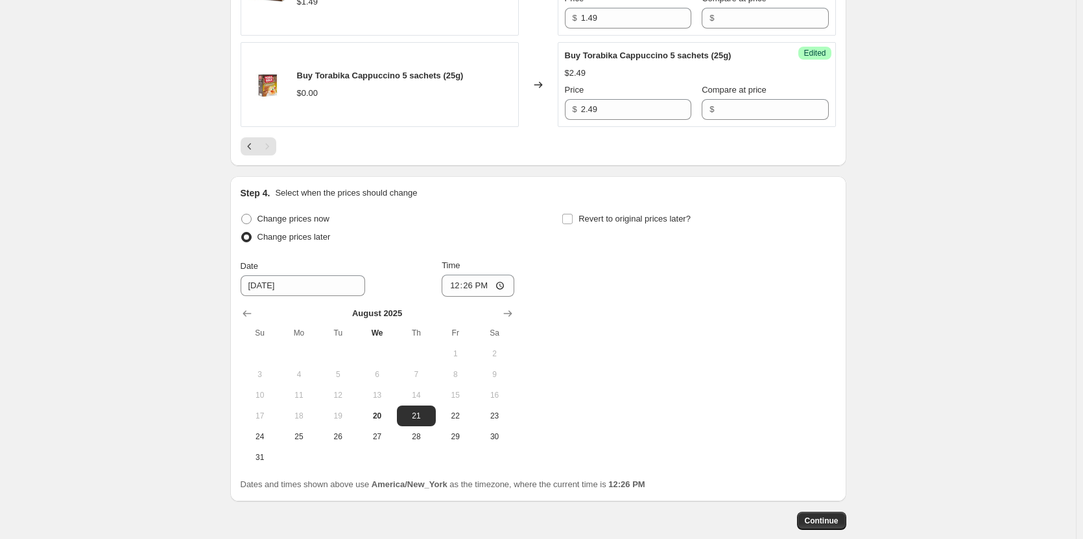
scroll to position [1566, 0]
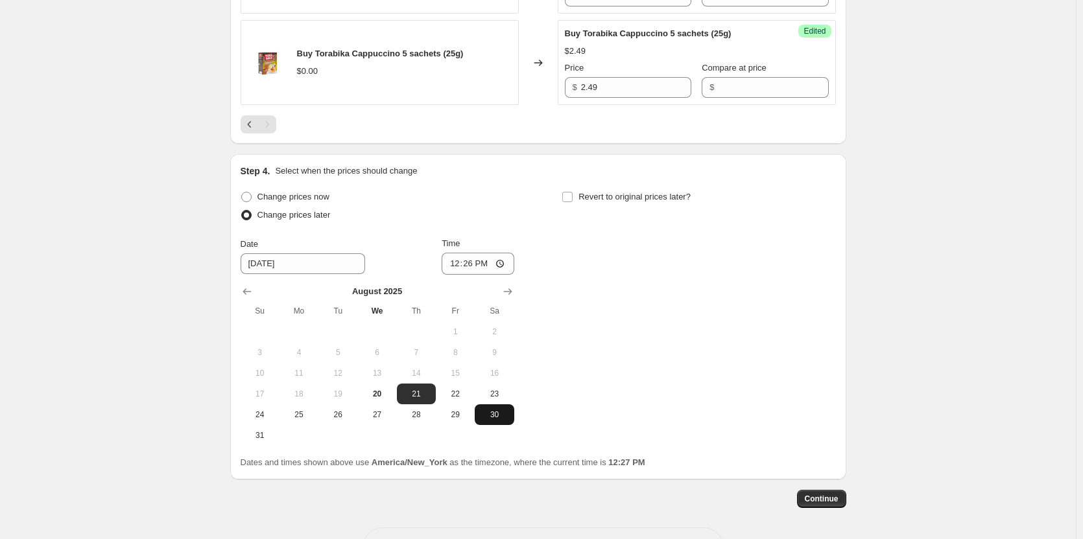
click at [503, 410] on span "30" at bounding box center [494, 415] width 29 height 10
click at [311, 412] on span "25" at bounding box center [299, 415] width 29 height 10
type input "8/25/2025"
click at [501, 265] on input "12:26" at bounding box center [478, 264] width 73 height 22
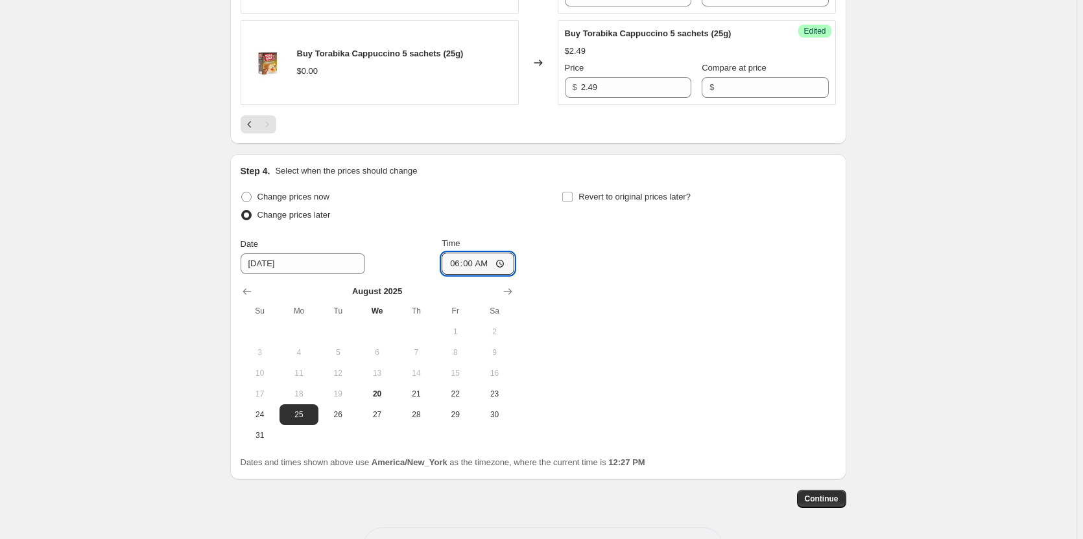
type input "06:00"
click at [758, 378] on div "Change prices now Change prices later Date 8/25/2025 Time 06:00 August 2025 Su …" at bounding box center [538, 317] width 595 height 258
click at [809, 497] on span "Continue" at bounding box center [822, 499] width 34 height 10
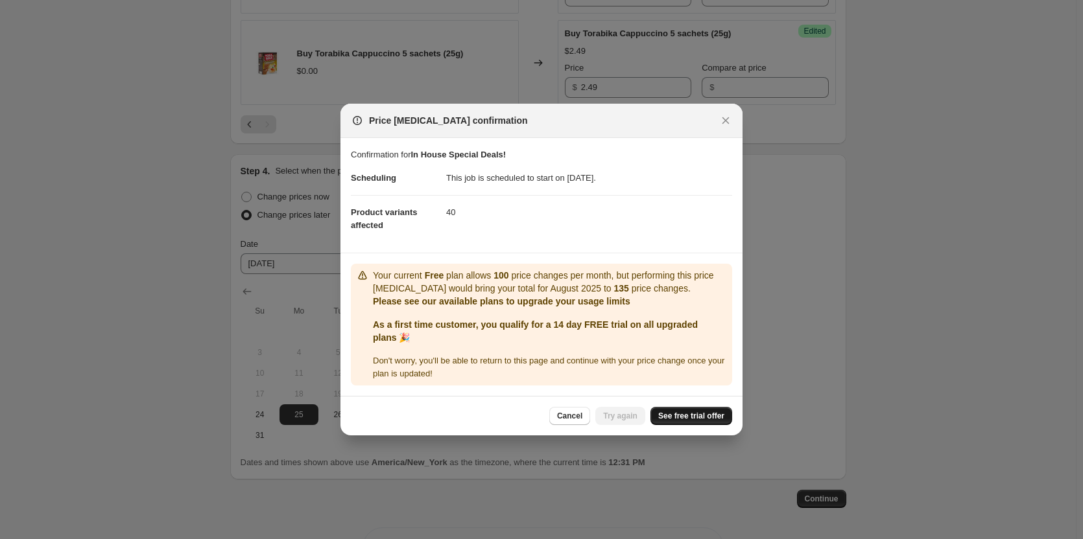
click at [706, 412] on span "See free trial offer" at bounding box center [691, 416] width 66 height 10
click at [728, 123] on icon "Close" at bounding box center [725, 120] width 7 height 7
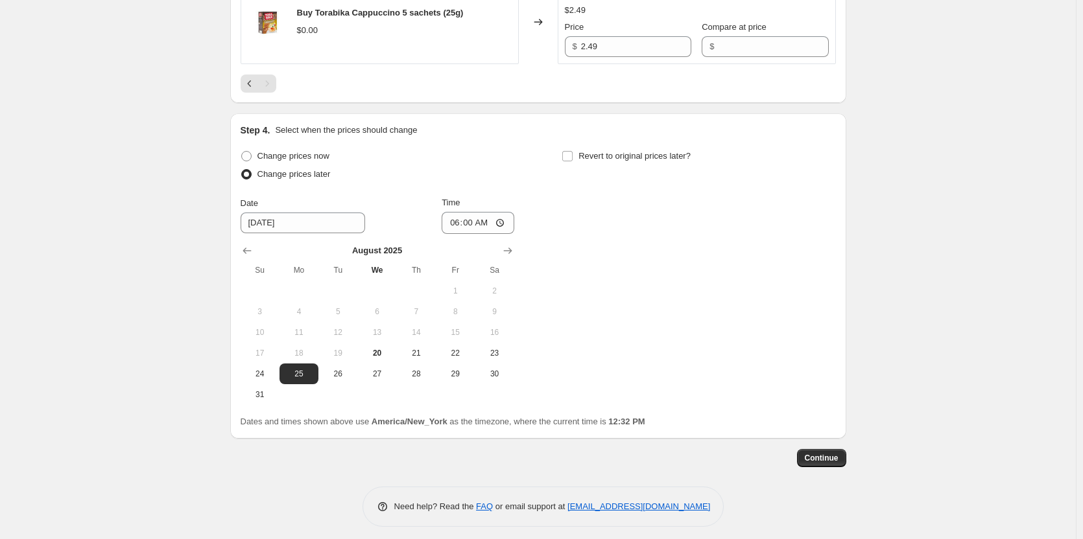
scroll to position [1614, 0]
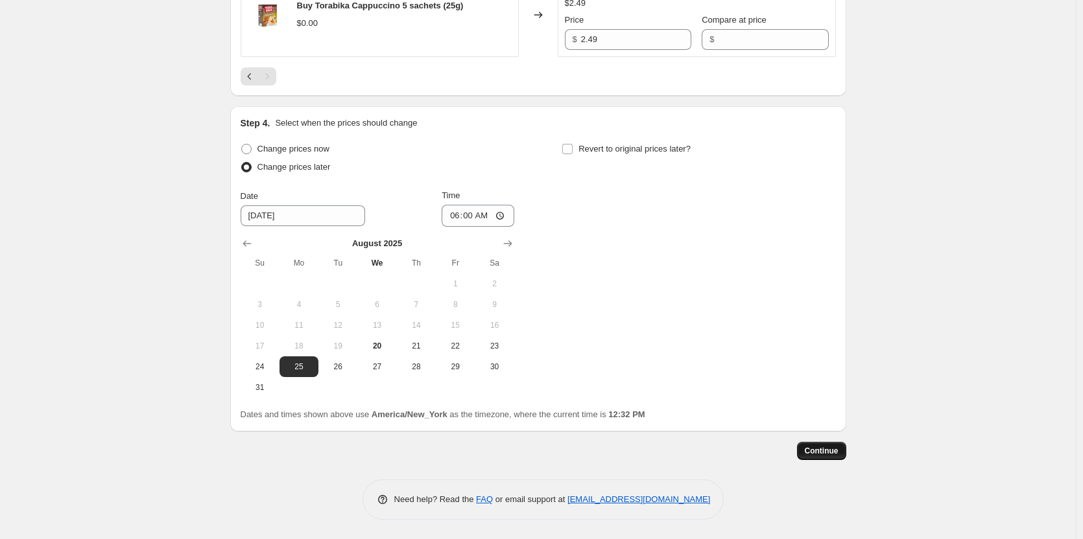
click at [820, 446] on span "Continue" at bounding box center [822, 451] width 34 height 10
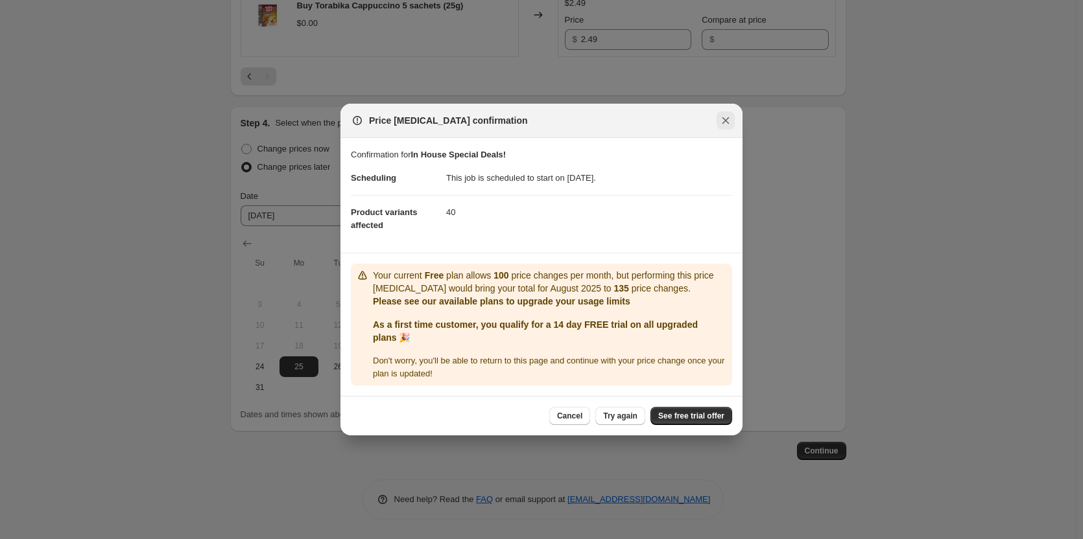
click at [731, 115] on icon "Close" at bounding box center [725, 120] width 13 height 13
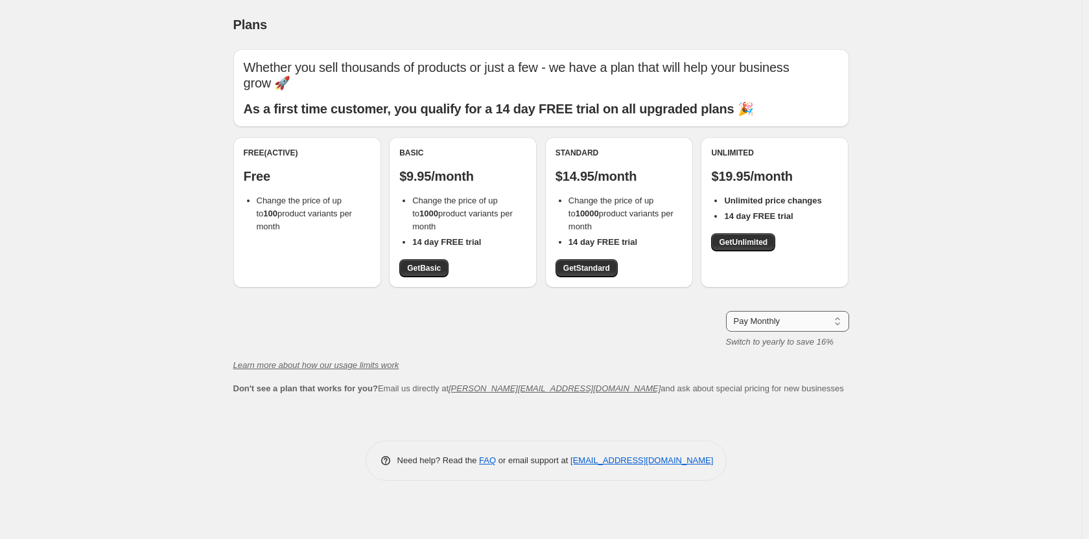
click at [837, 322] on select "Pay Monthly Pay Yearly (Save 16%)" at bounding box center [787, 321] width 123 height 21
click at [899, 285] on div "Plans. This page is ready Plans Whether you sell thousands of products or just …" at bounding box center [541, 269] width 1082 height 539
